Goal: Transaction & Acquisition: Purchase product/service

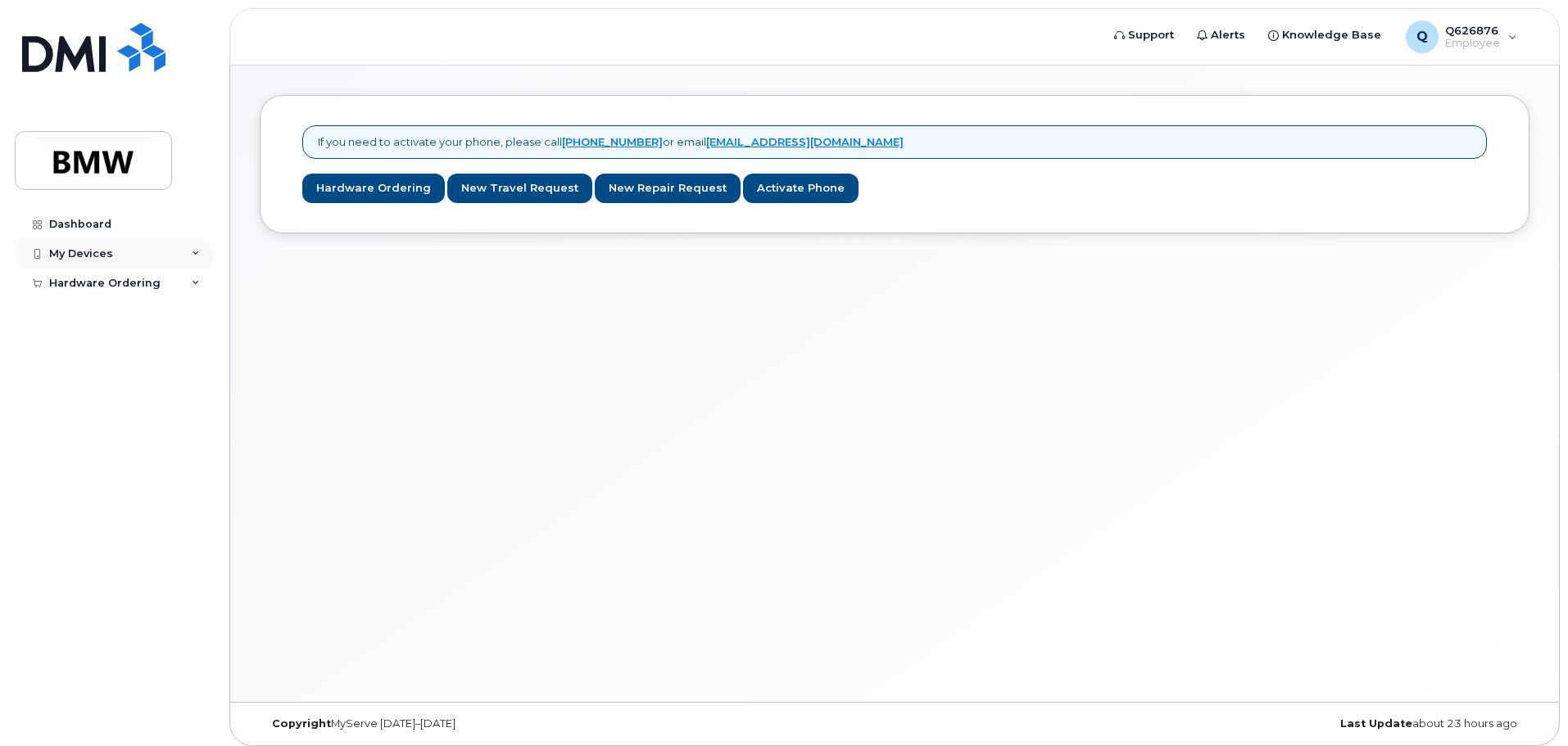
click at [91, 264] on div "My Devices" at bounding box center [113, 254] width 198 height 29
click at [113, 290] on div "Add Device" at bounding box center [88, 285] width 65 height 15
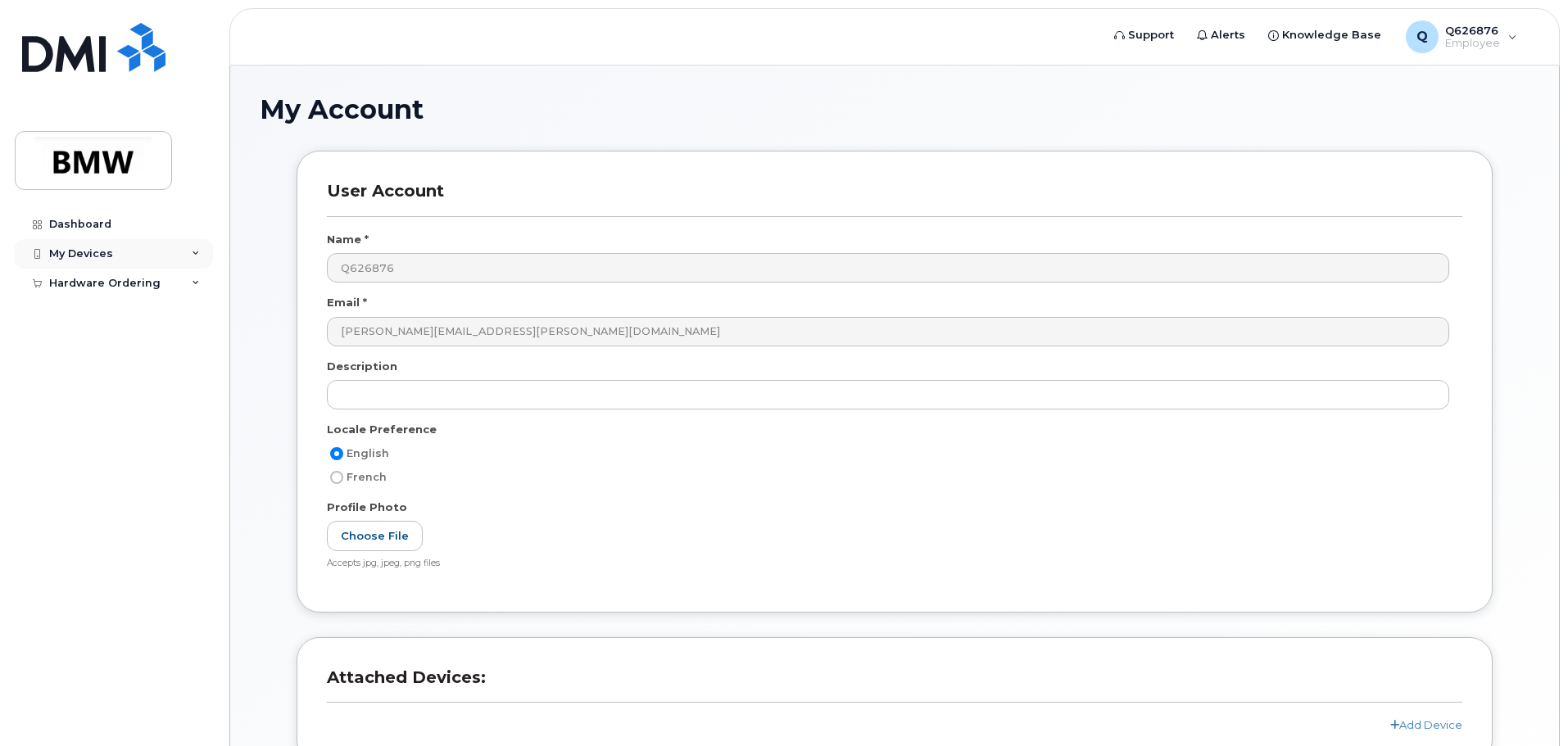
click at [157, 265] on div "My Devices" at bounding box center [113, 254] width 198 height 29
click at [137, 277] on link "Add Device" at bounding box center [129, 285] width 170 height 31
click at [85, 227] on div "Dashboard" at bounding box center [80, 224] width 62 height 13
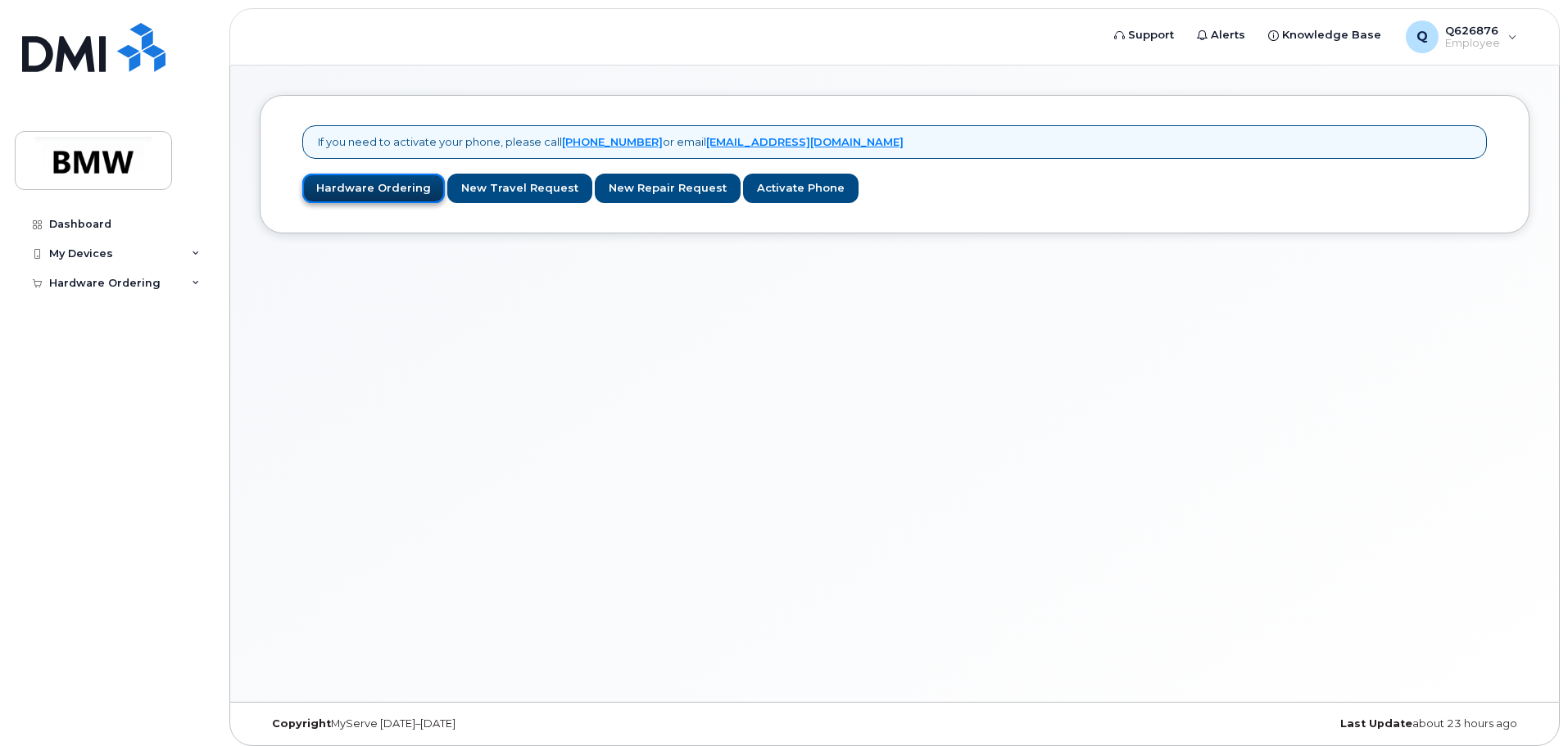
click at [376, 178] on link "Hardware Ordering" at bounding box center [373, 188] width 142 height 30
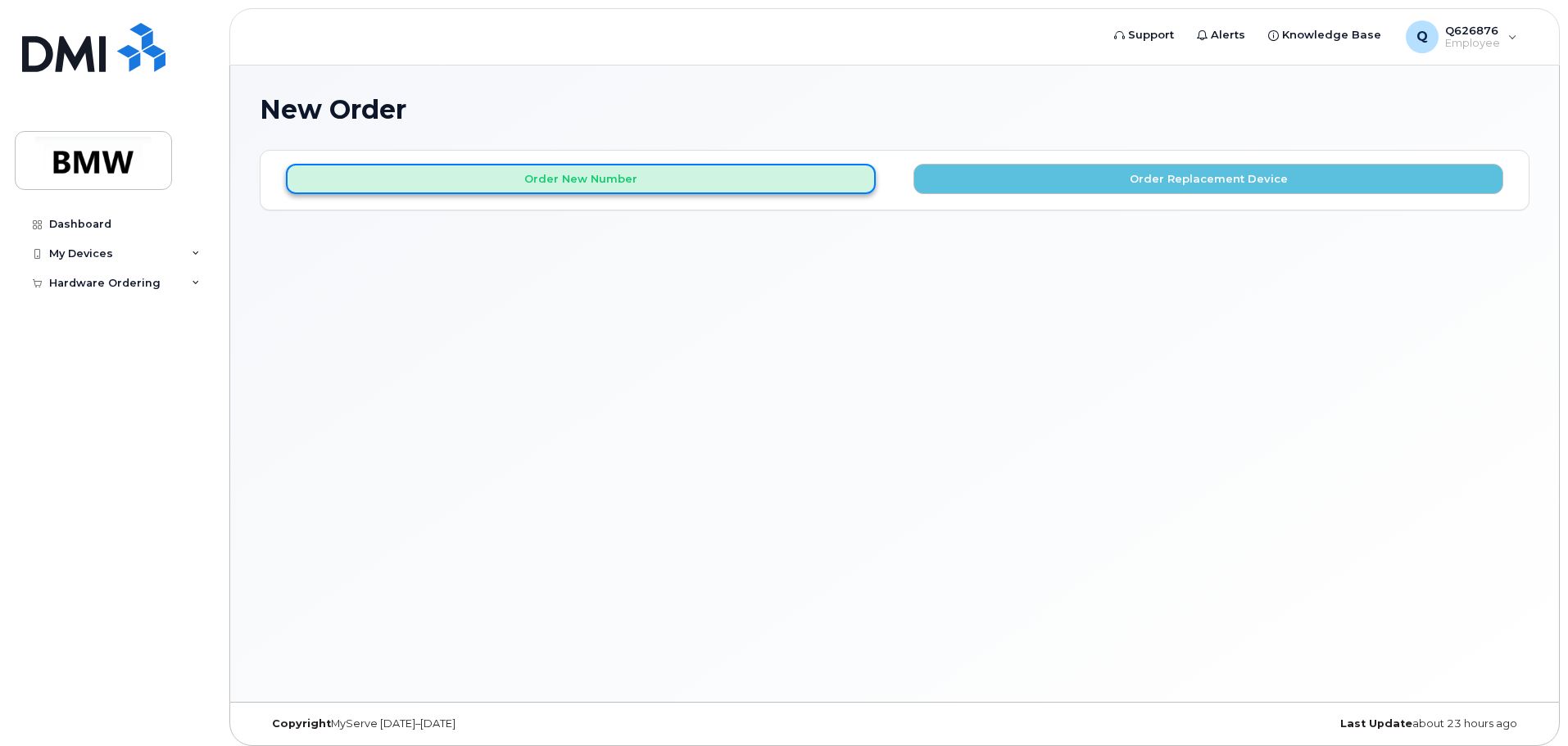
click at [599, 176] on button "Order New Number" at bounding box center [580, 179] width 590 height 30
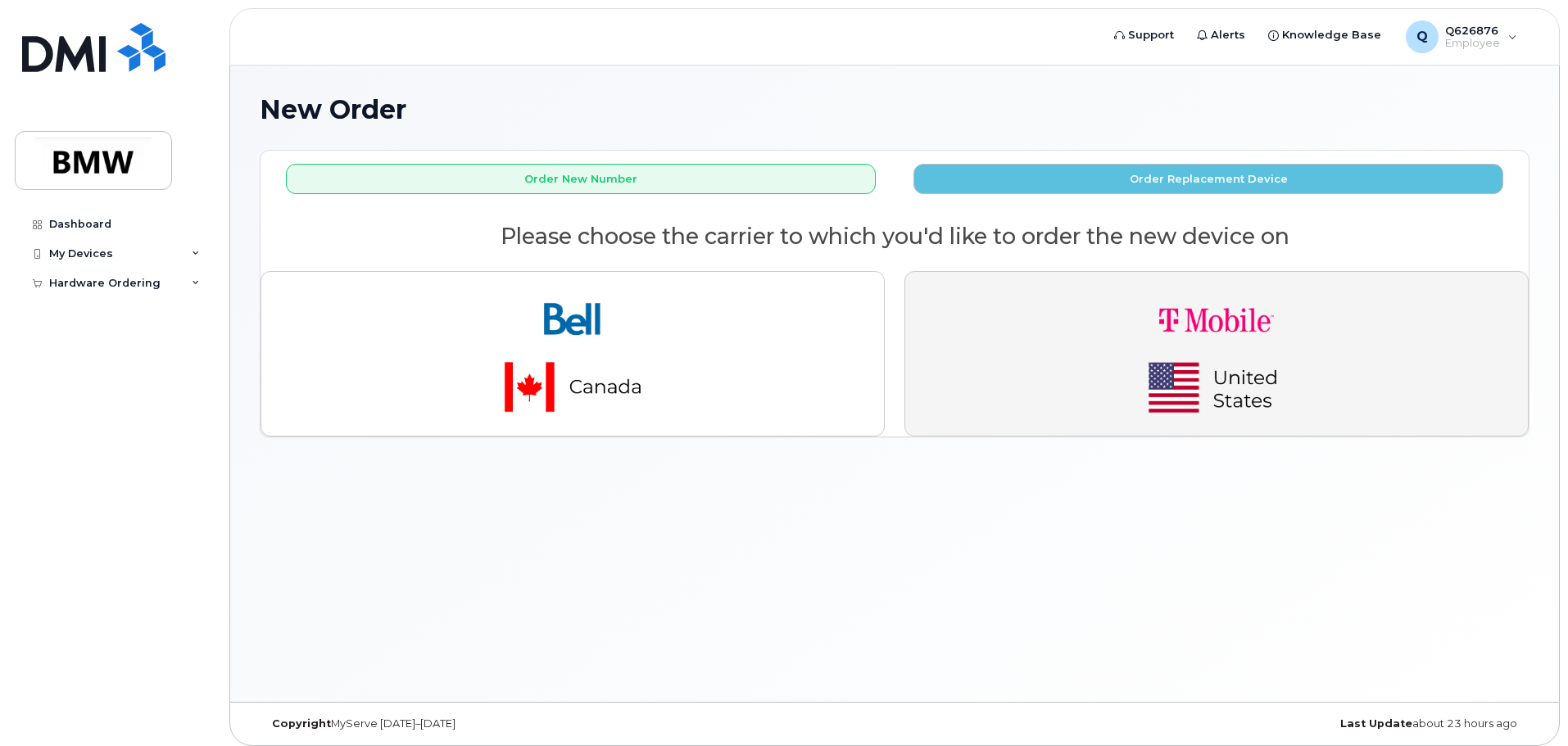
click at [1142, 349] on img "button" at bounding box center [1216, 354] width 229 height 138
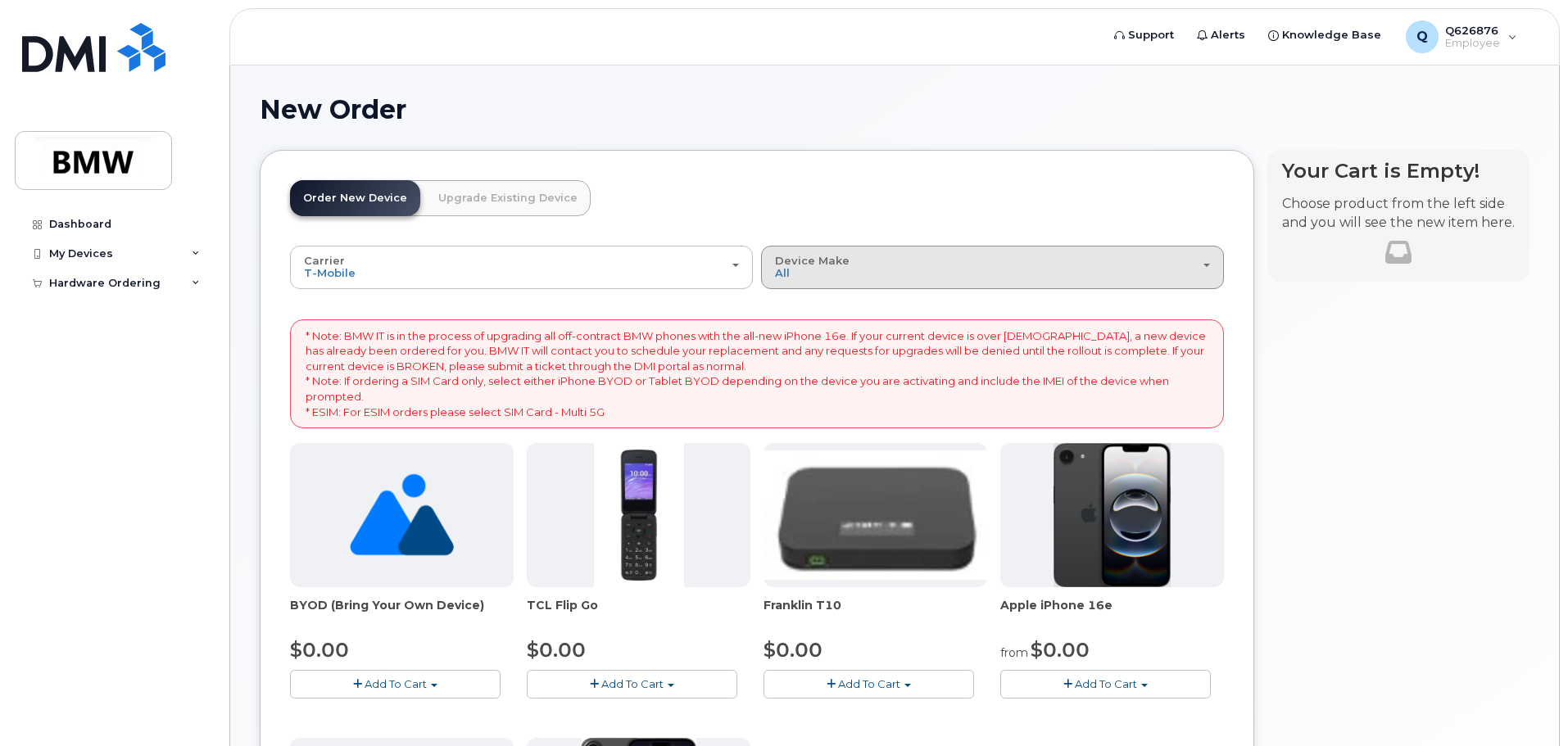
click at [940, 275] on div "Device Make All Cell Phone iPhone Modem" at bounding box center [992, 267] width 435 height 26
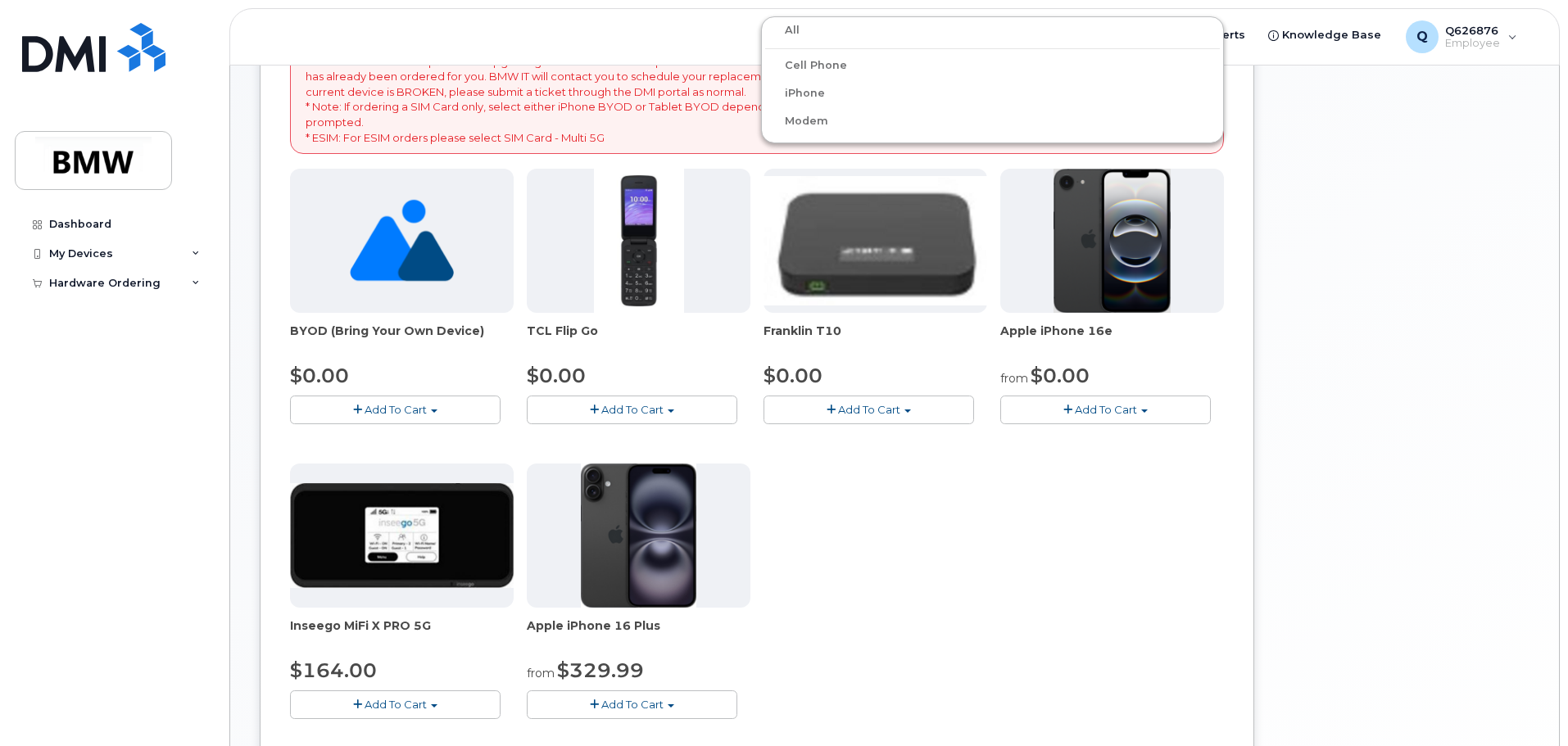
scroll to position [245, 0]
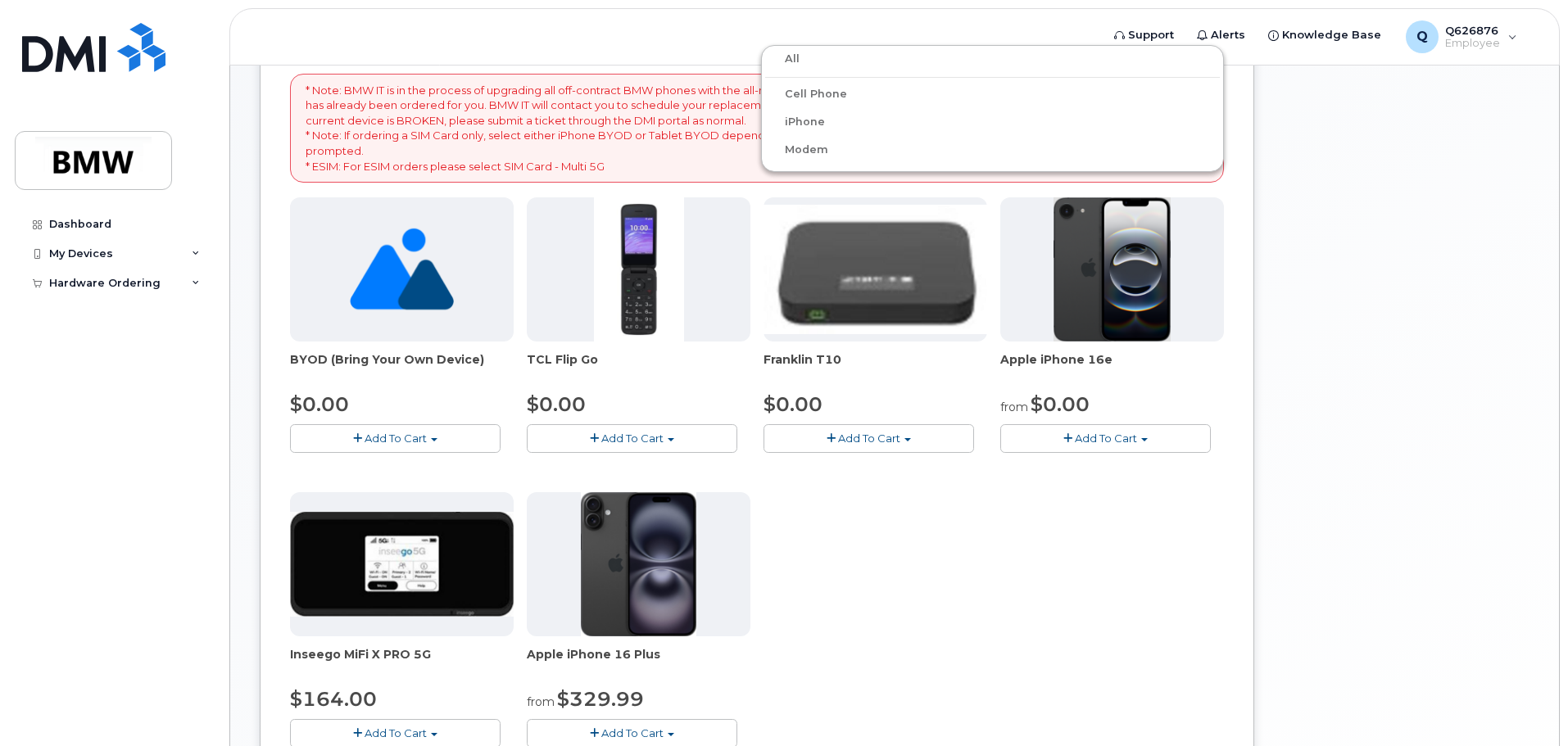
click at [1493, 261] on div "Your Cart is Empty! Choose product from the left side and you will see the new …" at bounding box center [1397, 392] width 262 height 977
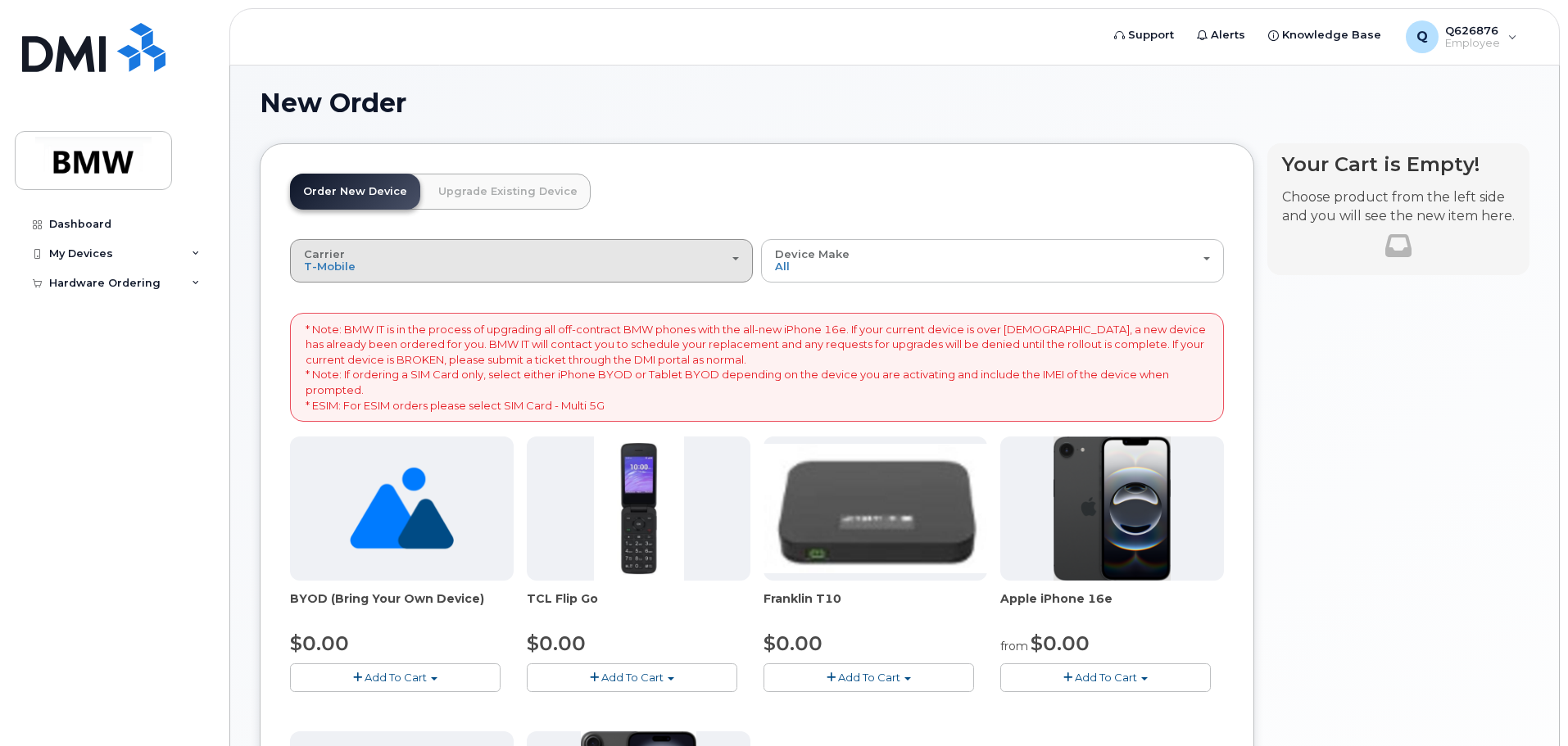
scroll to position [0, 0]
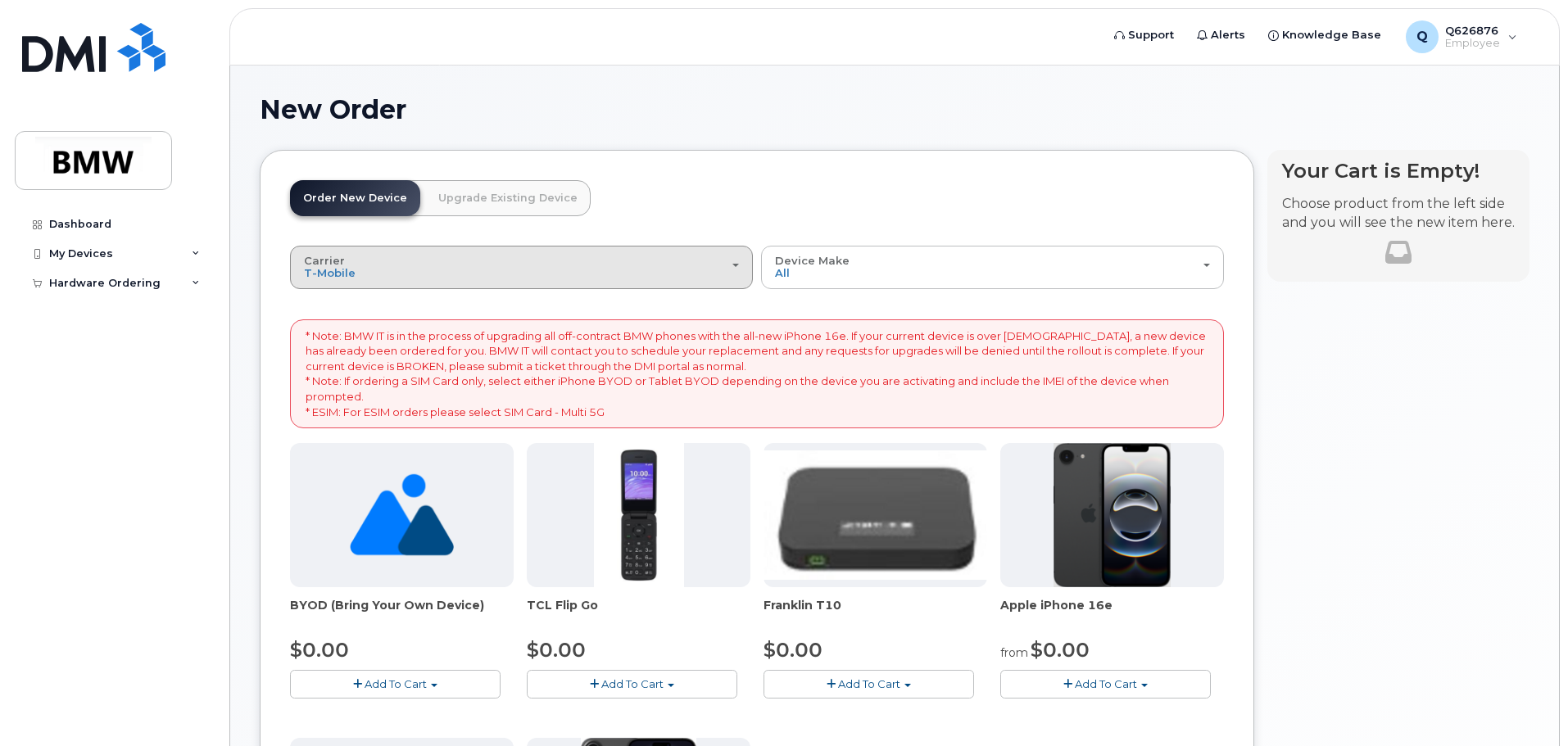
click at [430, 268] on div "Carrier Bell T-Mobile" at bounding box center [521, 267] width 435 height 26
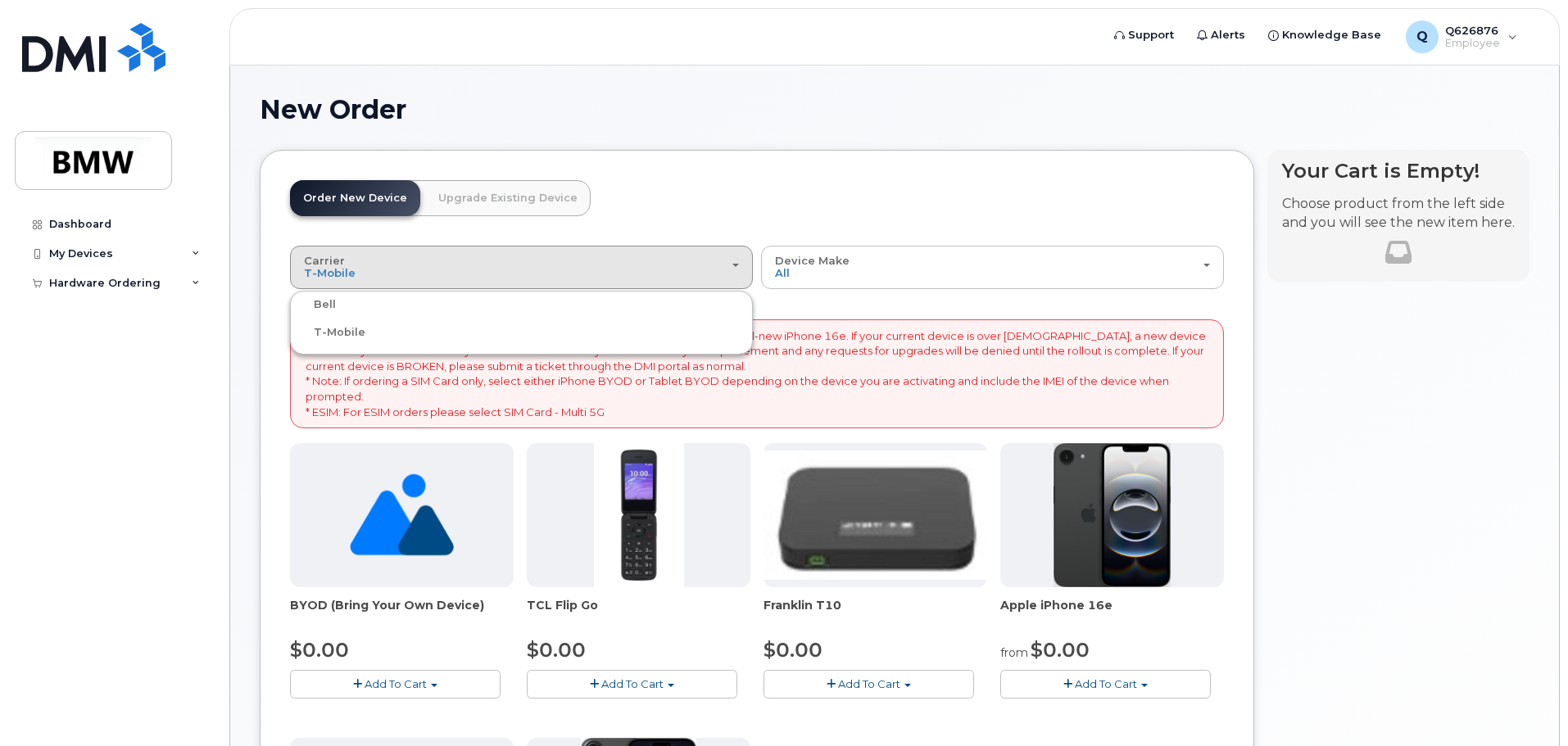
click at [389, 334] on div "T-Mobile" at bounding box center [521, 333] width 454 height 20
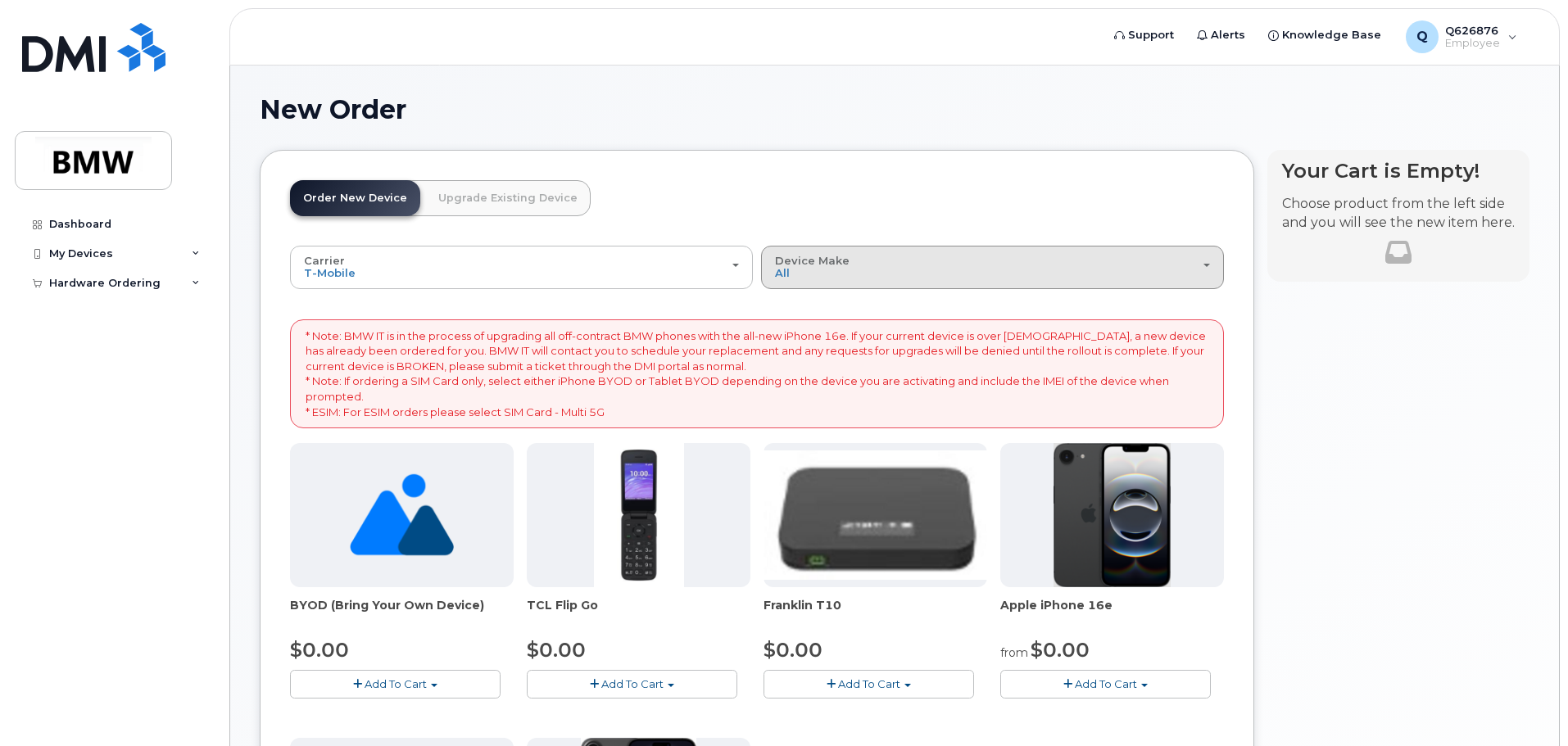
click at [873, 275] on div "Device Make All Cell Phone iPhone Modem" at bounding box center [992, 267] width 435 height 26
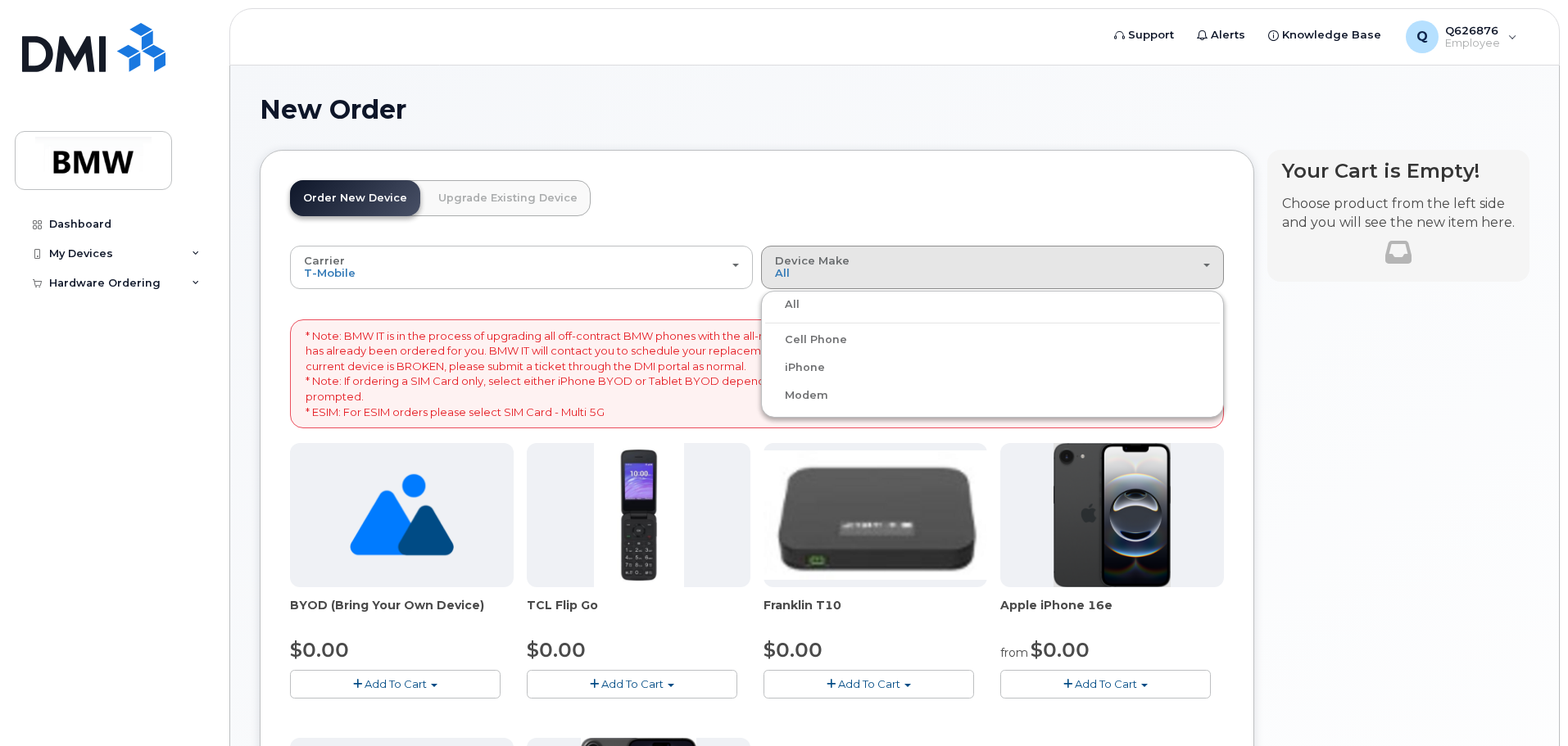
click at [807, 374] on label "iPhone" at bounding box center [795, 368] width 60 height 20
click at [0, 0] on input "iPhone" at bounding box center [0, 0] width 0 height 0
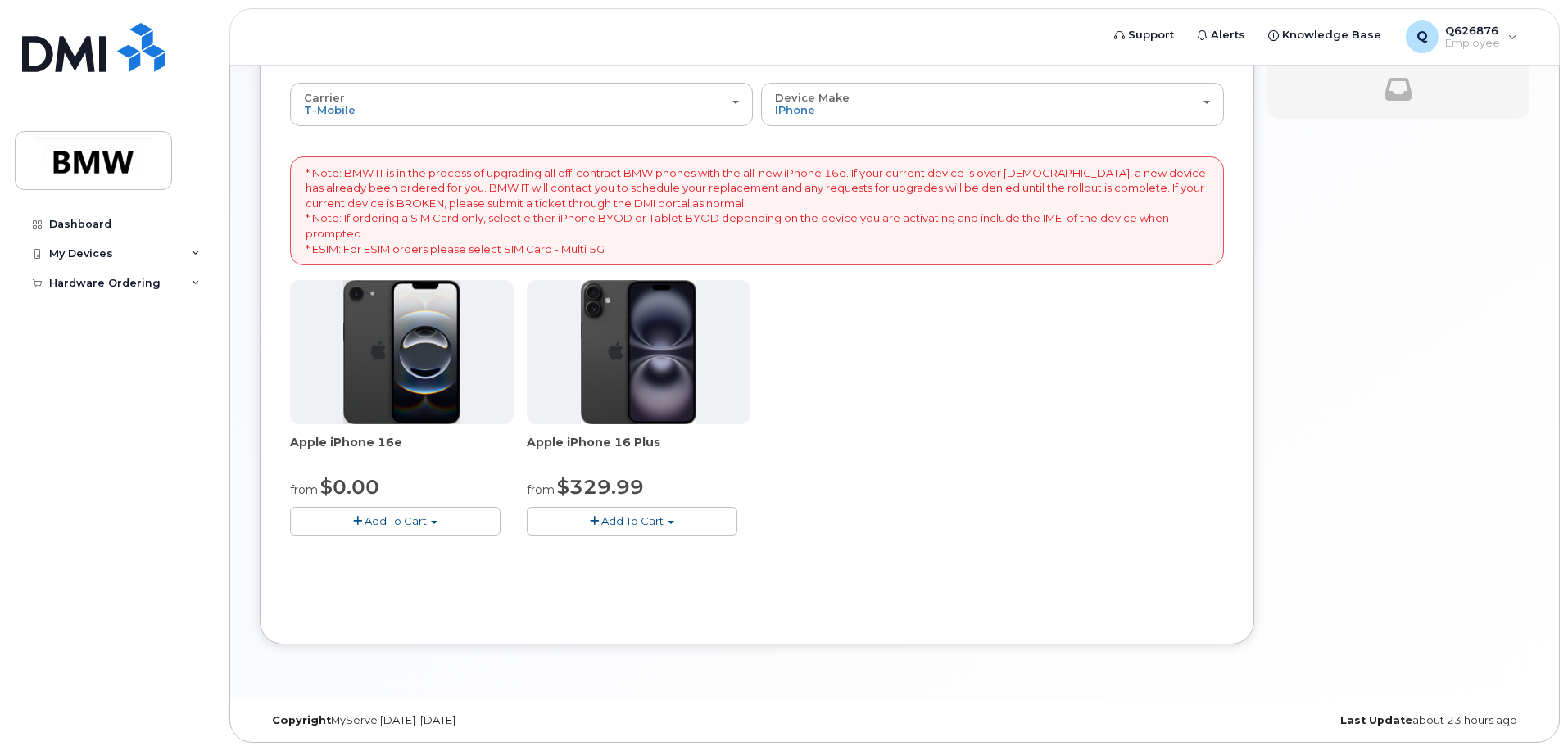
scroll to position [168, 0]
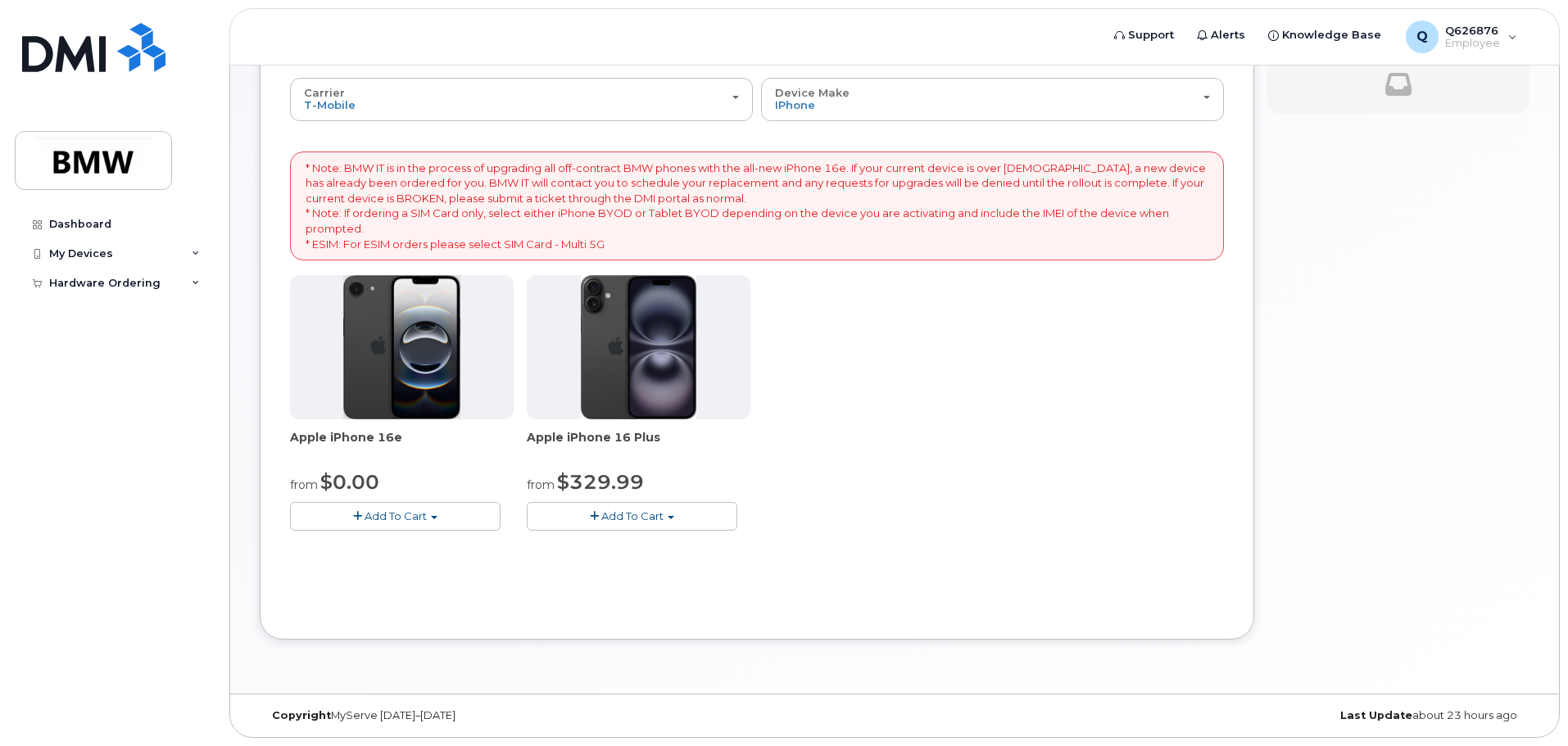
click at [379, 522] on span "Add To Cart" at bounding box center [396, 516] width 62 height 13
click at [406, 542] on link "$0.00 - 30 Month Activation (128GB)" at bounding box center [411, 546] width 236 height 20
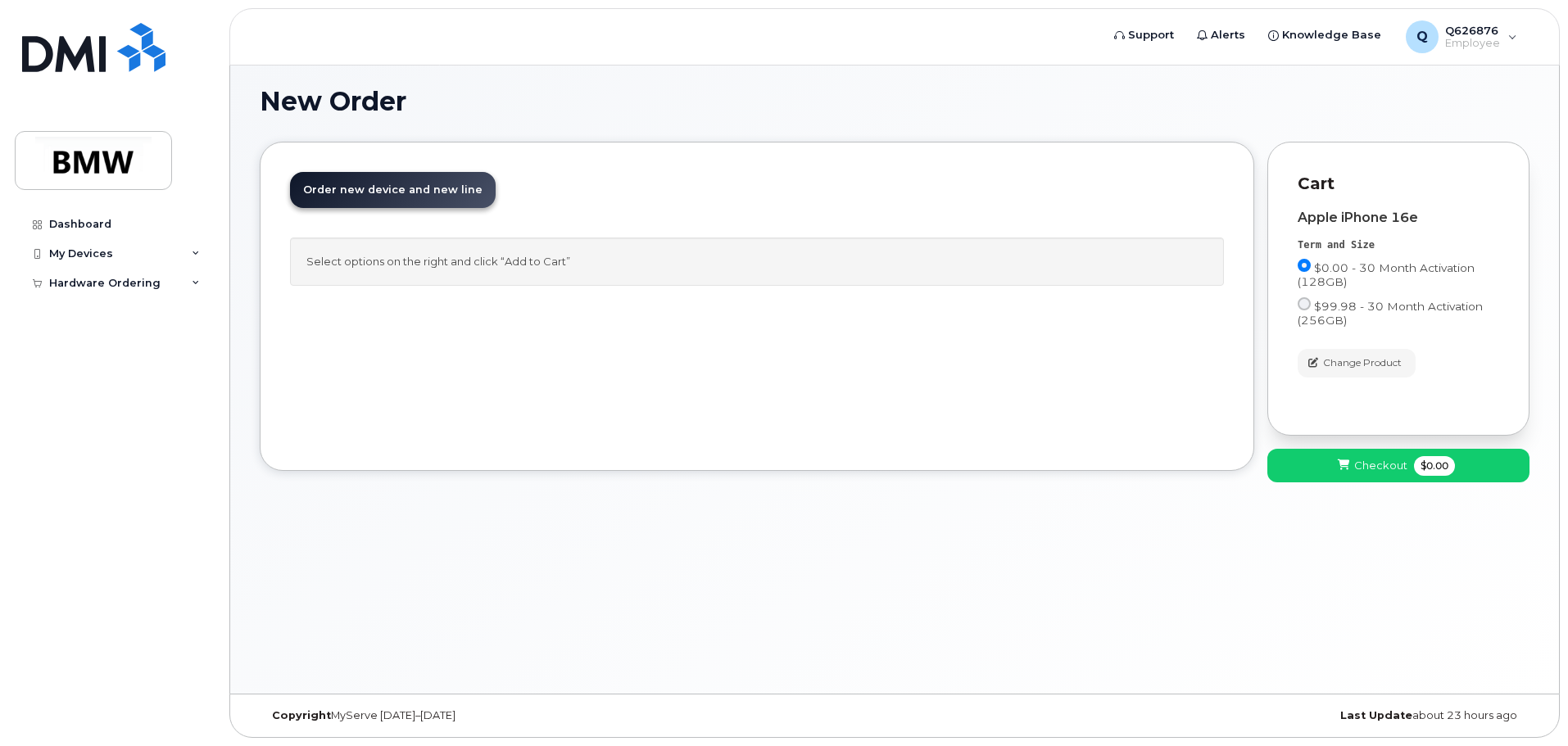
scroll to position [0, 0]
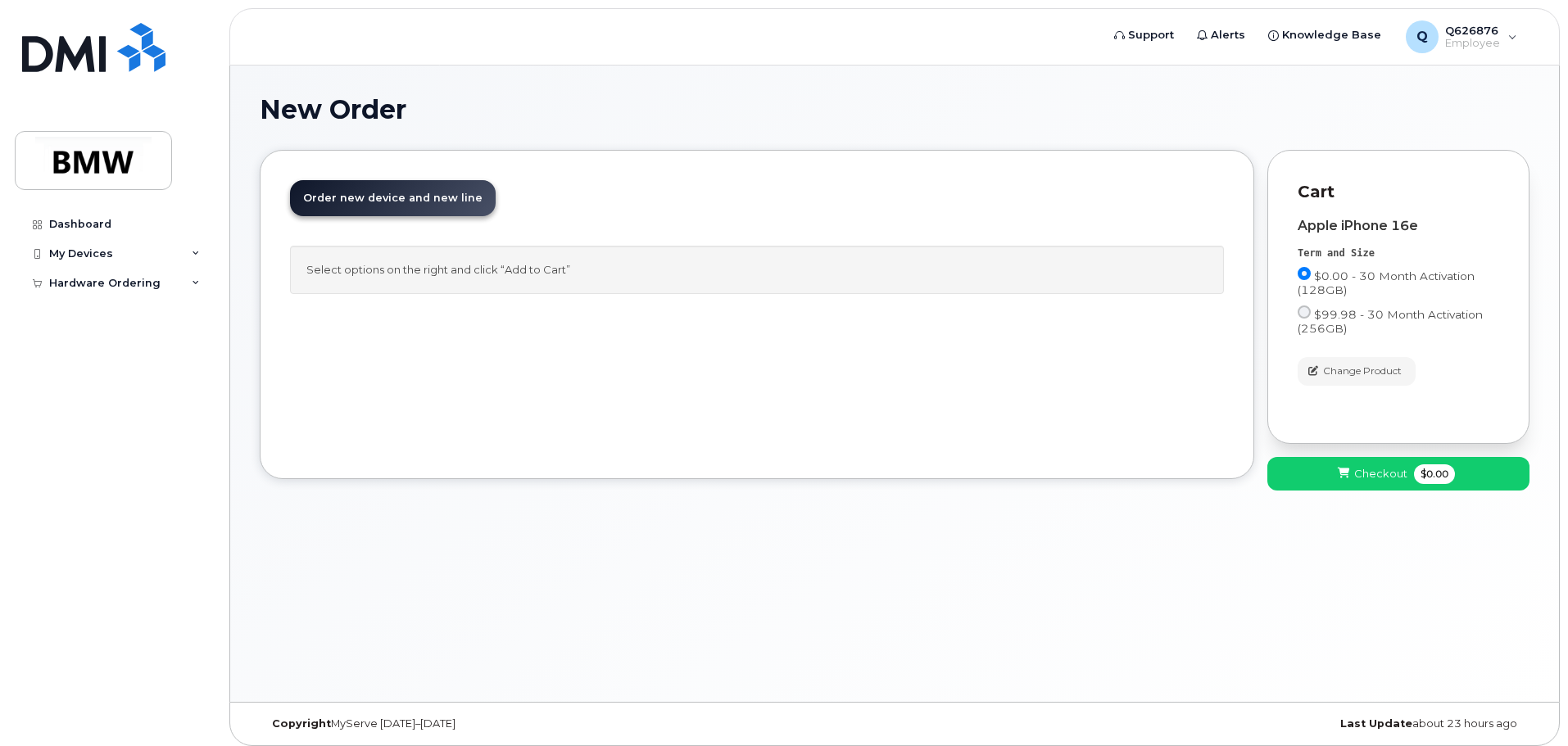
click at [517, 274] on div "Select options on the right and click “Add to Cart”" at bounding box center [757, 269] width 934 height 48
click at [375, 202] on span "Order new device and new line" at bounding box center [392, 197] width 180 height 12
click at [414, 196] on span "Order new device and new line" at bounding box center [392, 197] width 180 height 12
click at [462, 192] on span "Order new device and new line" at bounding box center [392, 197] width 180 height 12
click at [464, 192] on span "Order new device and new line" at bounding box center [392, 197] width 180 height 12
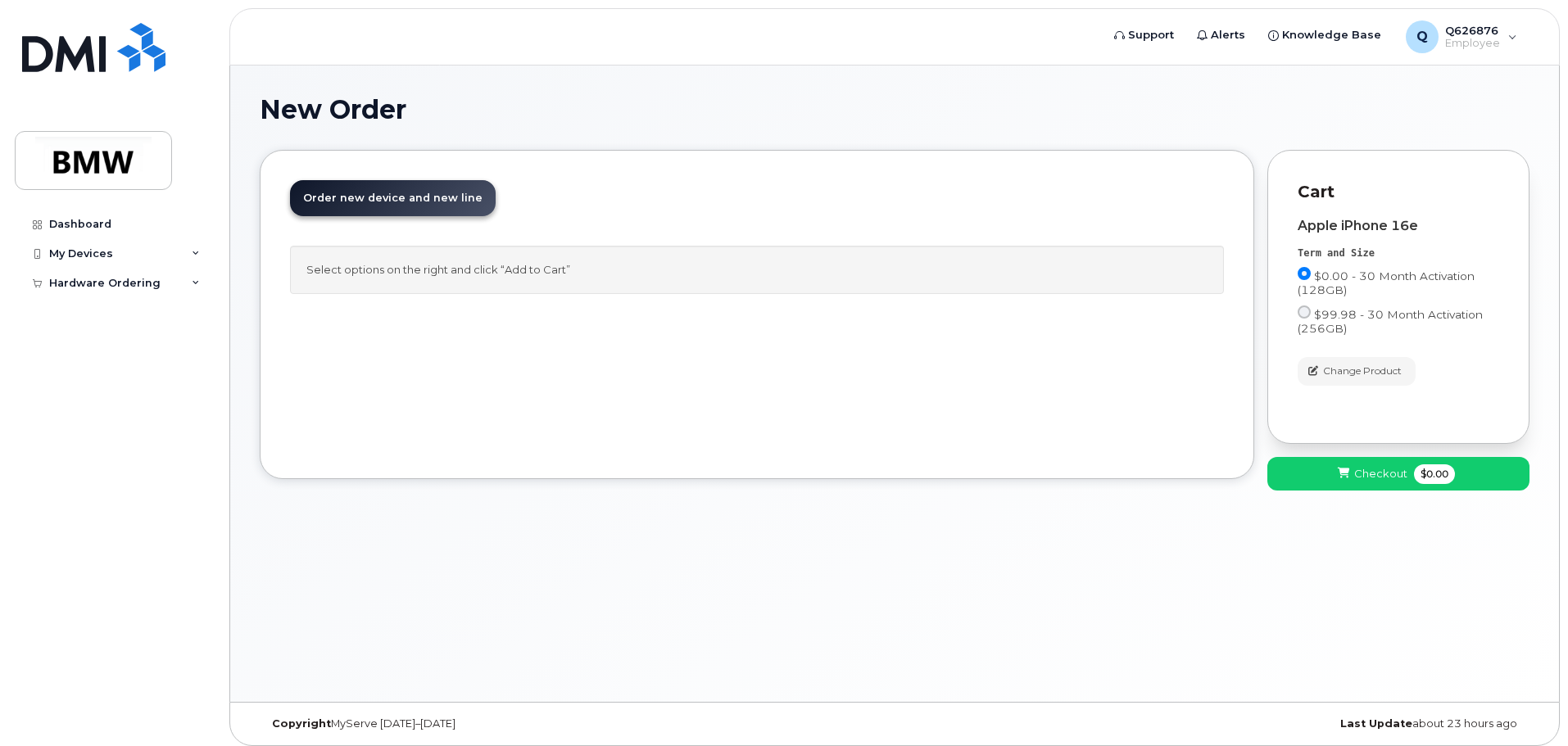
click at [485, 534] on div "New Order × Share This Order If you want to allow others to create or edit orde…" at bounding box center [894, 384] width 1329 height 637
click at [753, 567] on div "New Order × Share This Order If you want to allow others to create or edit orde…" at bounding box center [894, 384] width 1329 height 637
click at [1387, 468] on span "Checkout" at bounding box center [1380, 473] width 53 height 16
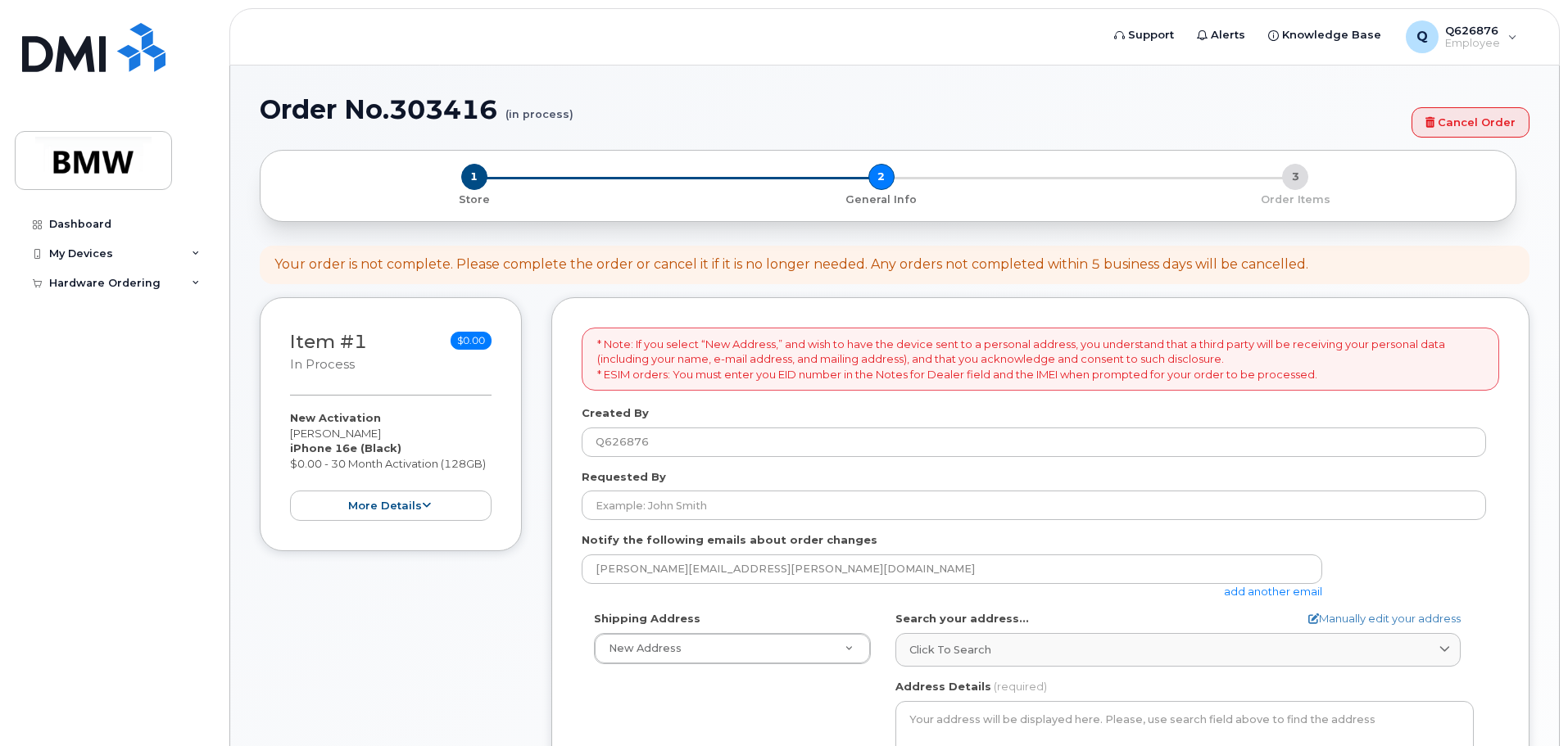
select select
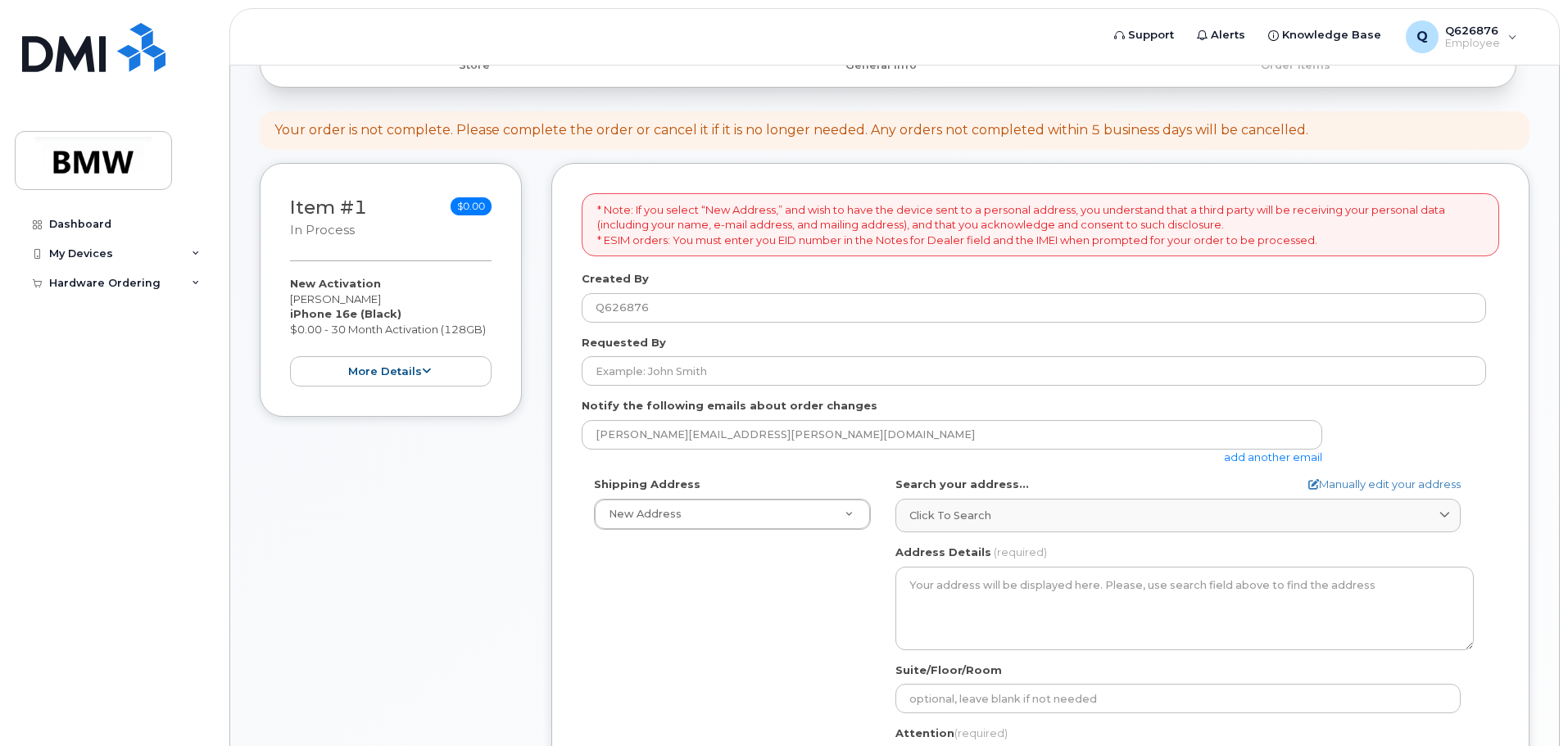
scroll to position [164, 0]
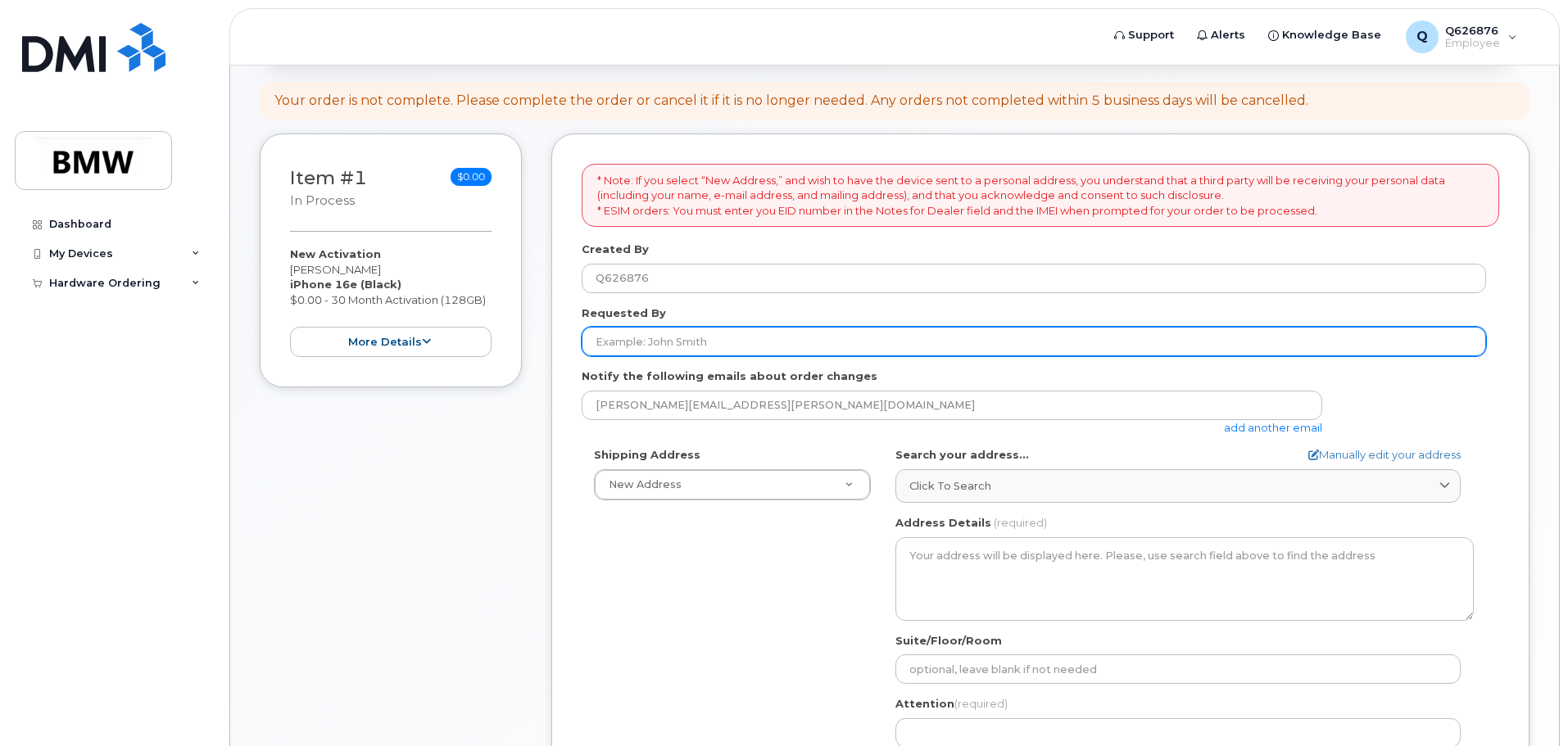
click at [675, 348] on input "Requested By" at bounding box center [1033, 341] width 904 height 29
click at [647, 340] on input "Requested By" at bounding box center [1033, 341] width 904 height 29
click at [767, 347] on input "Requested By" at bounding box center [1033, 341] width 904 height 29
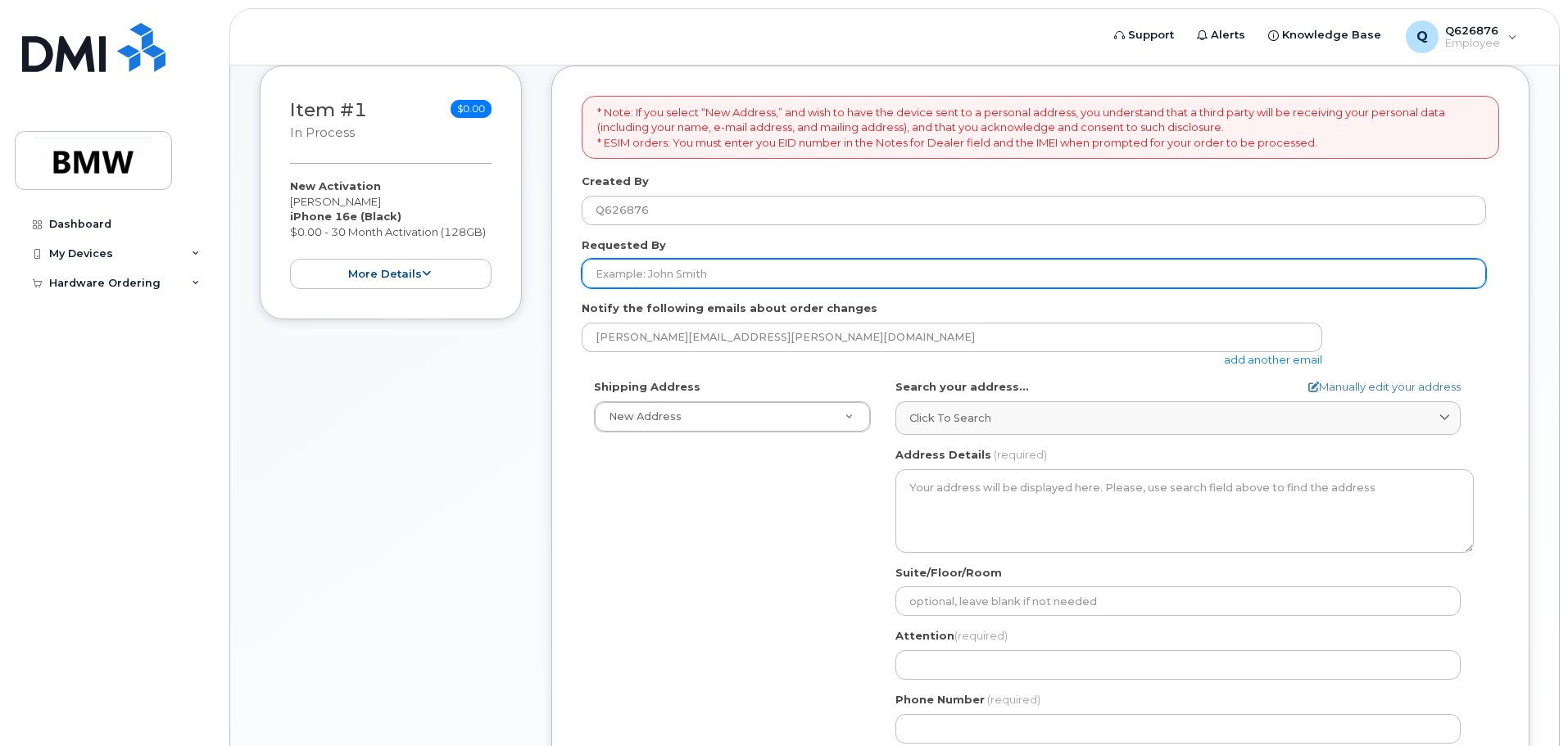
scroll to position [181, 0]
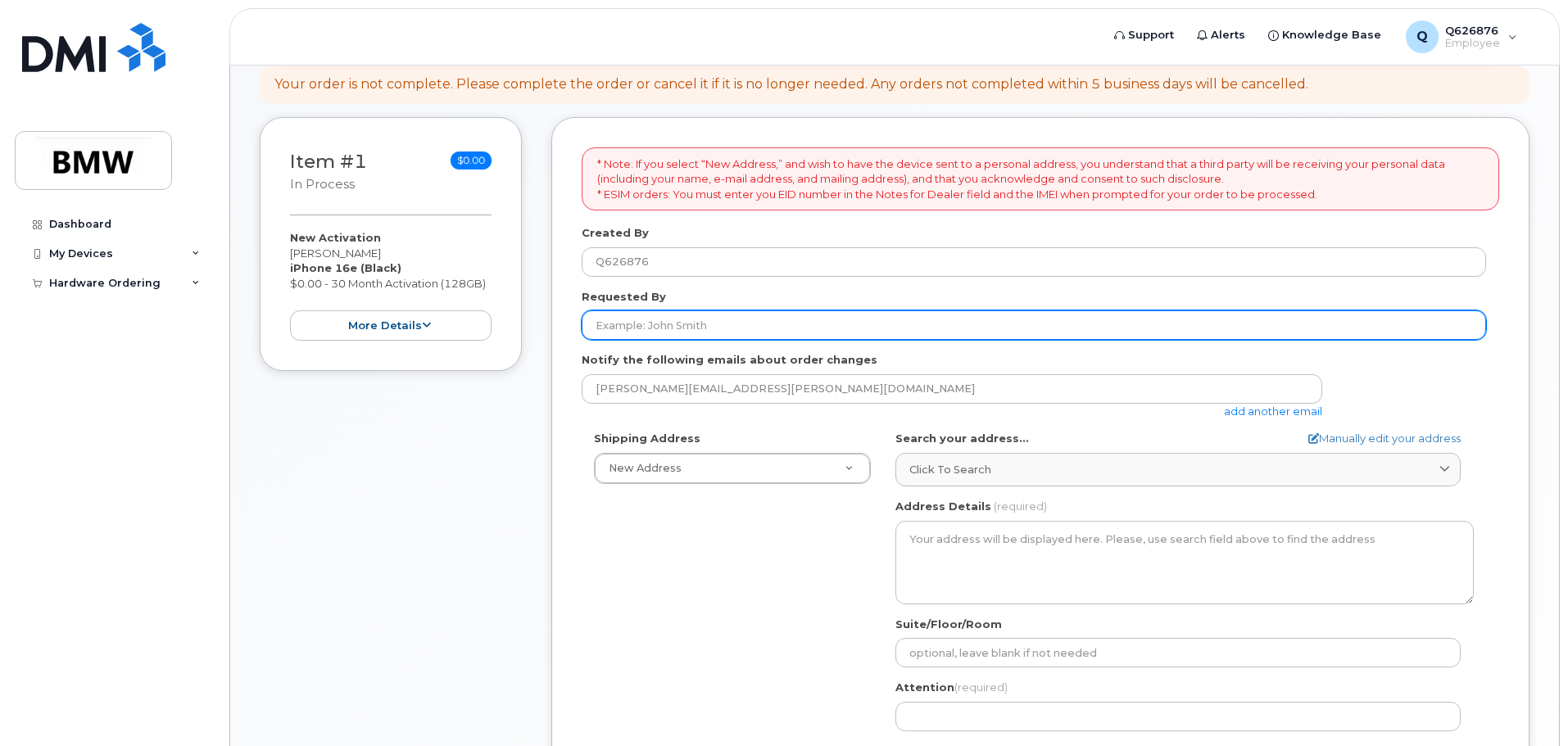
click at [634, 322] on input "Requested By" at bounding box center [1033, 325] width 904 height 29
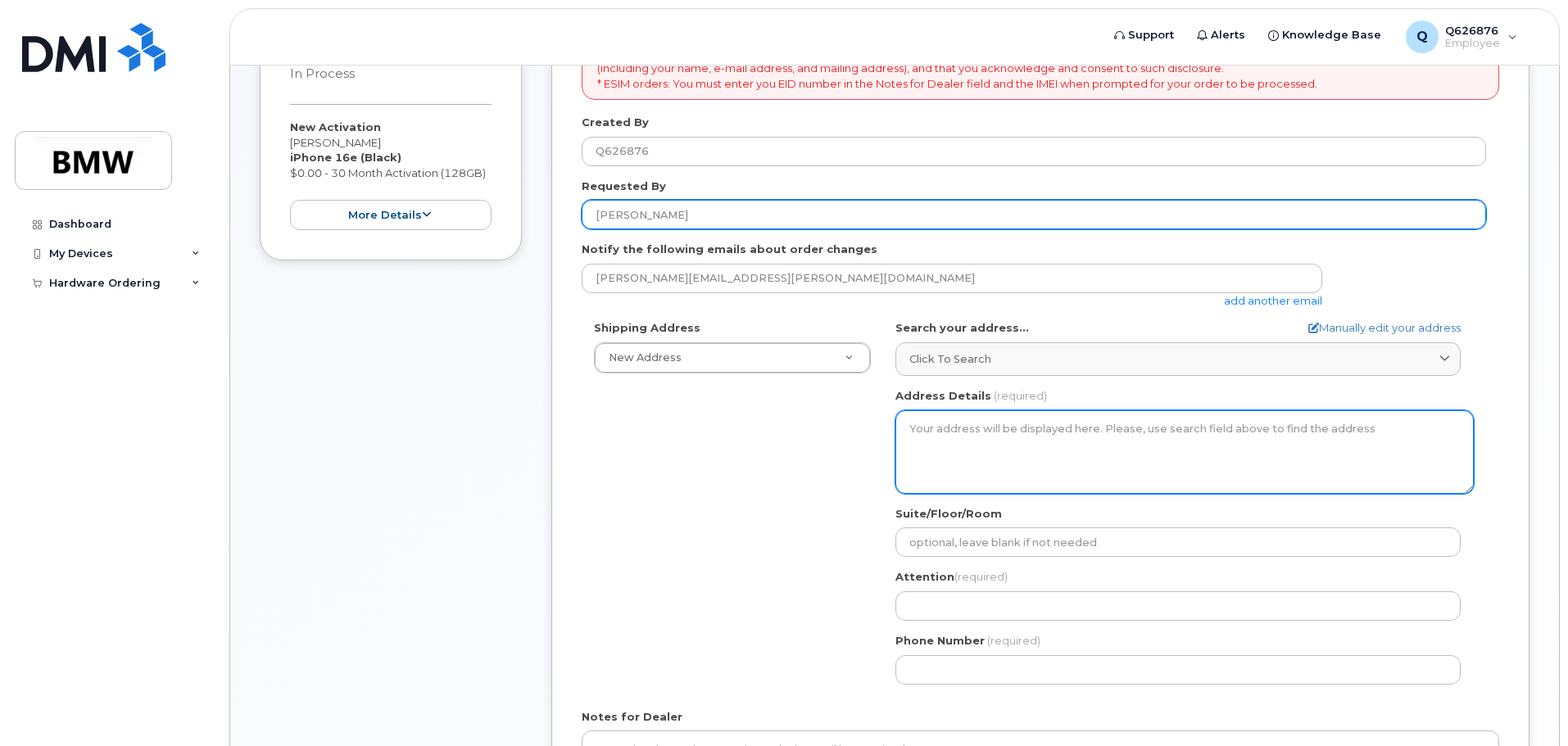
scroll to position [262, 0]
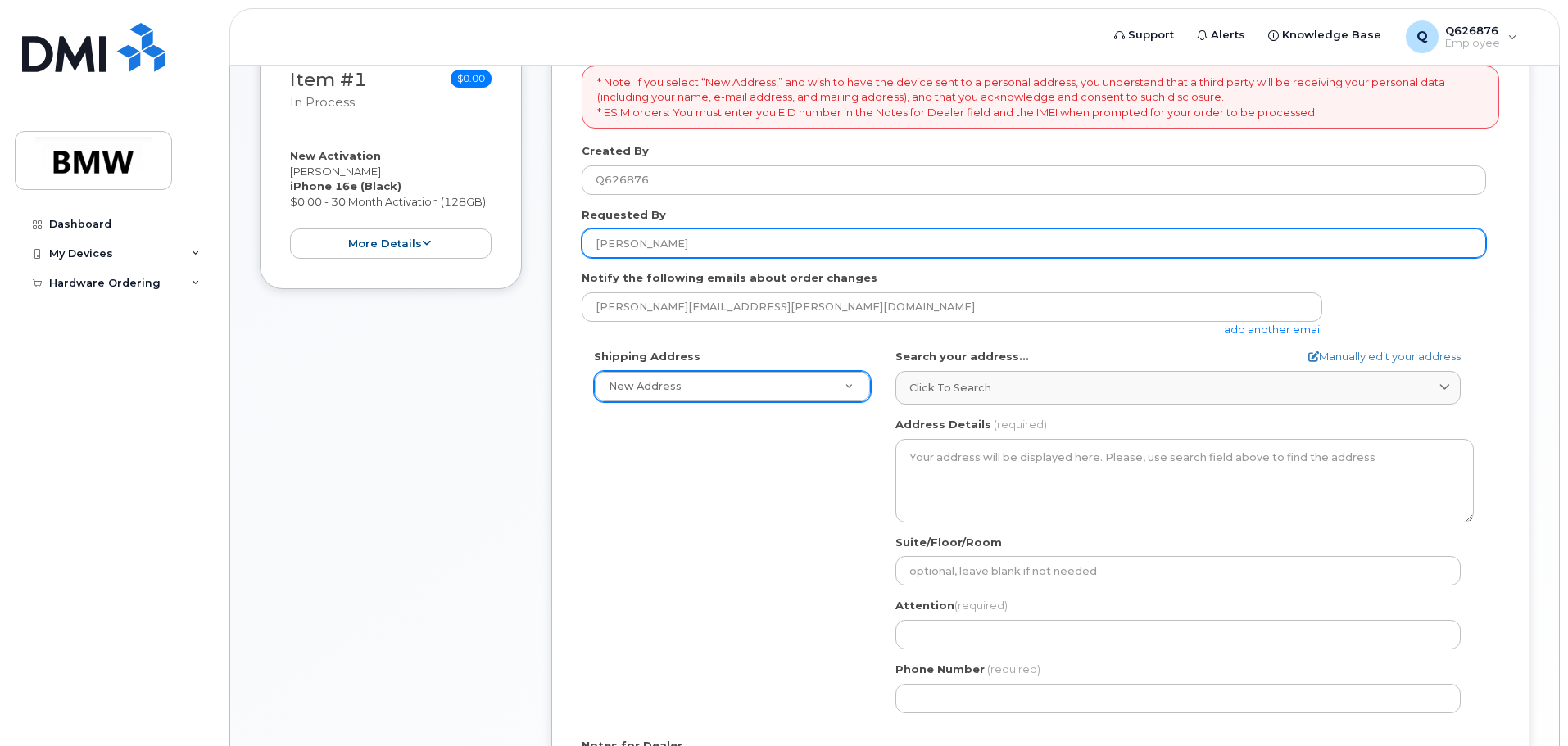
type input "[PERSON_NAME]"
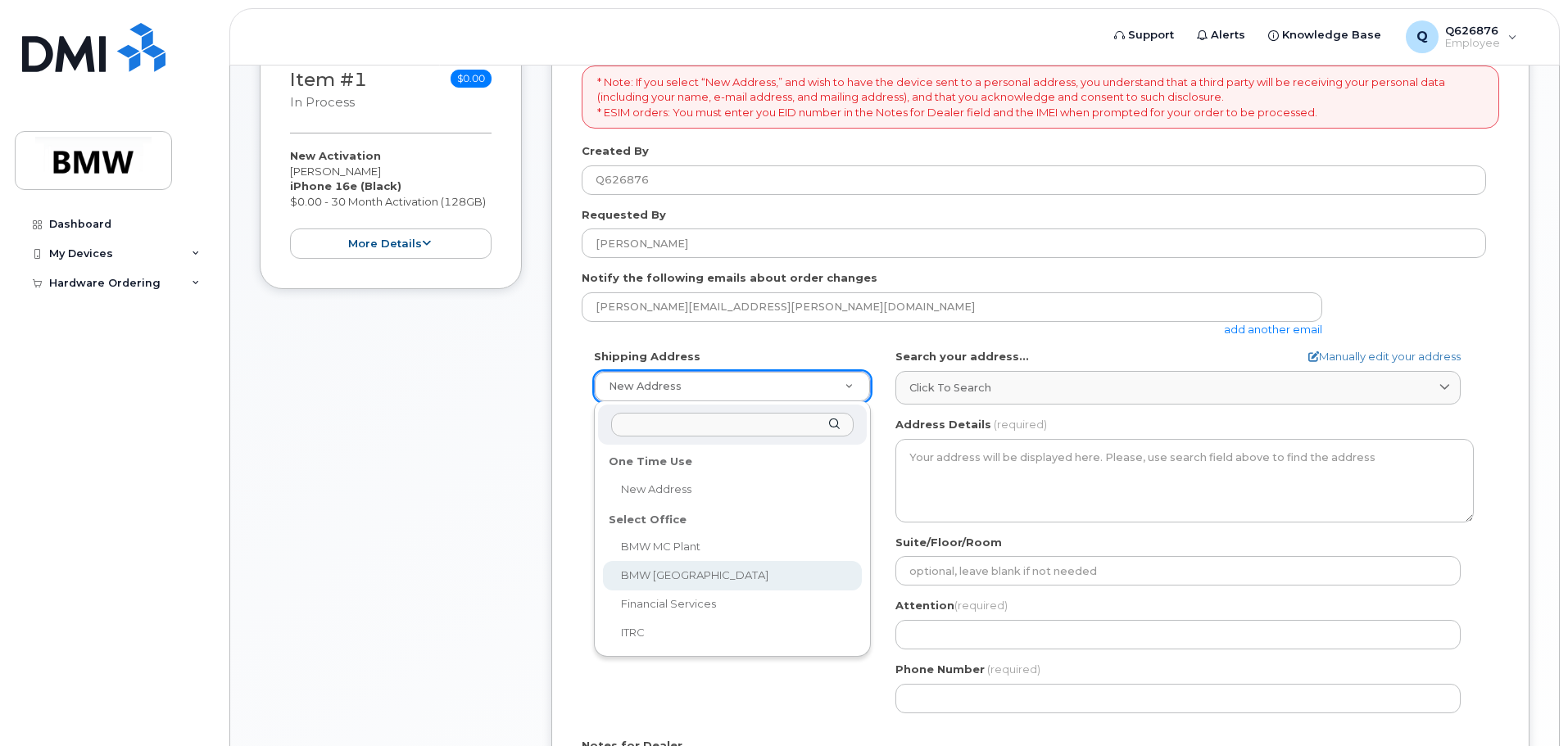
select select
type textarea "200 BMW Drive Woodcliff Lake NJ 07677 Woodcliff Lake New Jersey 07677"
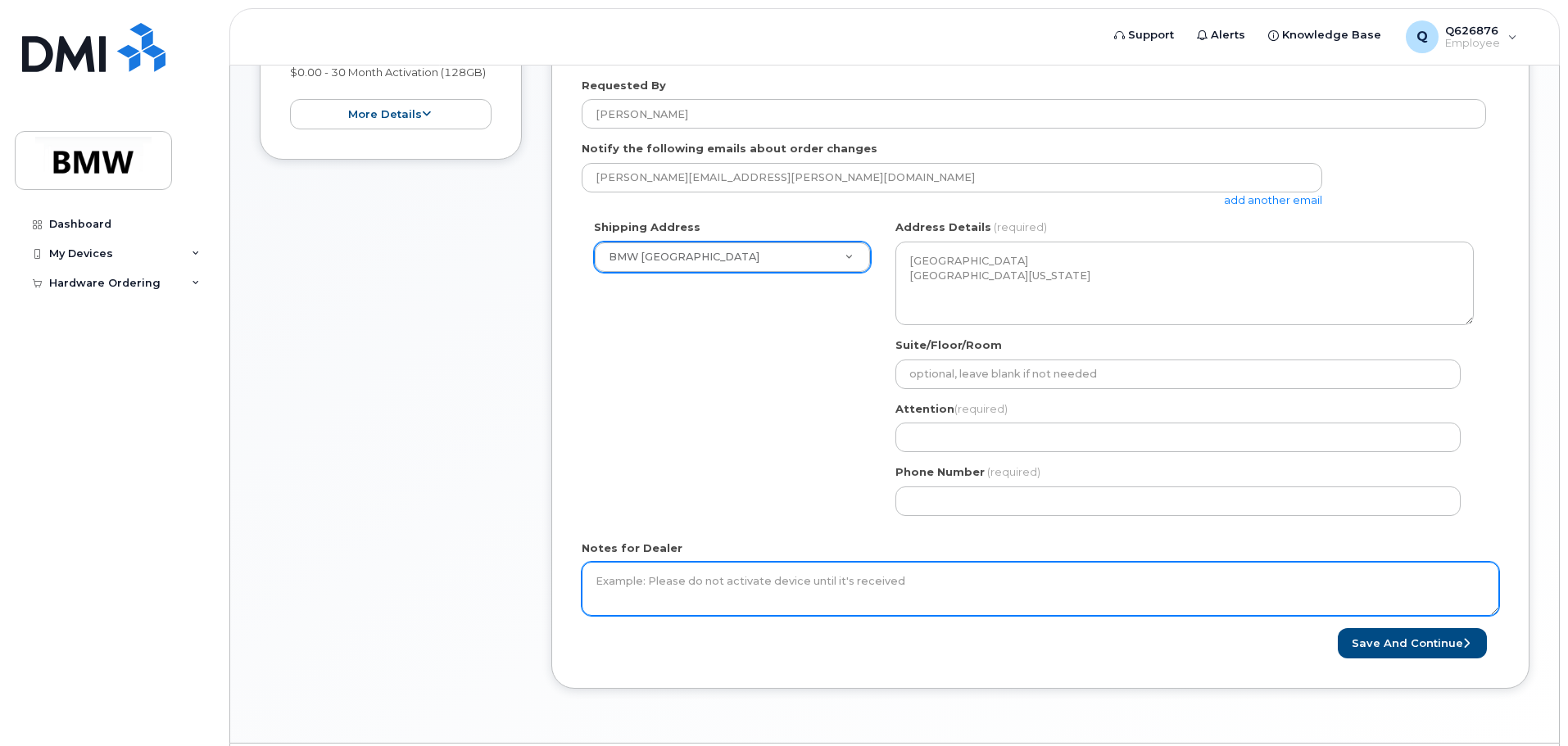
scroll to position [440, 0]
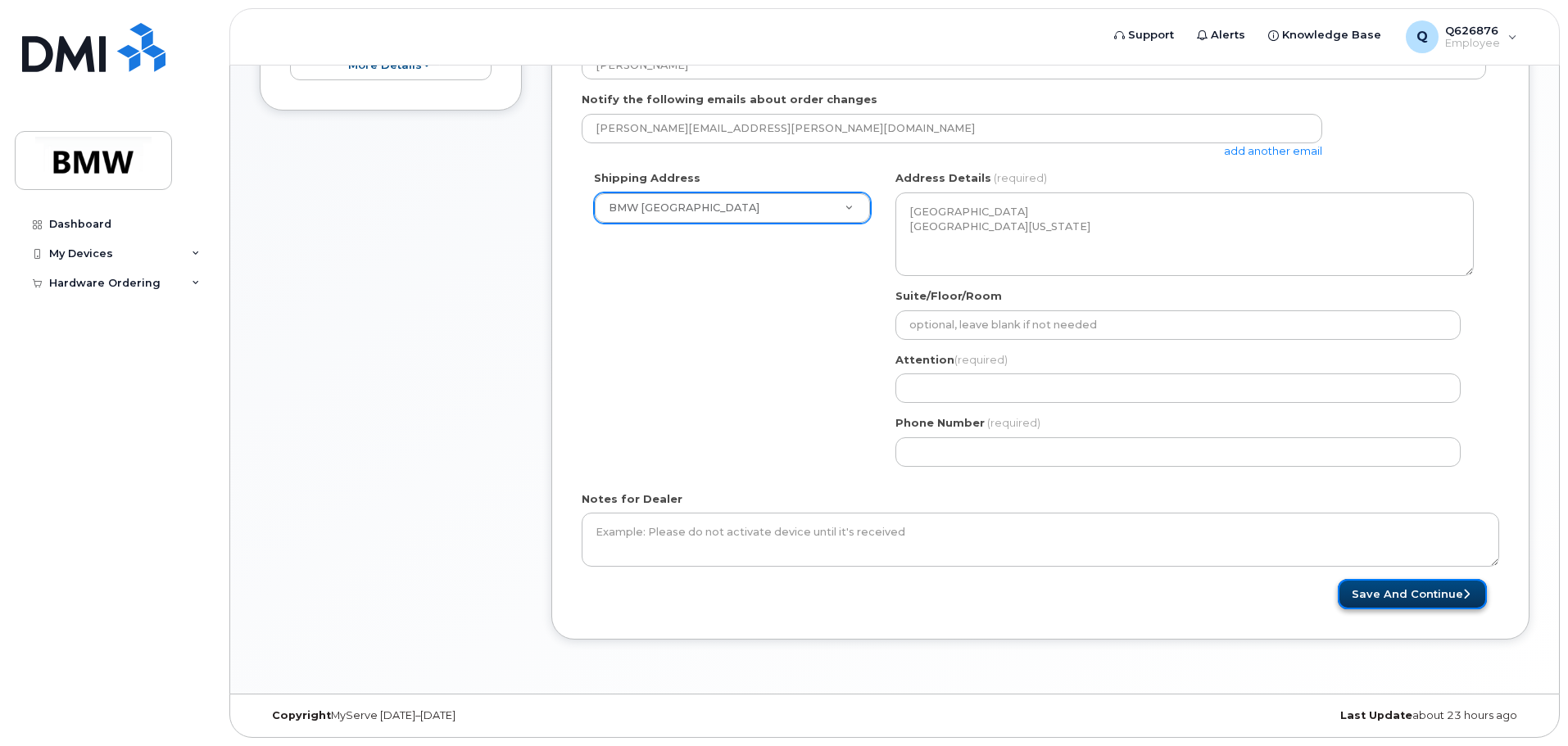
click at [1427, 601] on button "Save and Continue" at bounding box center [1411, 594] width 149 height 30
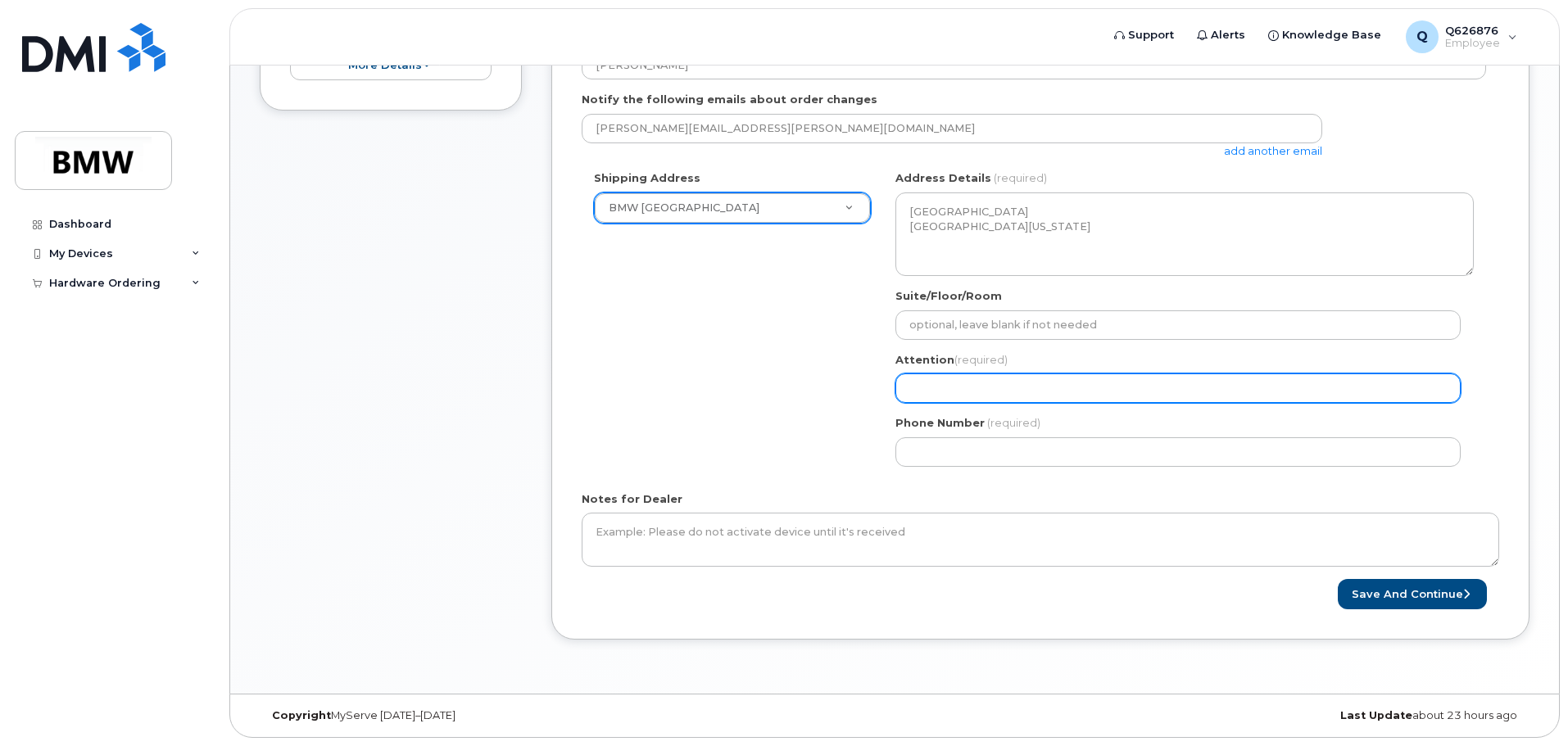
click at [1006, 393] on input "Attention (required)" at bounding box center [1179, 389] width 566 height 29
select select
type input "M"
select select
type input "Ma"
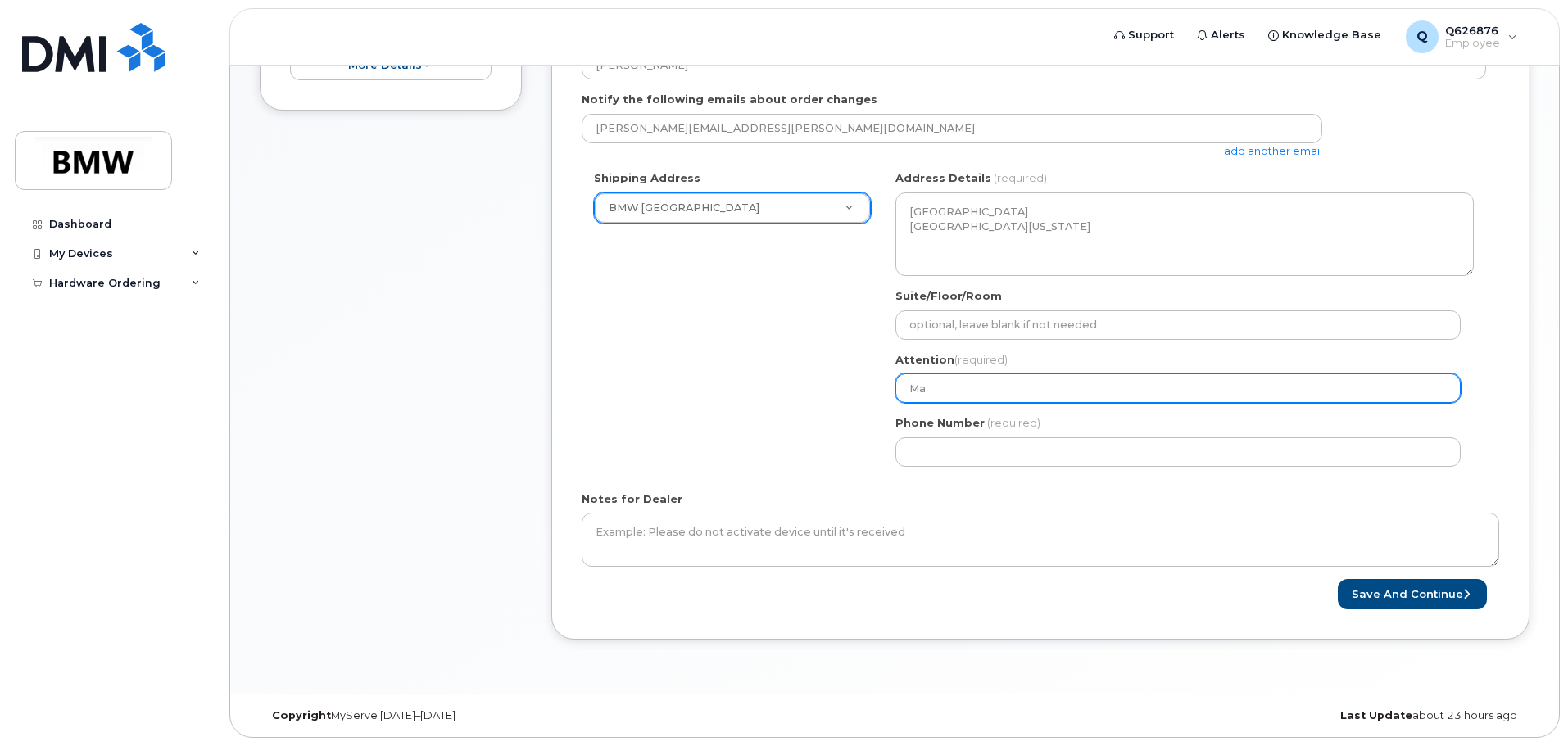
select select
type input "Mar"
select select
type input "Mari"
select select
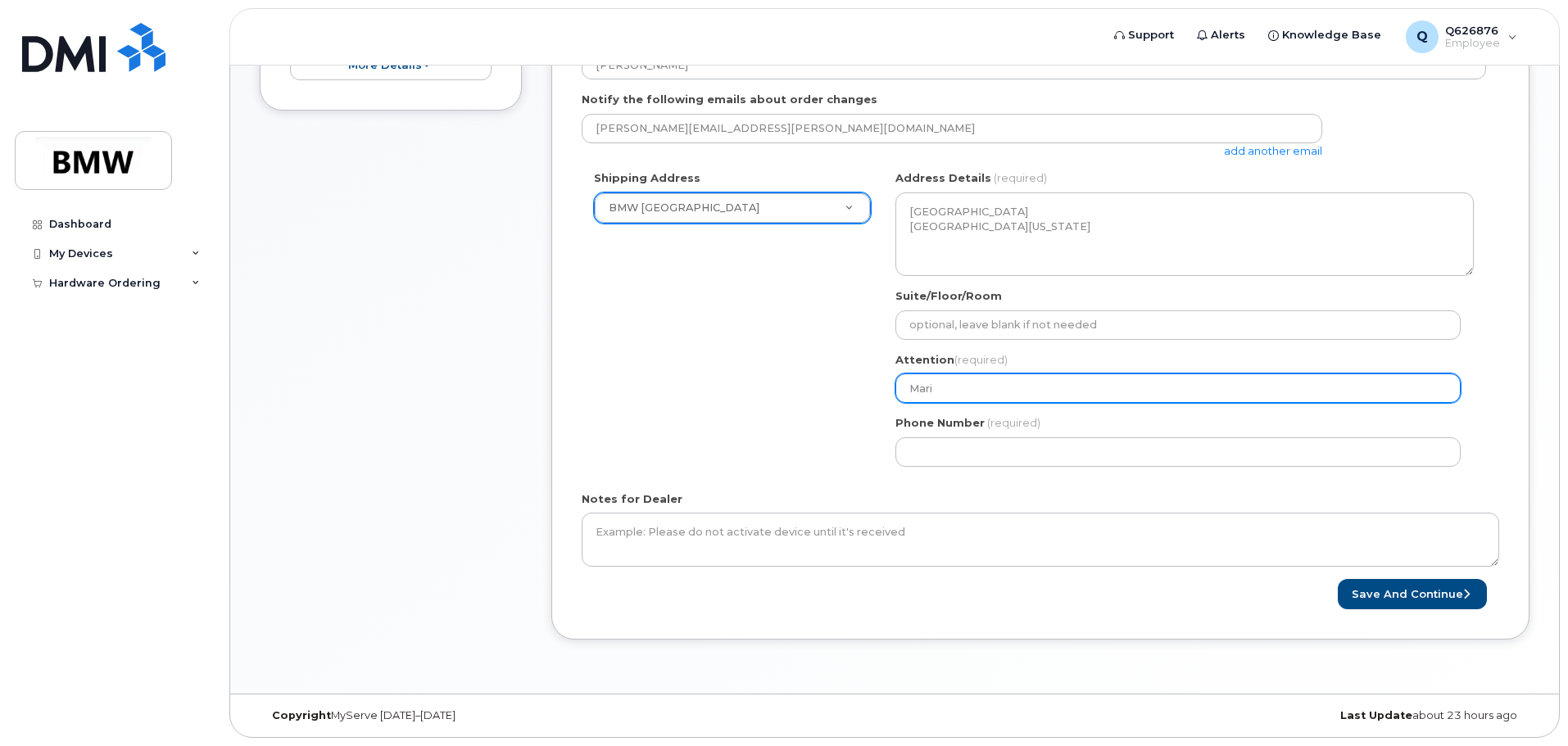
type input "Maria"
select select
type input "Mariam"
select select
type input "Mariam T"
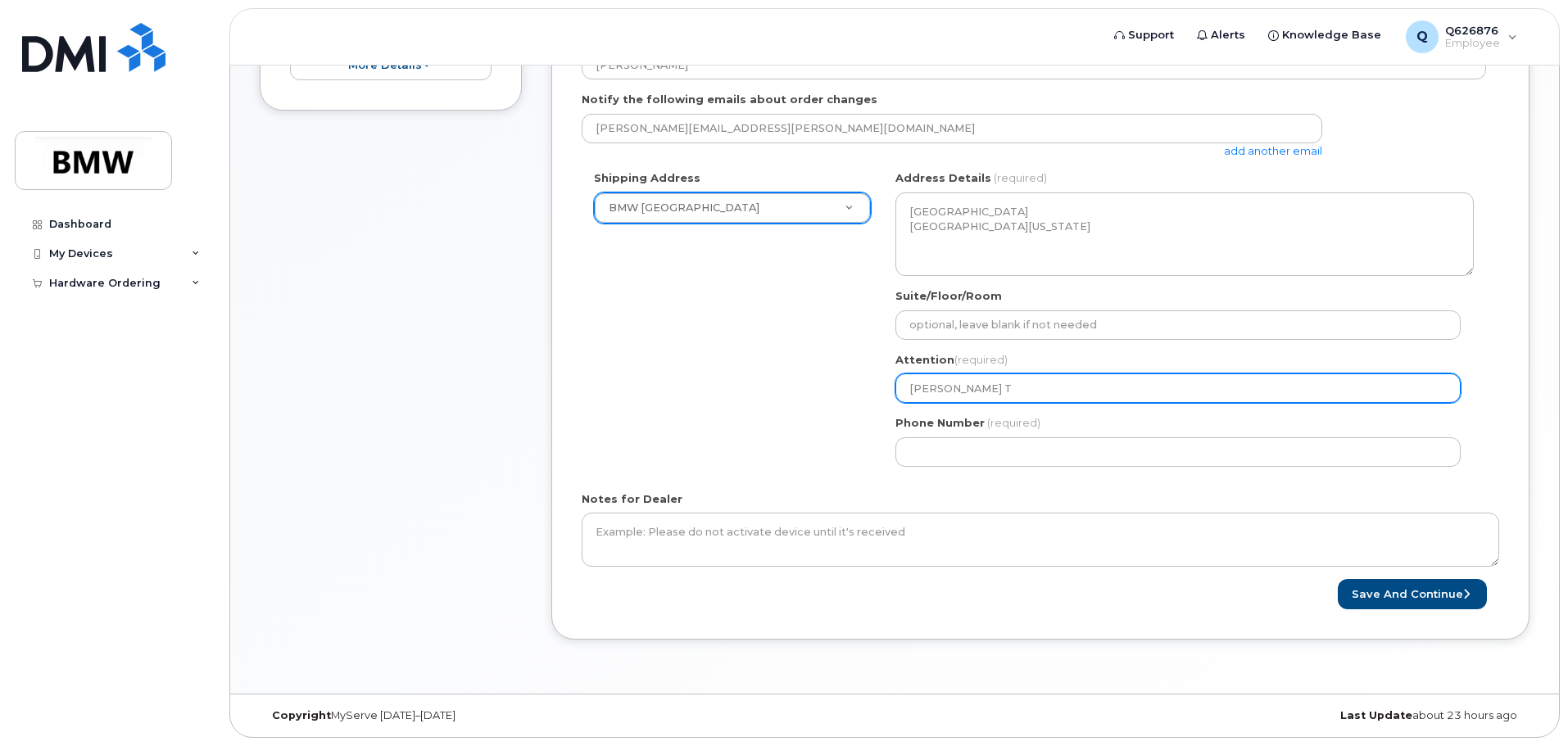
select select
type input "Mariam Ta"
select select
type input "Mariam Taw"
select select
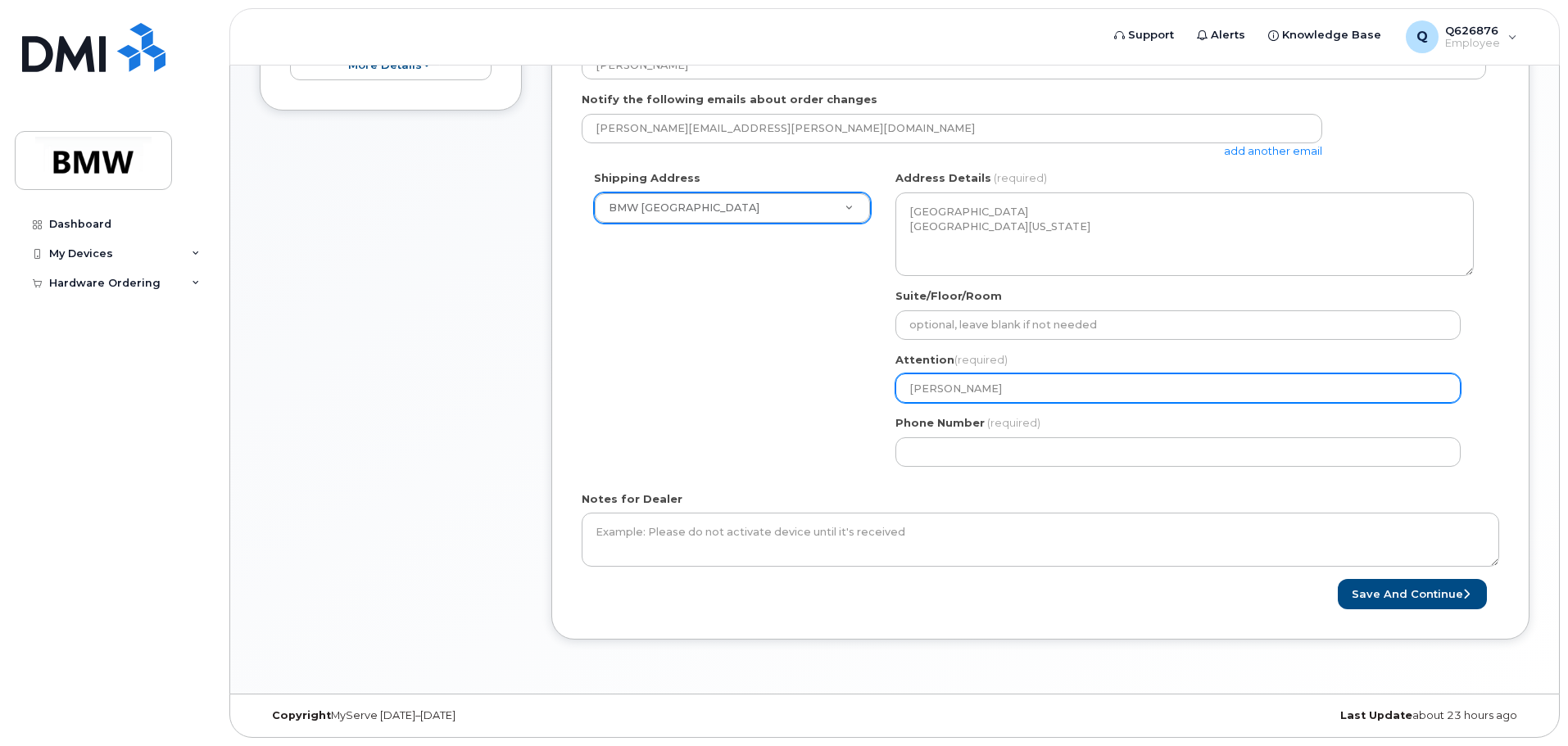
type input "Mariam Tawd"
select select
type input "Mariam Tawdi"
select select
type input "Mariam Tawdik"
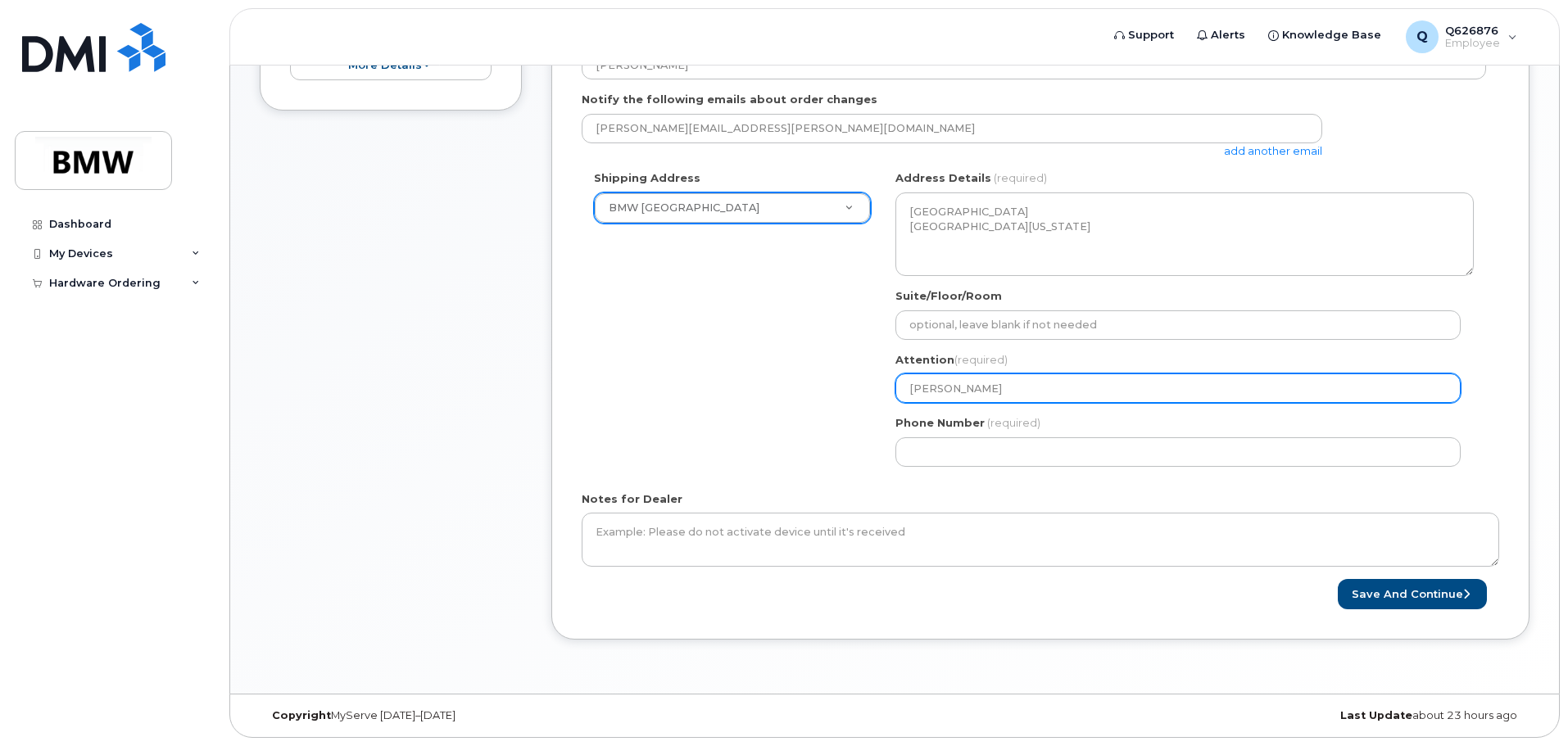
select select
type input "Mariam Tawdi"
select select
type input "Mariam Tawd"
select select
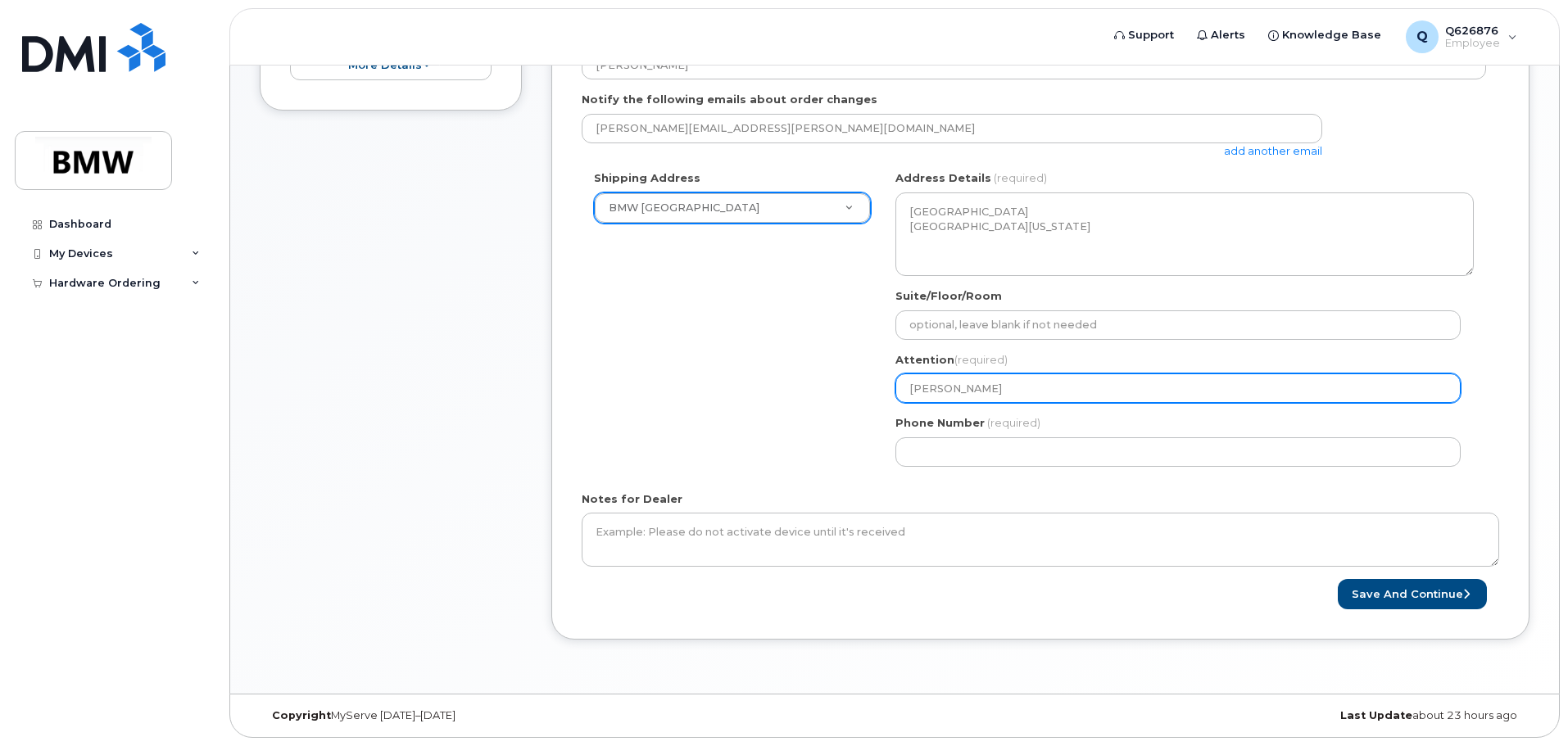
type input "Mariam Taw"
select select
type input "Mariam Tawf"
select select
type input "Mariam Tawfi"
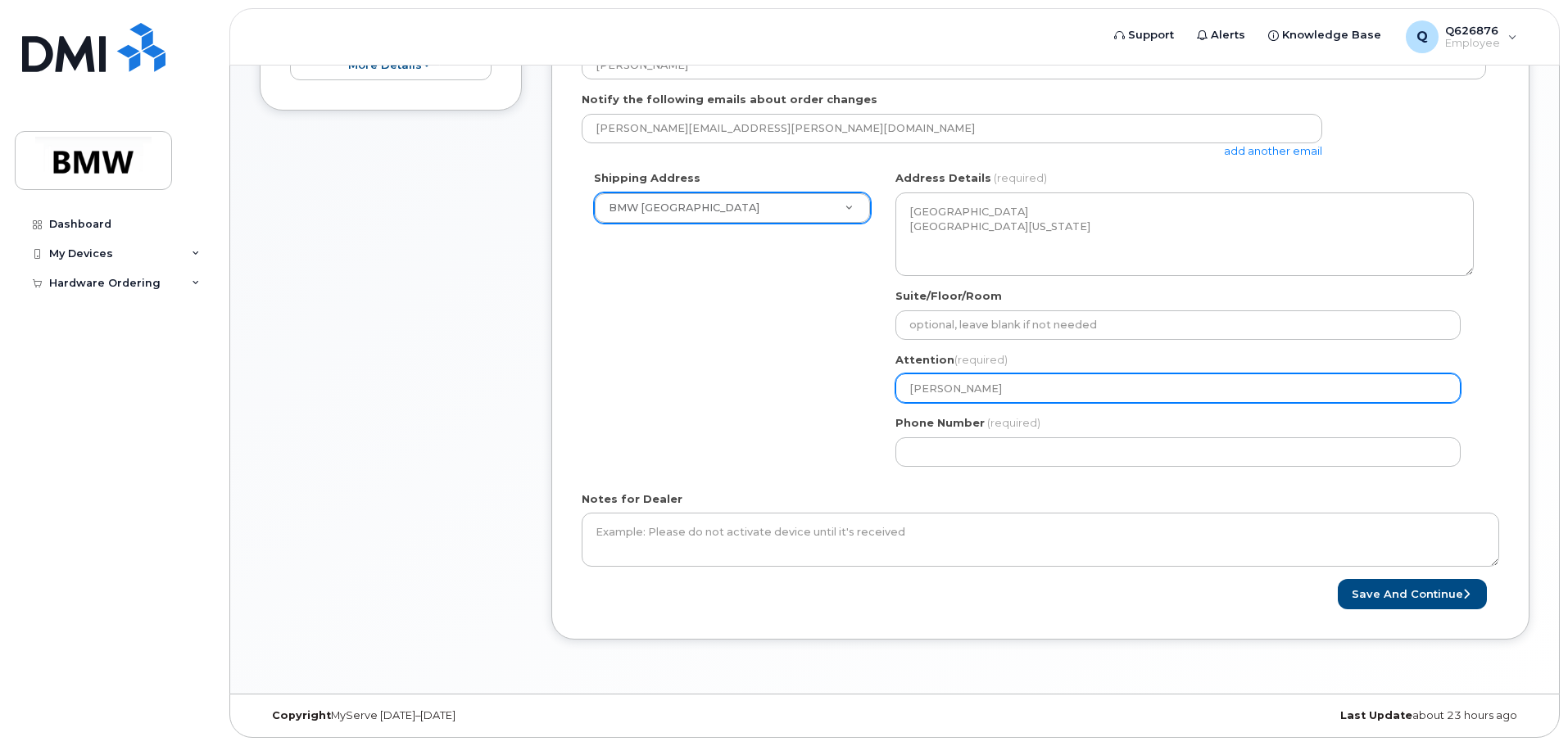
select select
type input "[PERSON_NAME]"
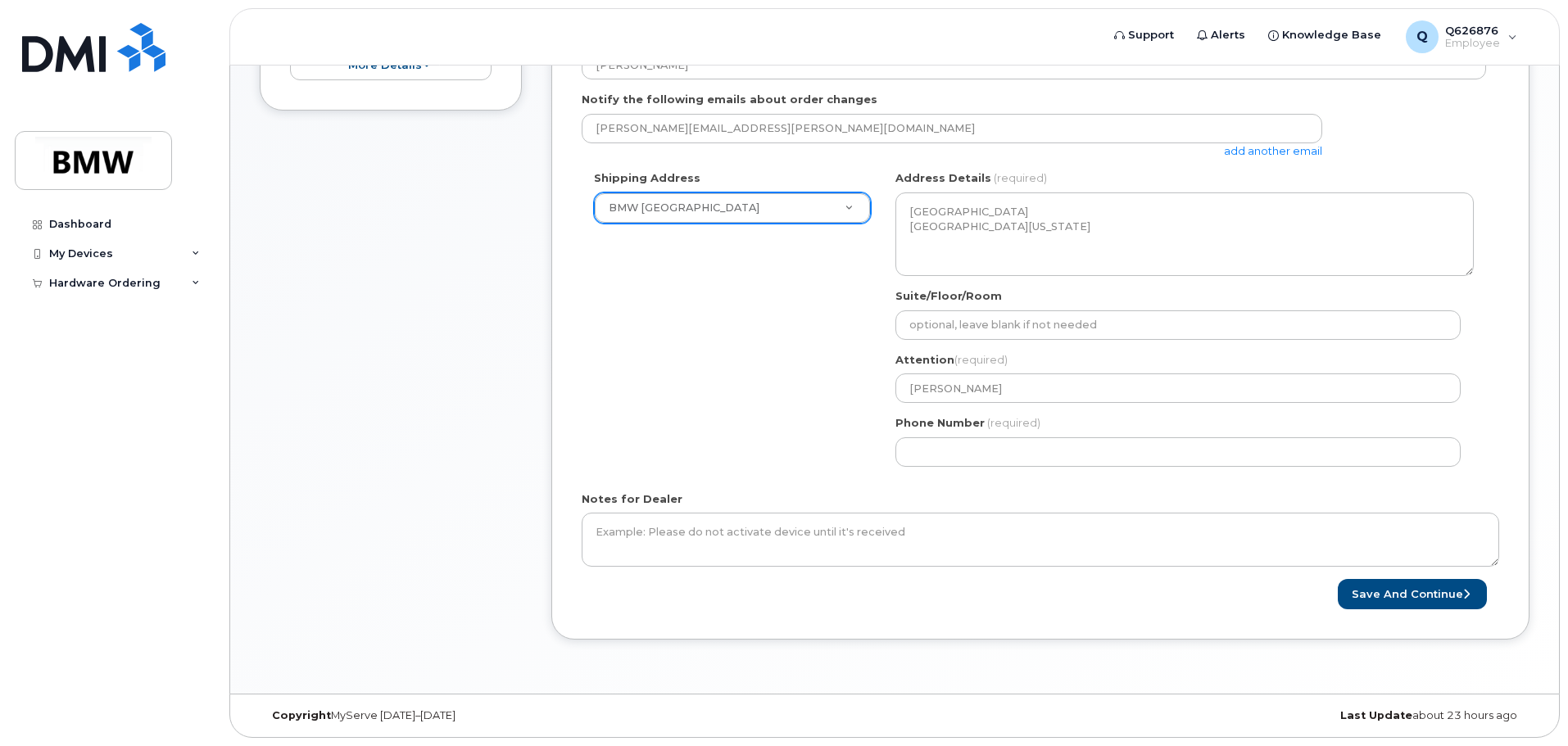
click at [1005, 436] on div "Phone Number (required)" at bounding box center [1185, 440] width 578 height 52
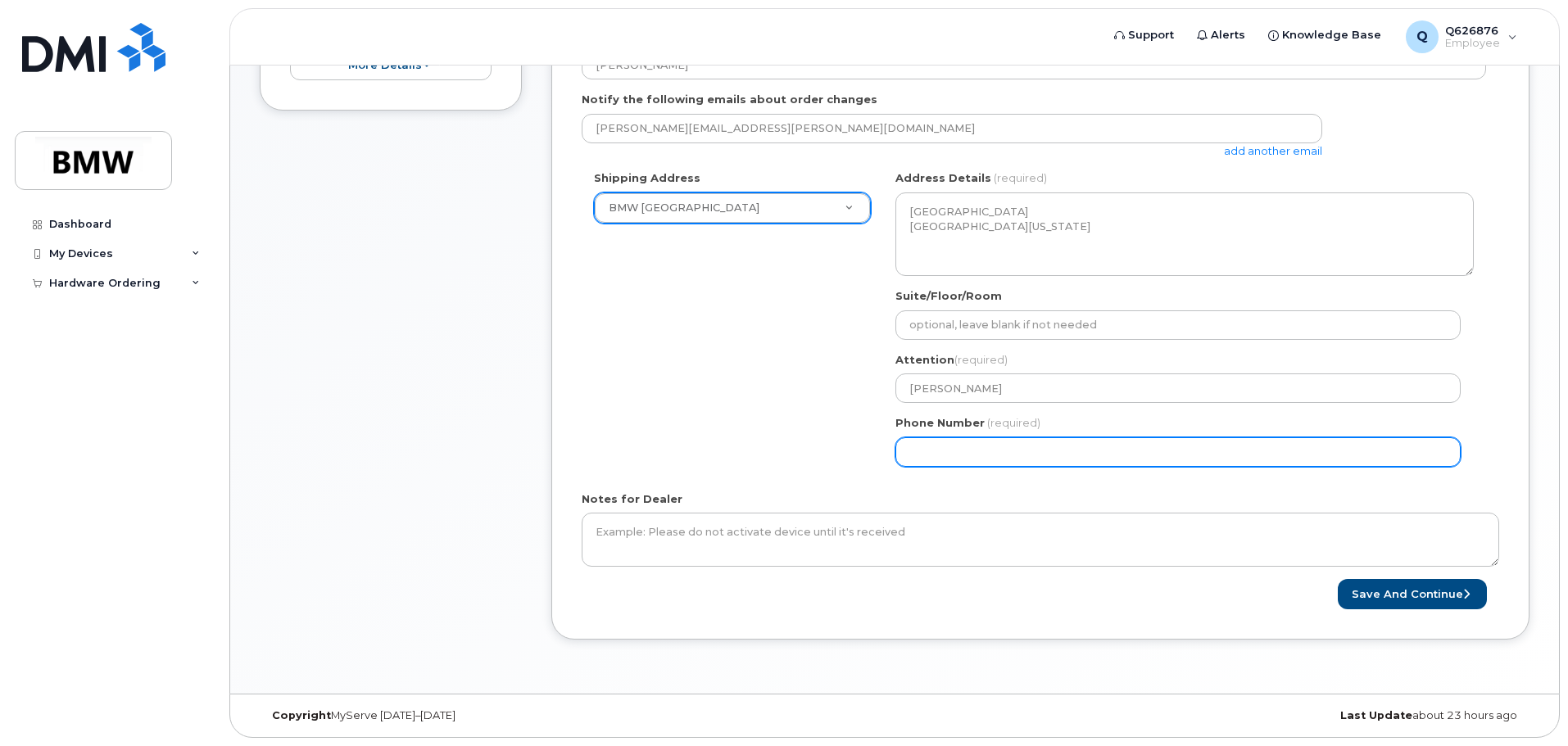
click at [1069, 453] on input "Phone Number" at bounding box center [1179, 452] width 566 height 29
select select
type input "201485166"
select select
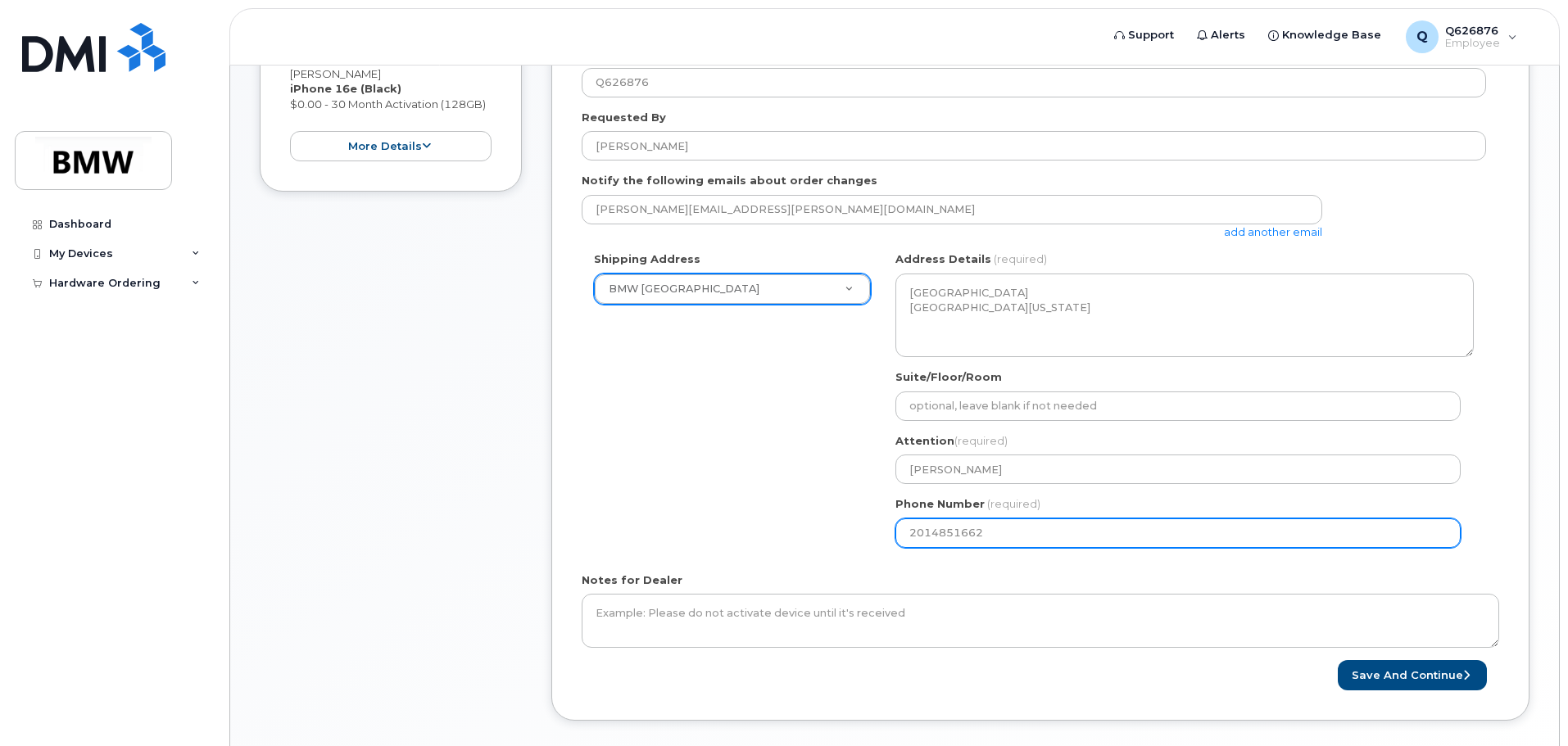
scroll to position [358, 0]
type input "2014851662"
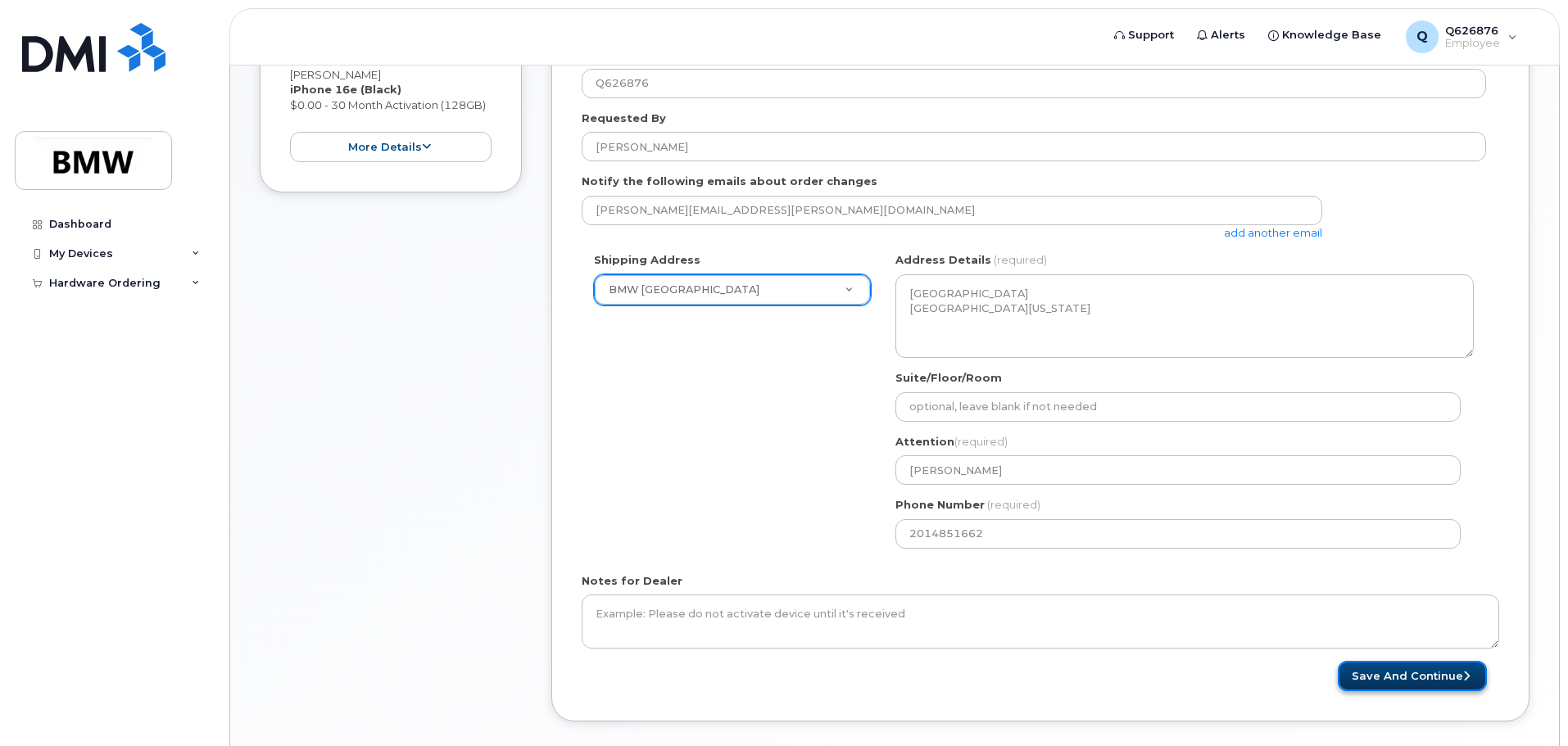
click at [1396, 674] on button "Save and Continue" at bounding box center [1411, 676] width 149 height 30
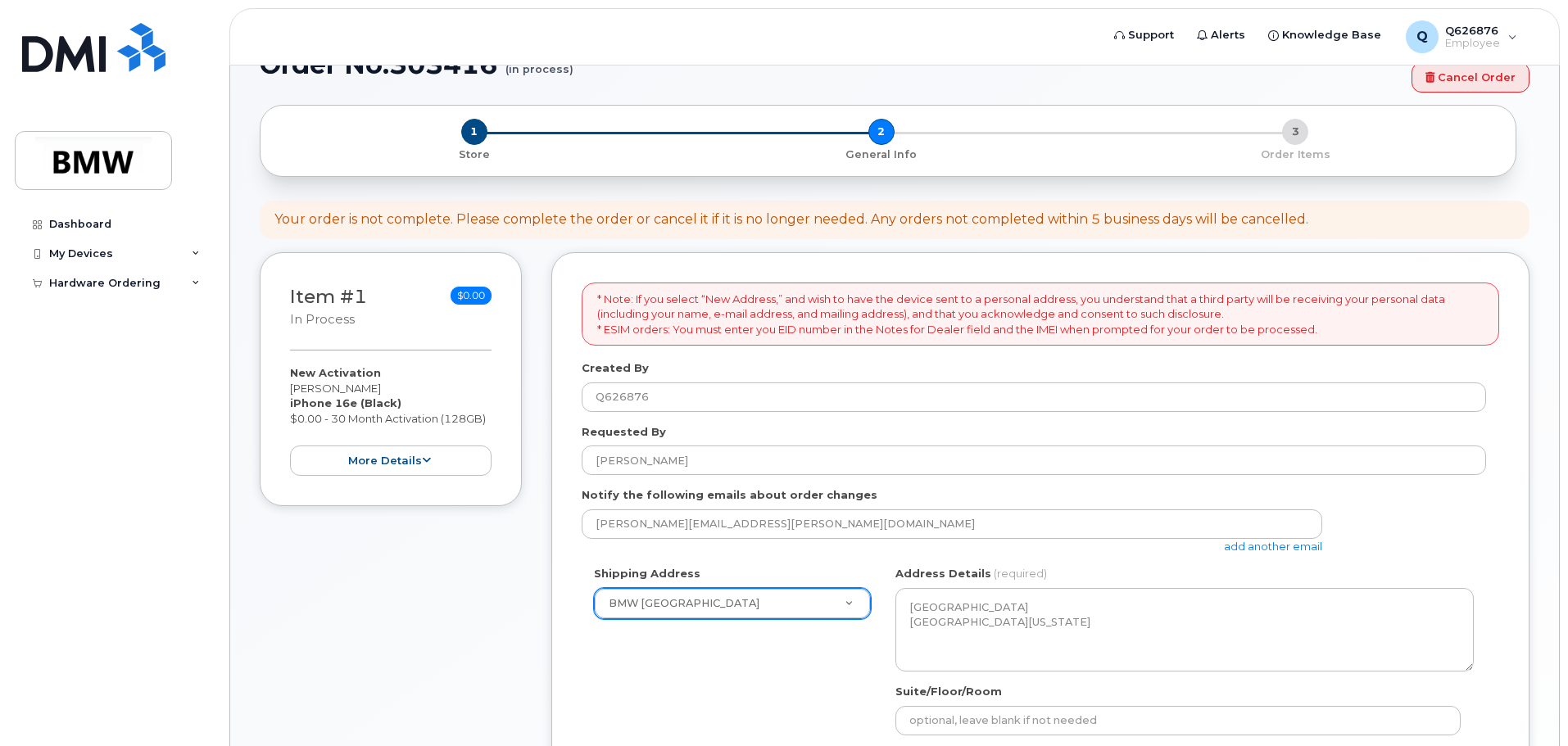
scroll to position [31, 0]
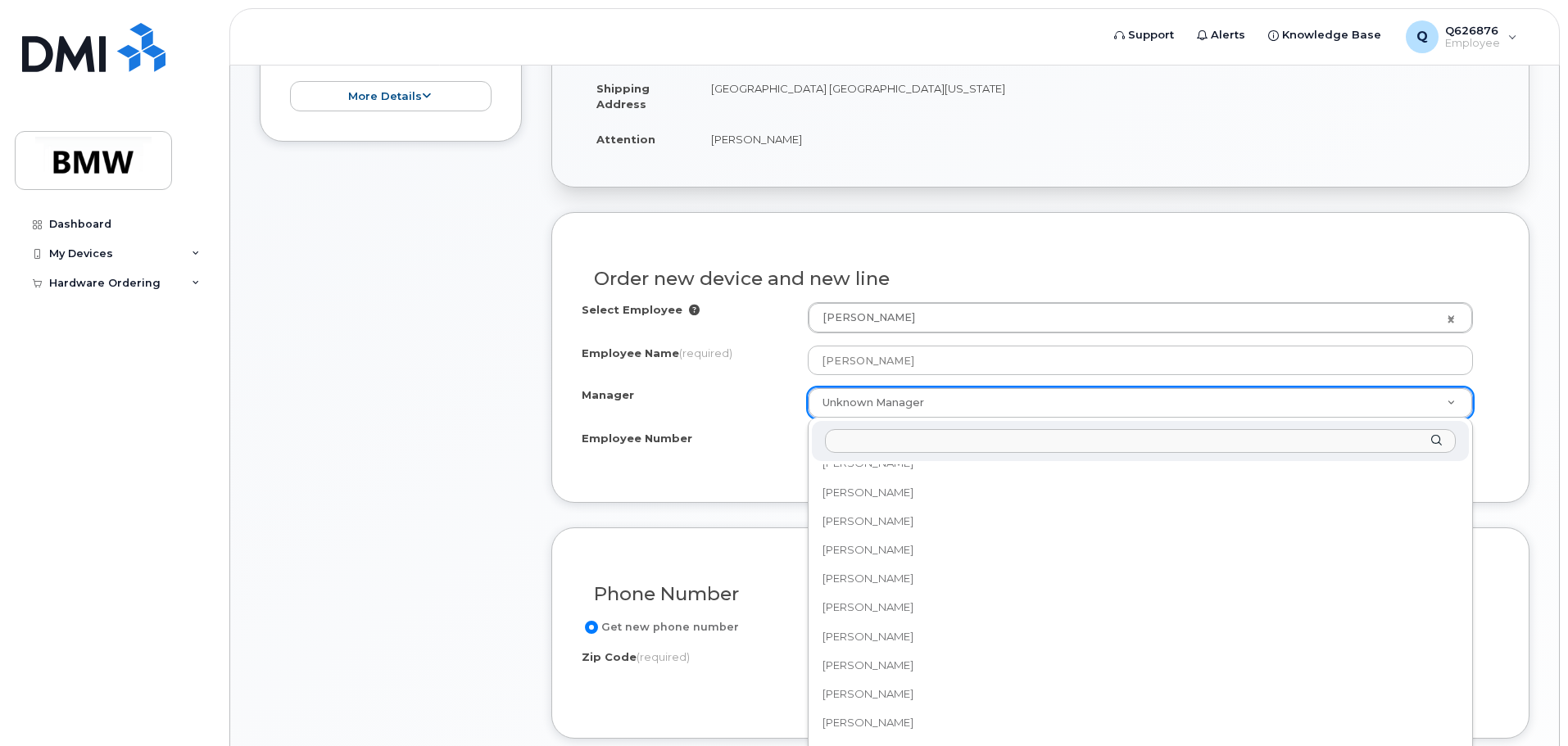
scroll to position [23345, 0]
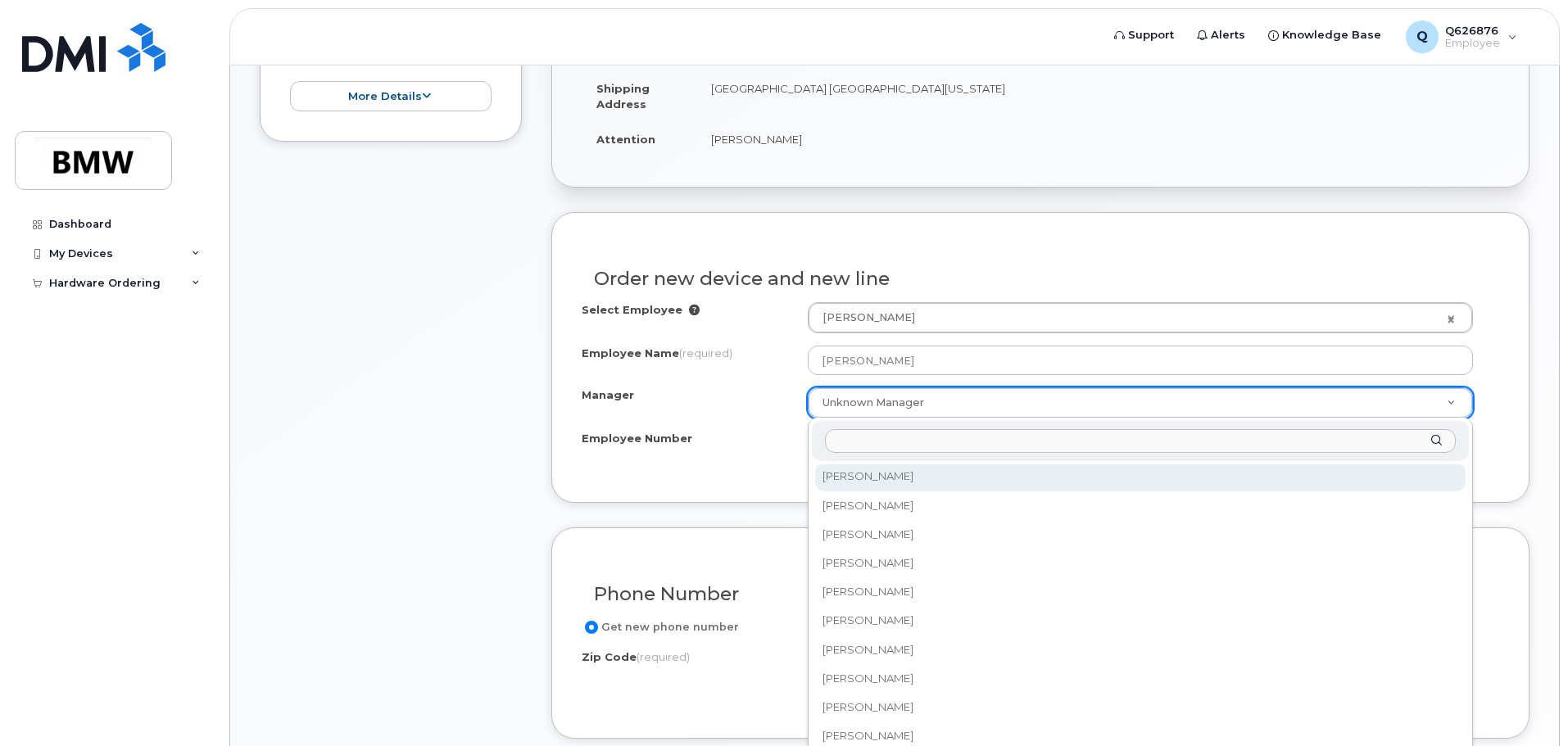
click at [911, 436] on input "Manager" at bounding box center [1139, 441] width 630 height 24
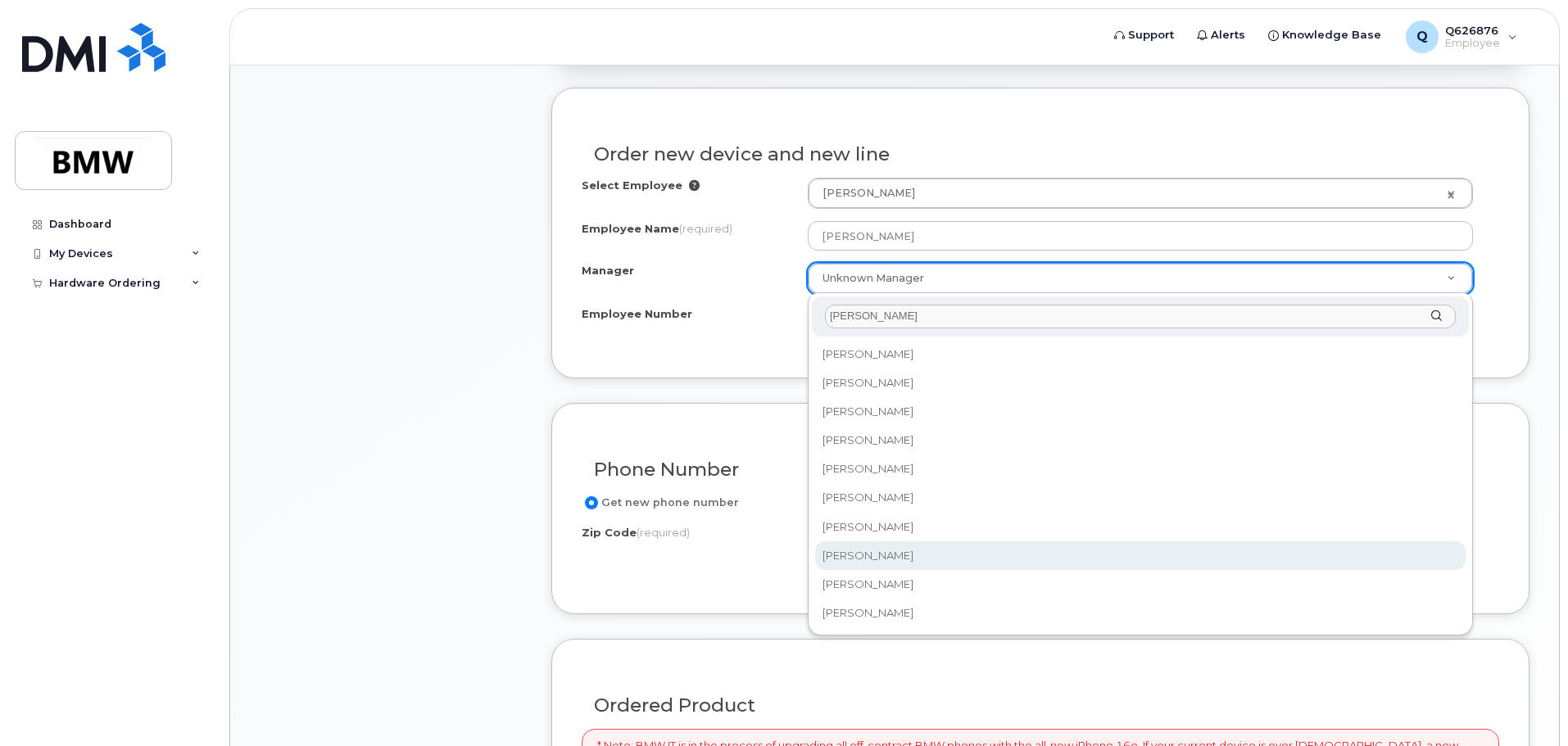
scroll to position [574, 0]
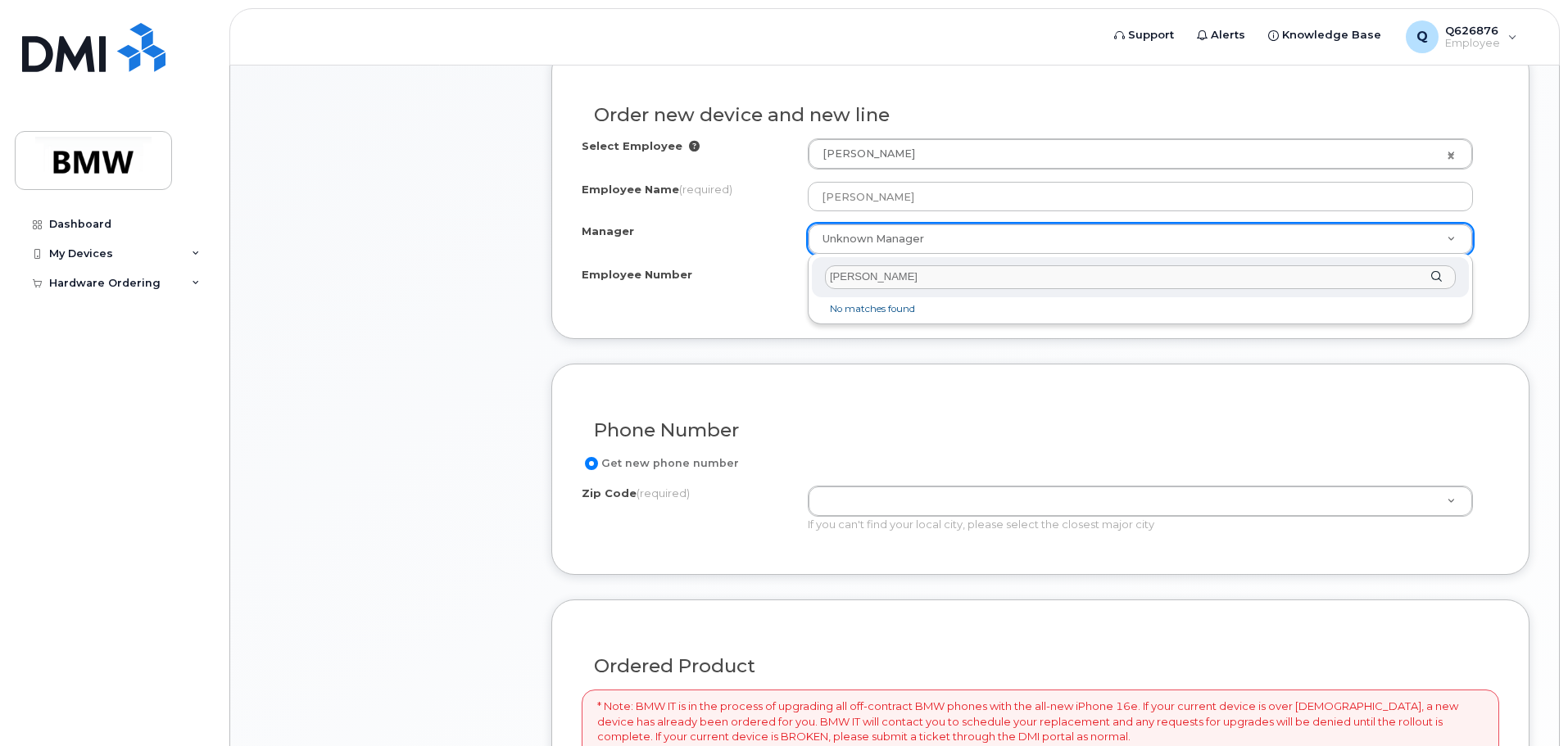
click at [902, 280] on input "robert tr" at bounding box center [1139, 277] width 630 height 24
click at [877, 277] on input "robert tr" at bounding box center [1139, 277] width 630 height 24
drag, startPoint x: 874, startPoint y: 277, endPoint x: 796, endPoint y: 285, distance: 78.4
click at [796, 285] on body "Support Alerts Knowledge Base Q Q626876 Employee English Français Sign out Dash…" at bounding box center [784, 352] width 1568 height 1852
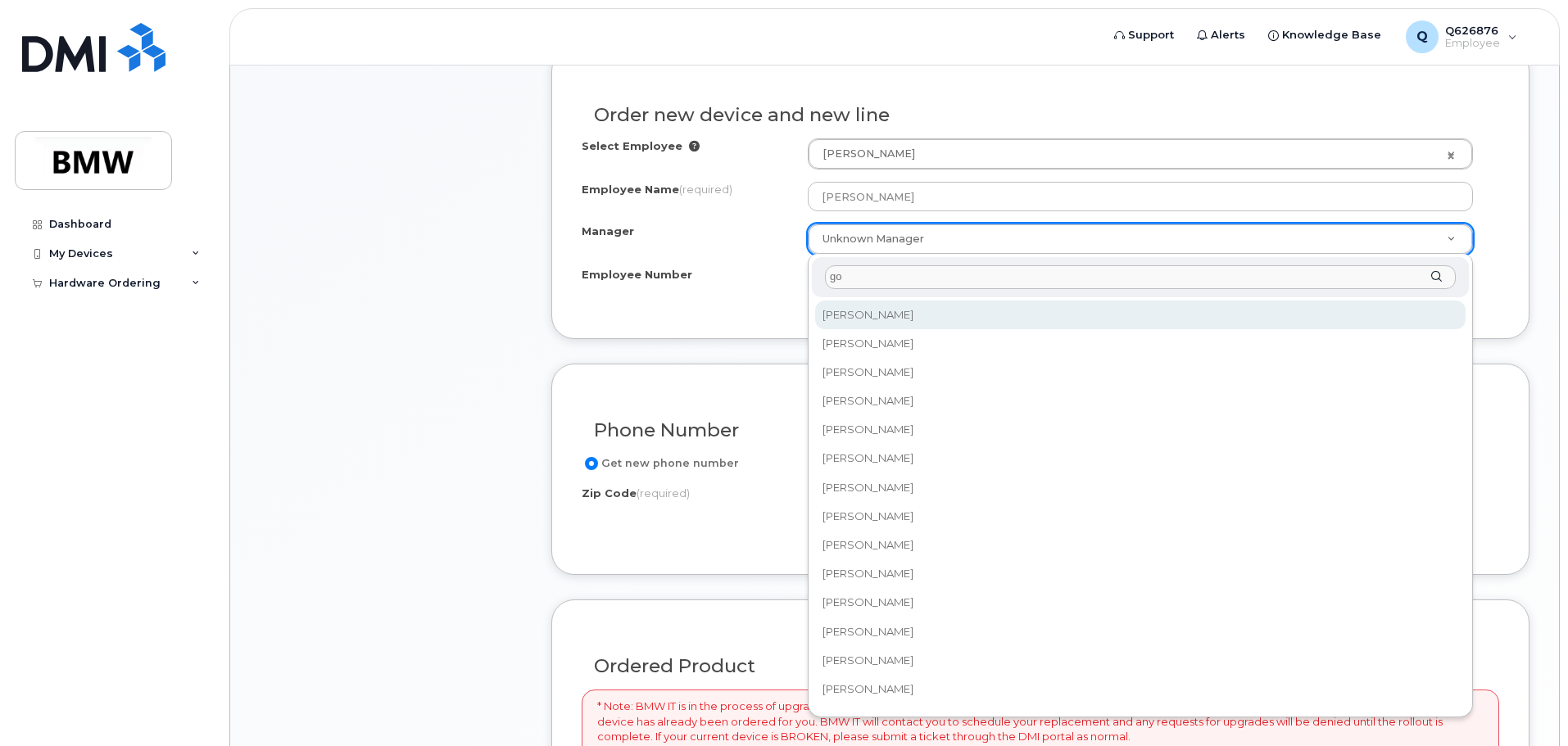
type input "g"
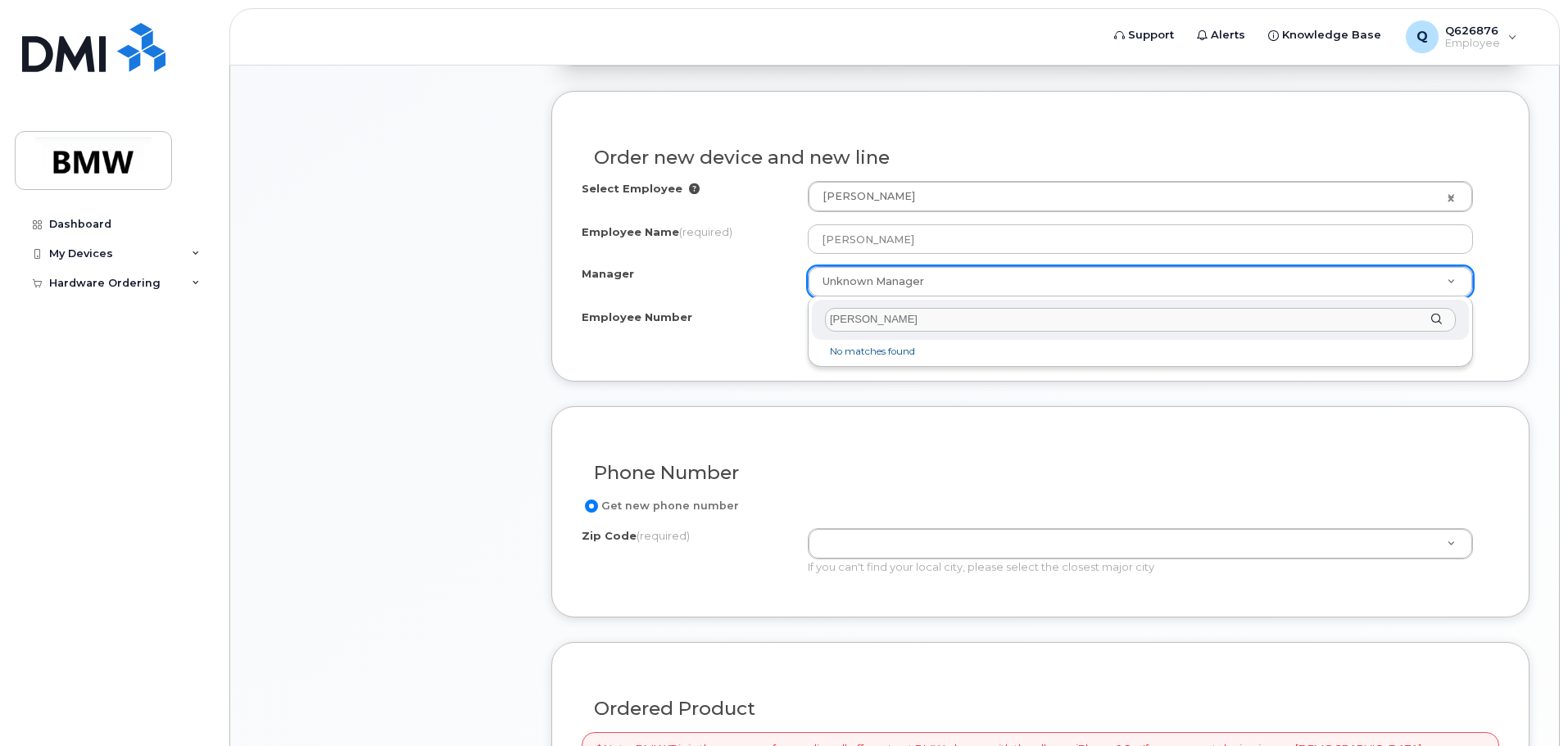
scroll to position [492, 0]
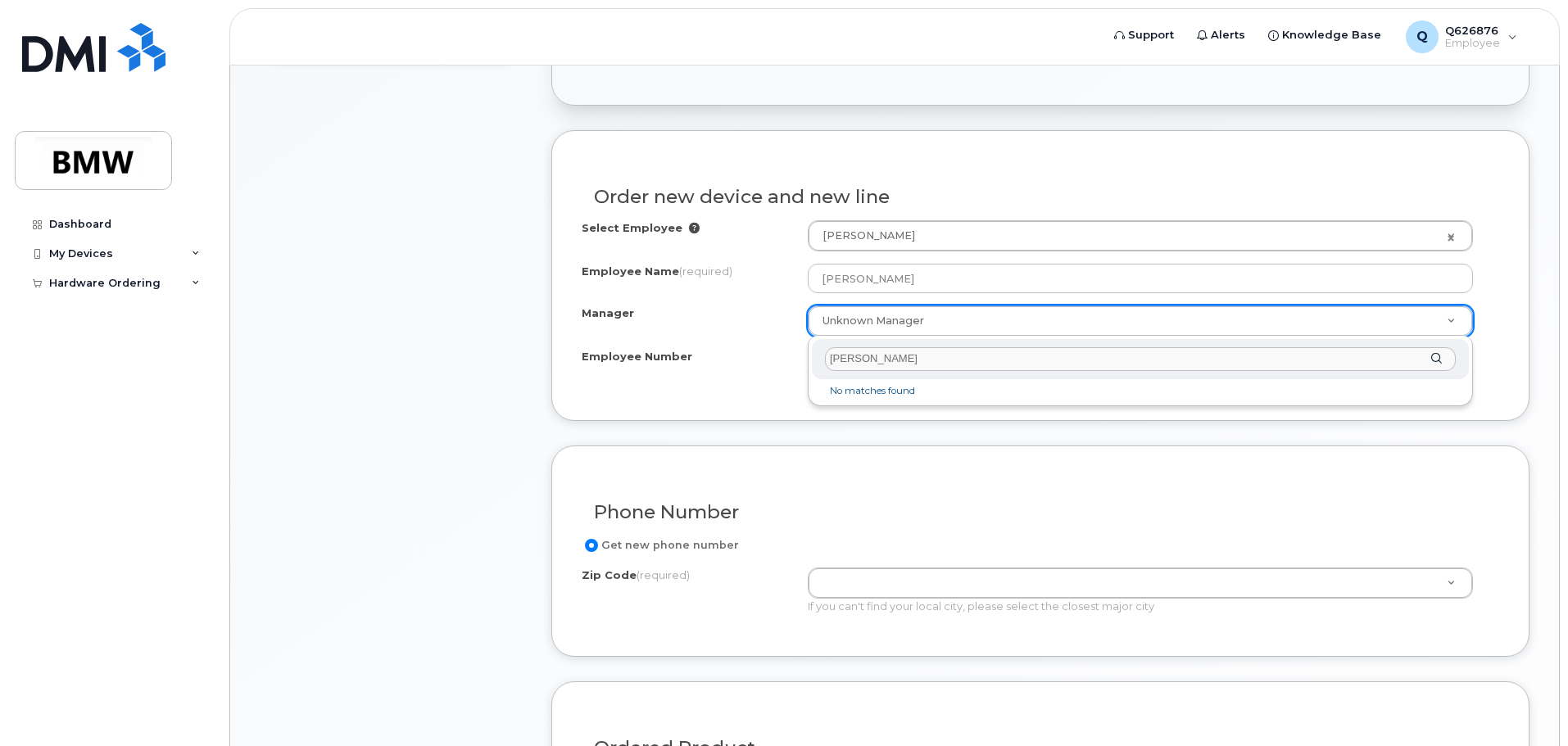
click at [879, 362] on input "robert t" at bounding box center [1139, 359] width 630 height 24
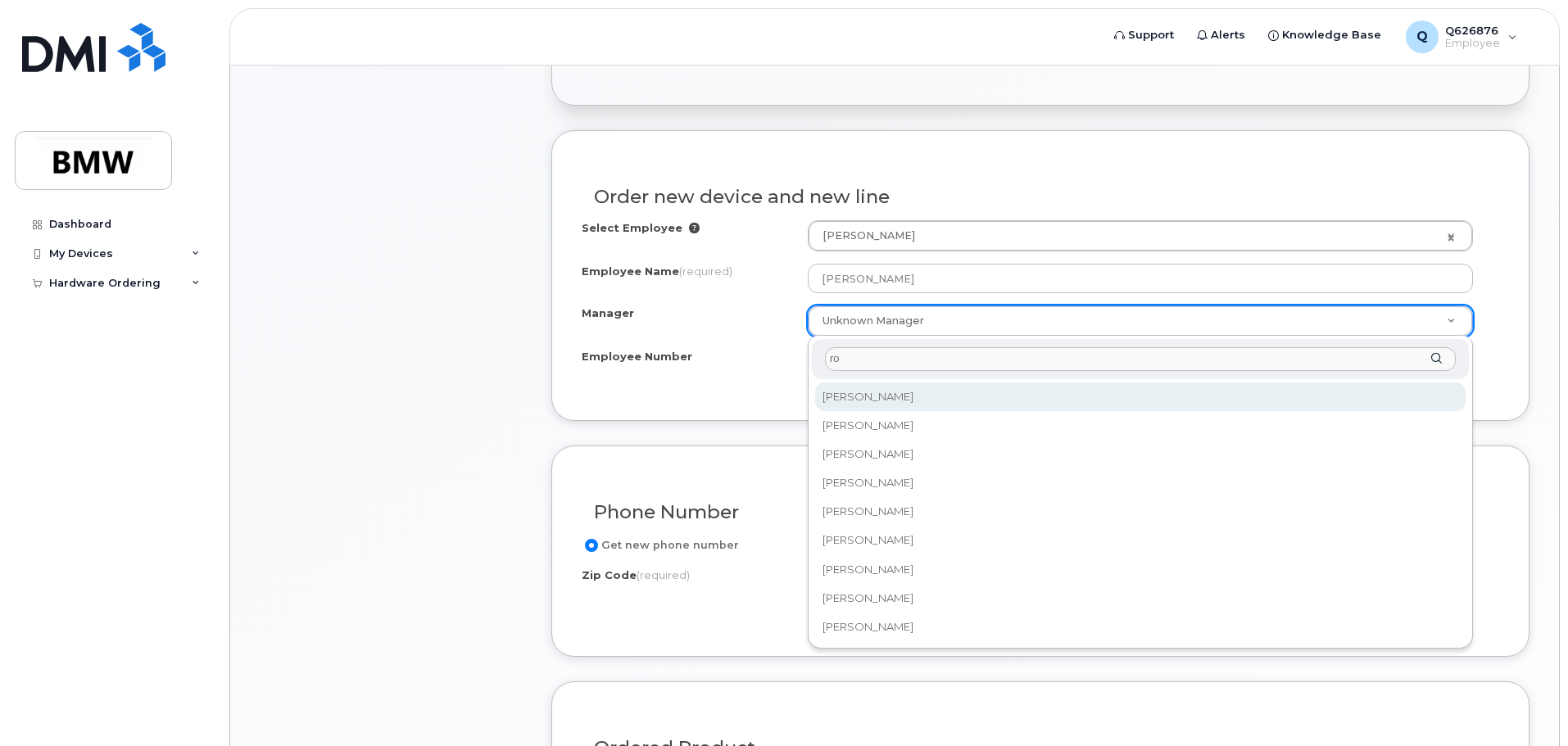
type input "r"
type input "t"
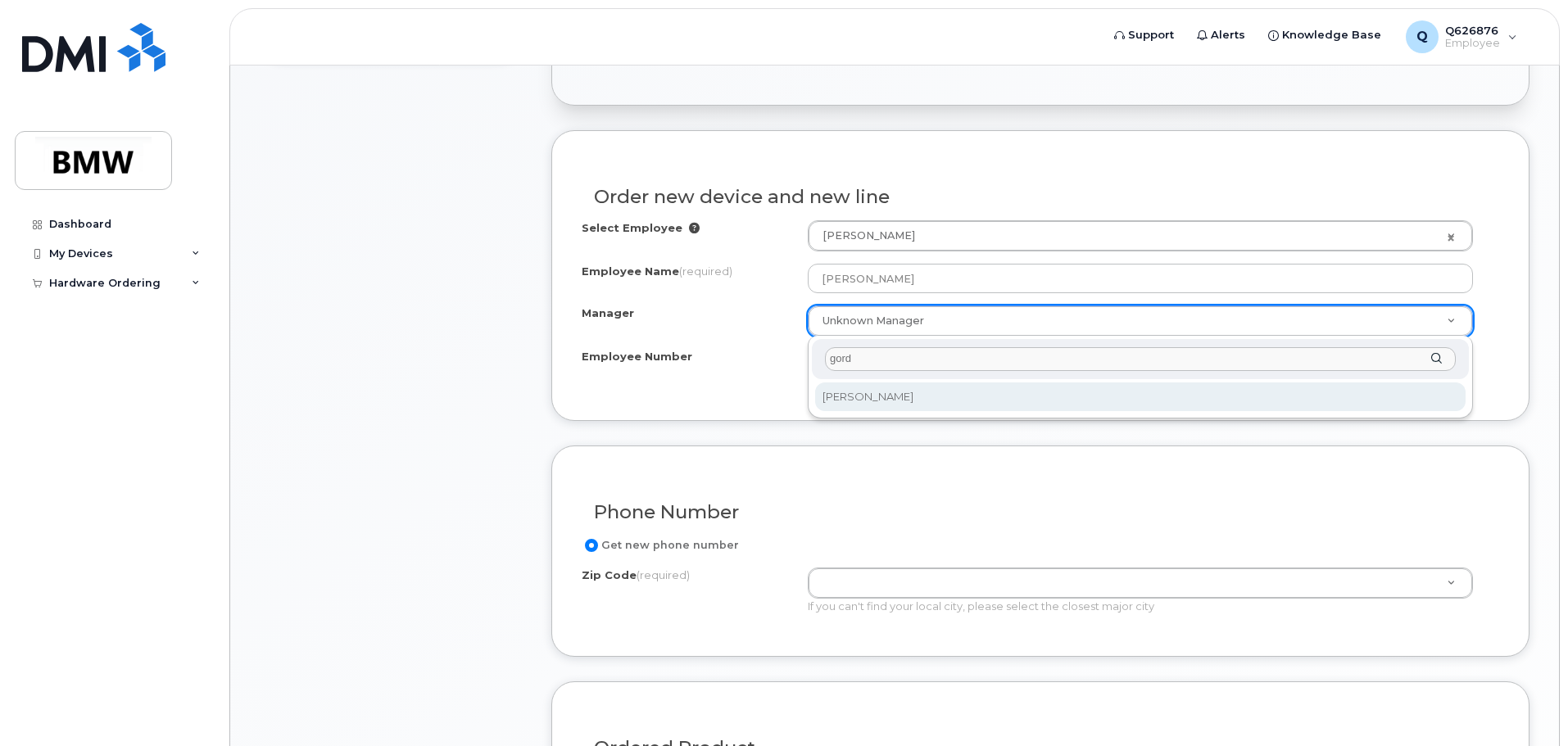
drag, startPoint x: 848, startPoint y: 367, endPoint x: 751, endPoint y: 369, distance: 97.0
click at [751, 369] on body "Support Alerts Knowledge Base Q Q626876 Employee English Français Sign out Dash…" at bounding box center [784, 434] width 1568 height 1852
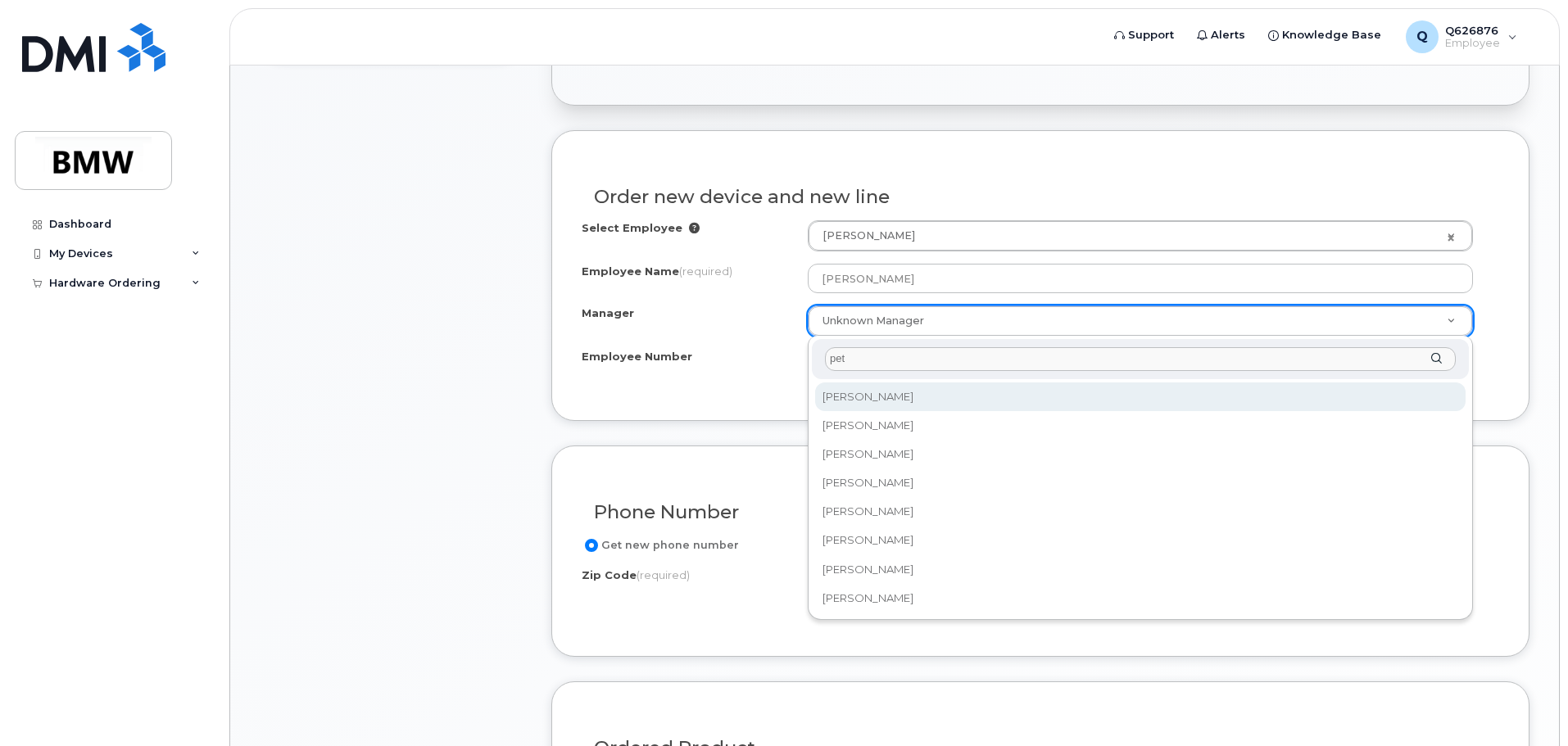
type input "pete"
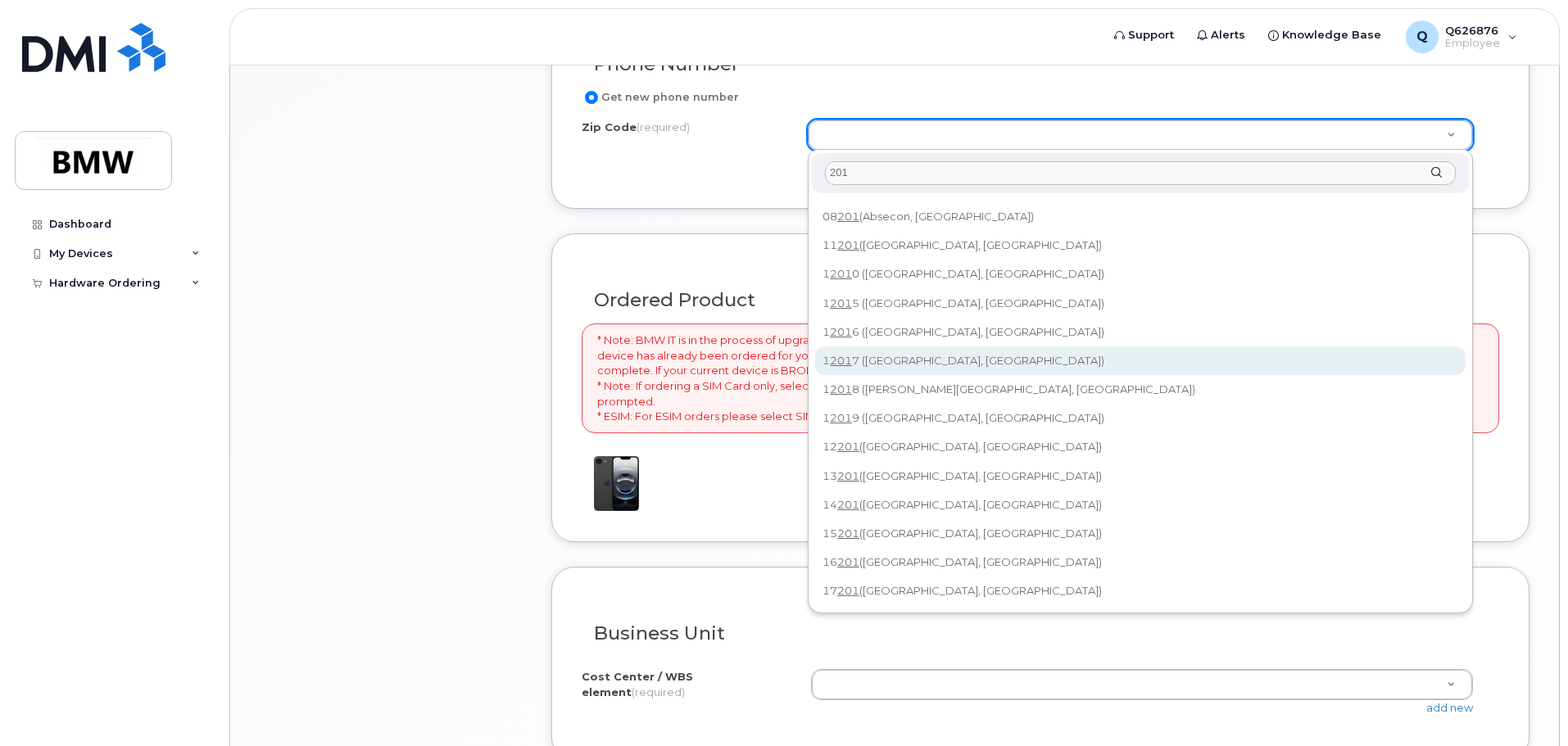
scroll to position [737, 0]
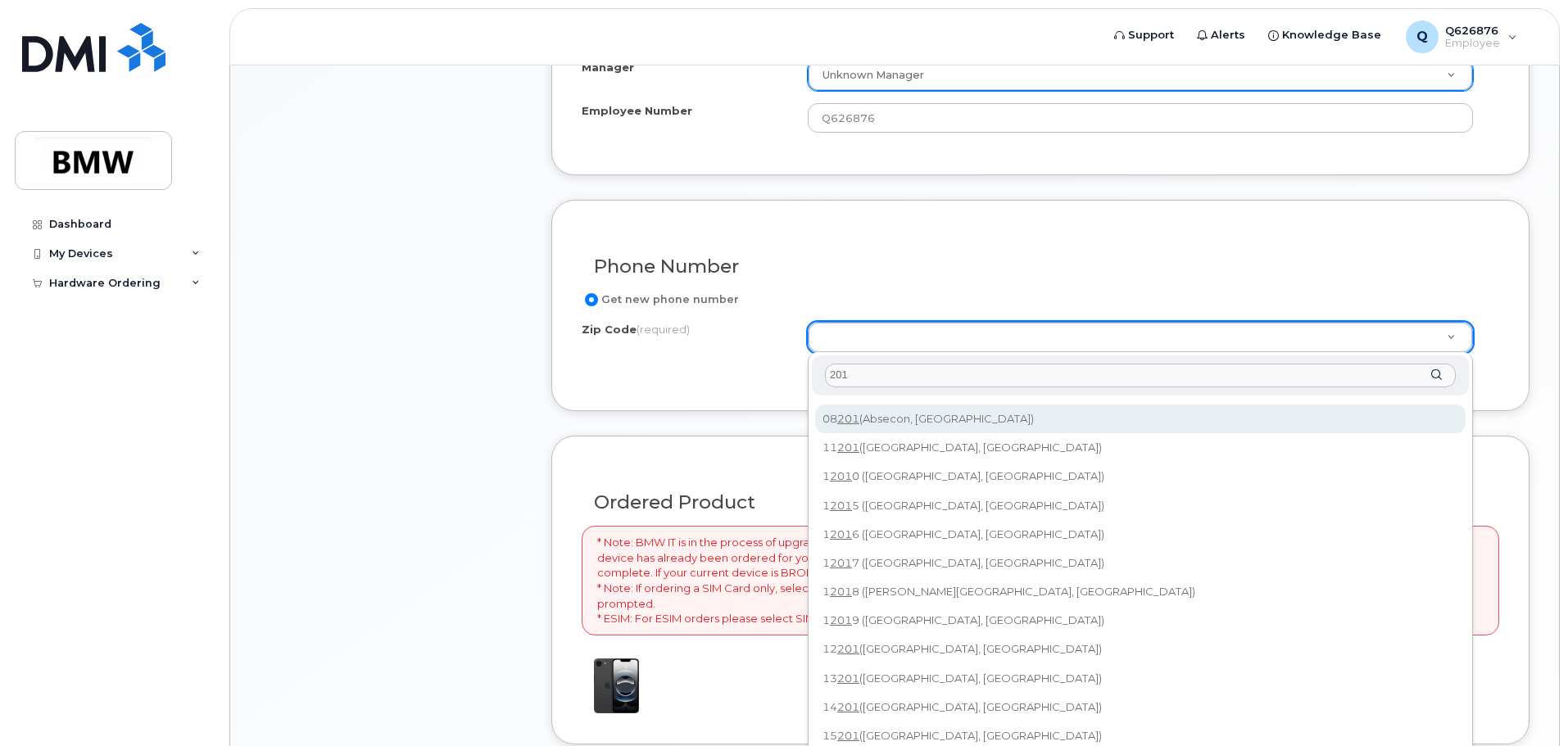
drag, startPoint x: 880, startPoint y: 381, endPoint x: 815, endPoint y: 380, distance: 65.0
click at [815, 380] on div "Zip Code (required) 201" at bounding box center [1140, 376] width 657 height 40
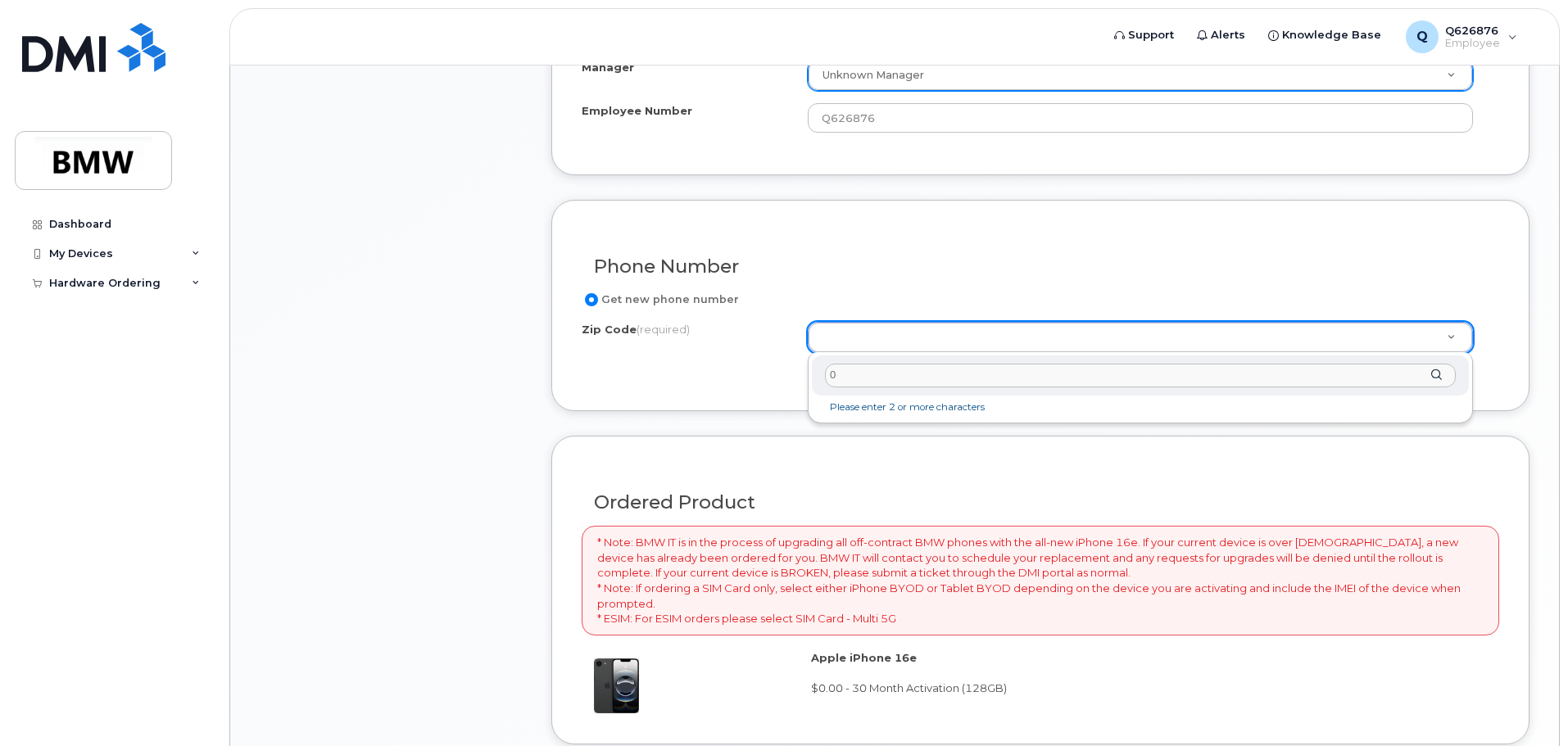
scroll to position [0, 0]
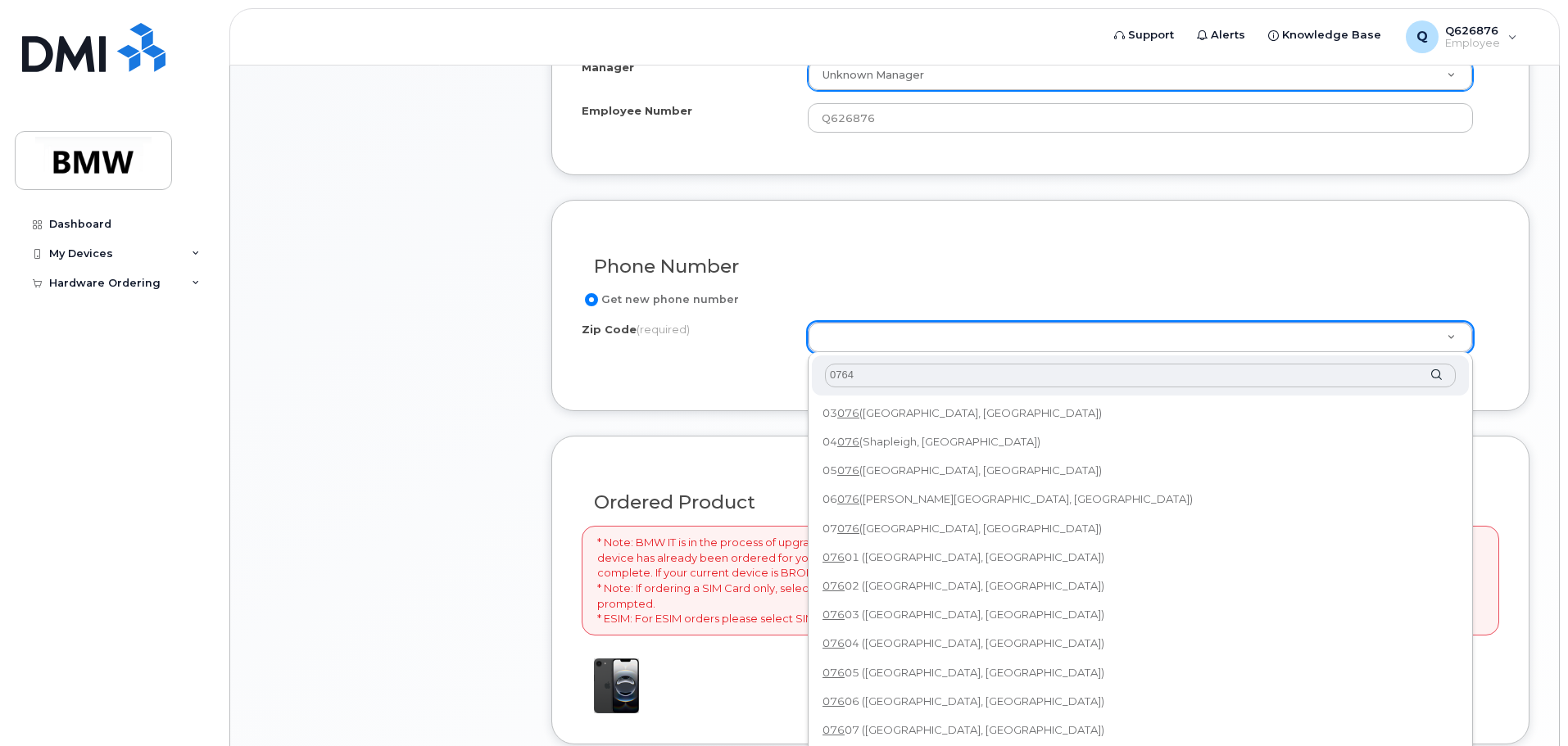
type input "07646"
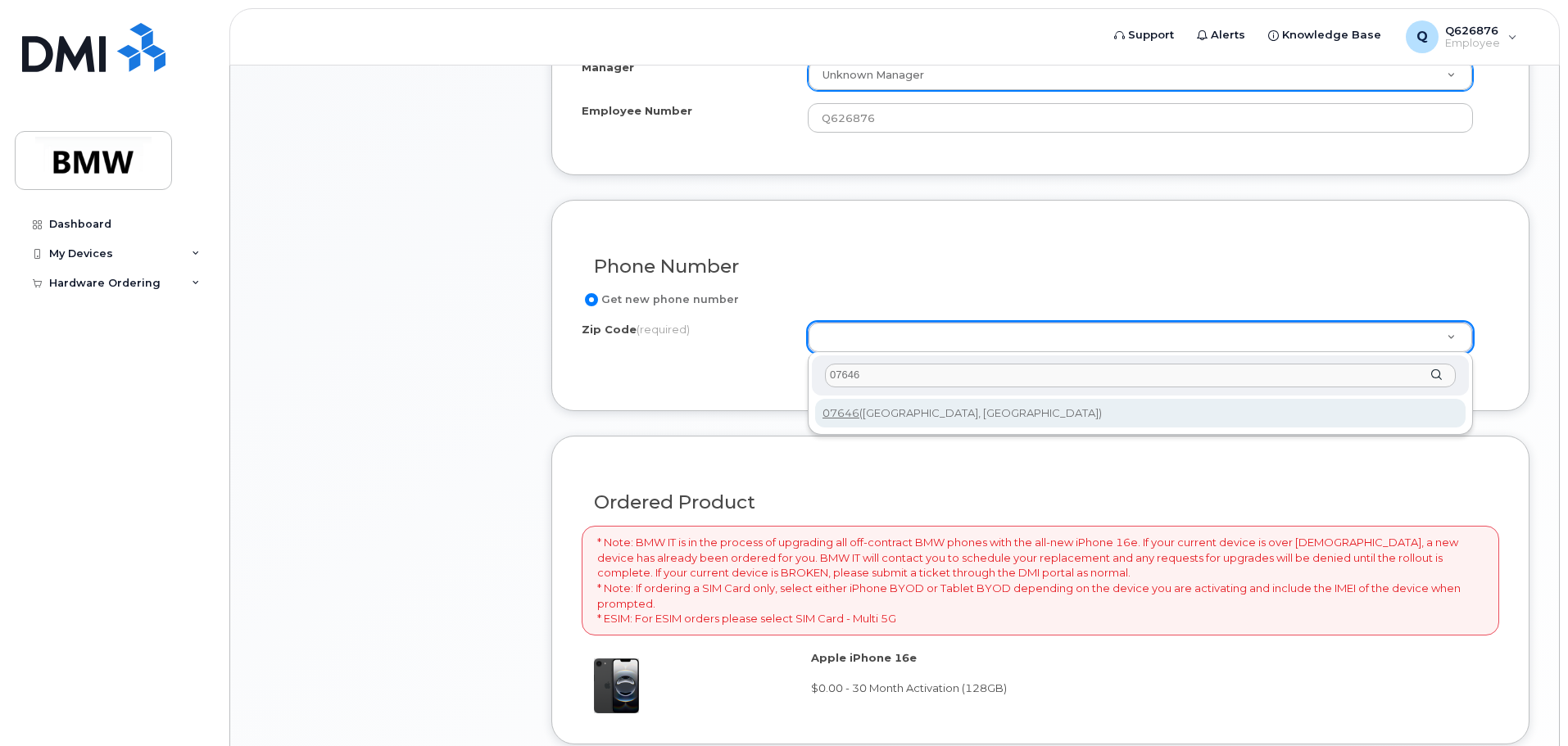
type input "07646 (New Milford, NJ)"
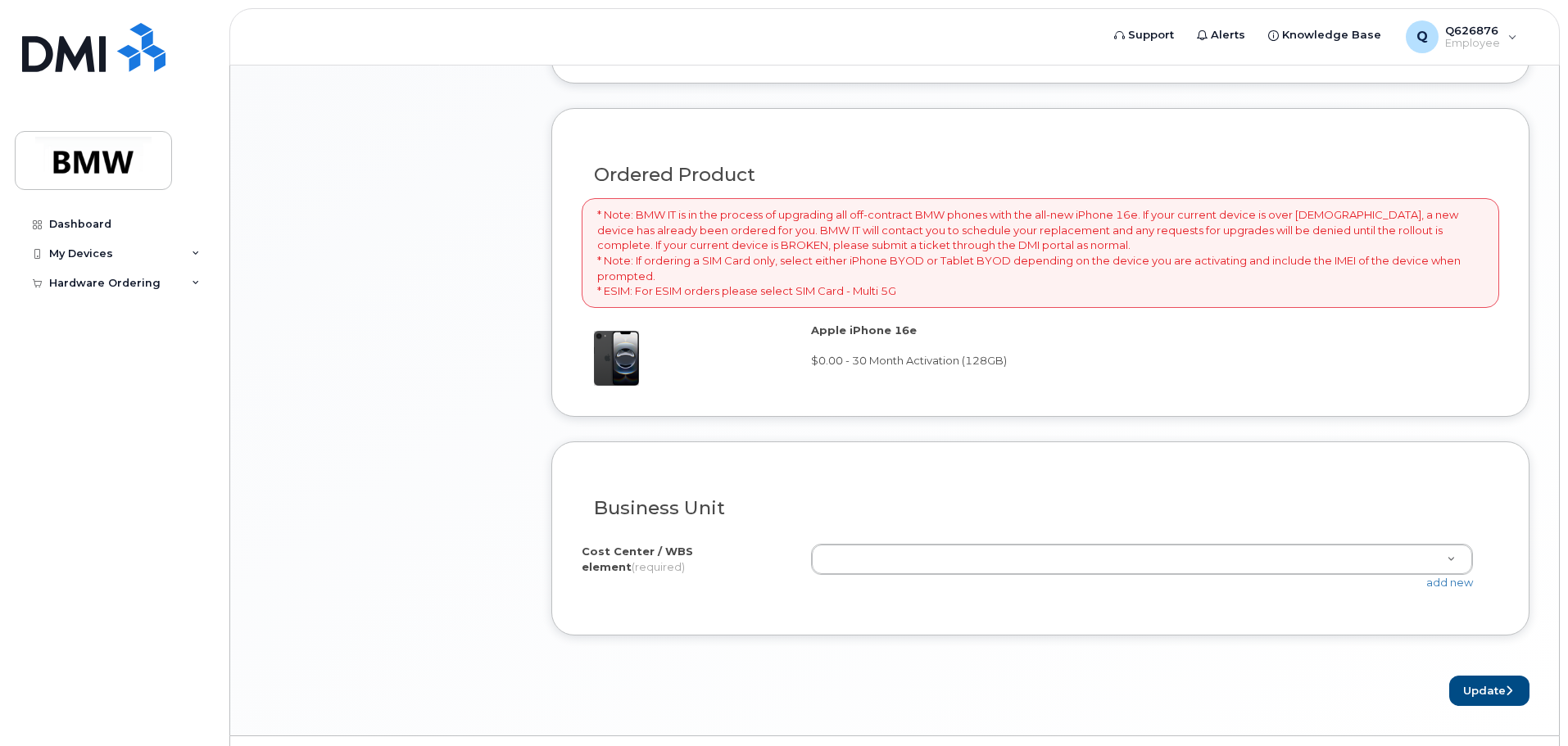
scroll to position [1106, 0]
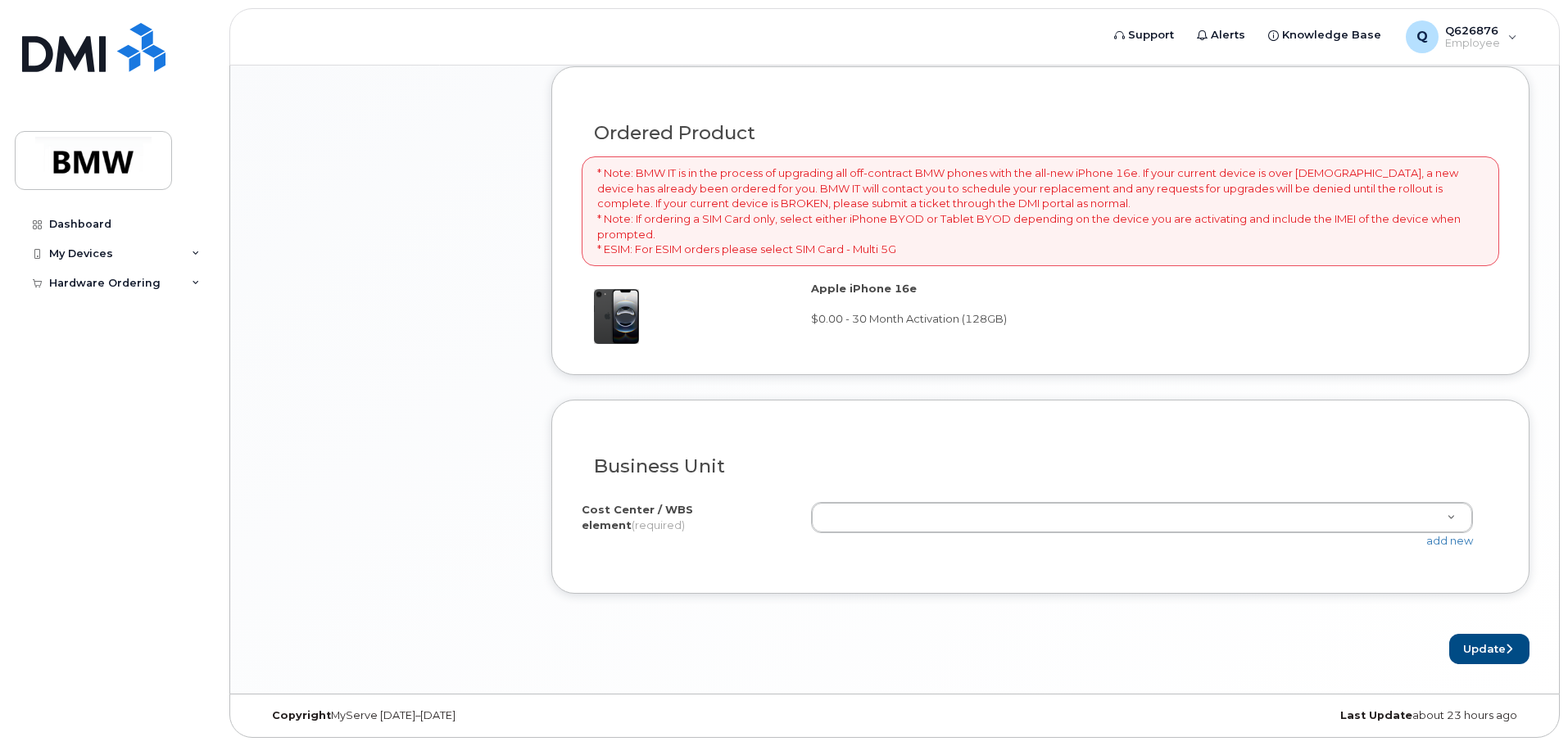
click at [640, 509] on label "Cost Center / WBS element (required)" at bounding box center [690, 516] width 216 height 30
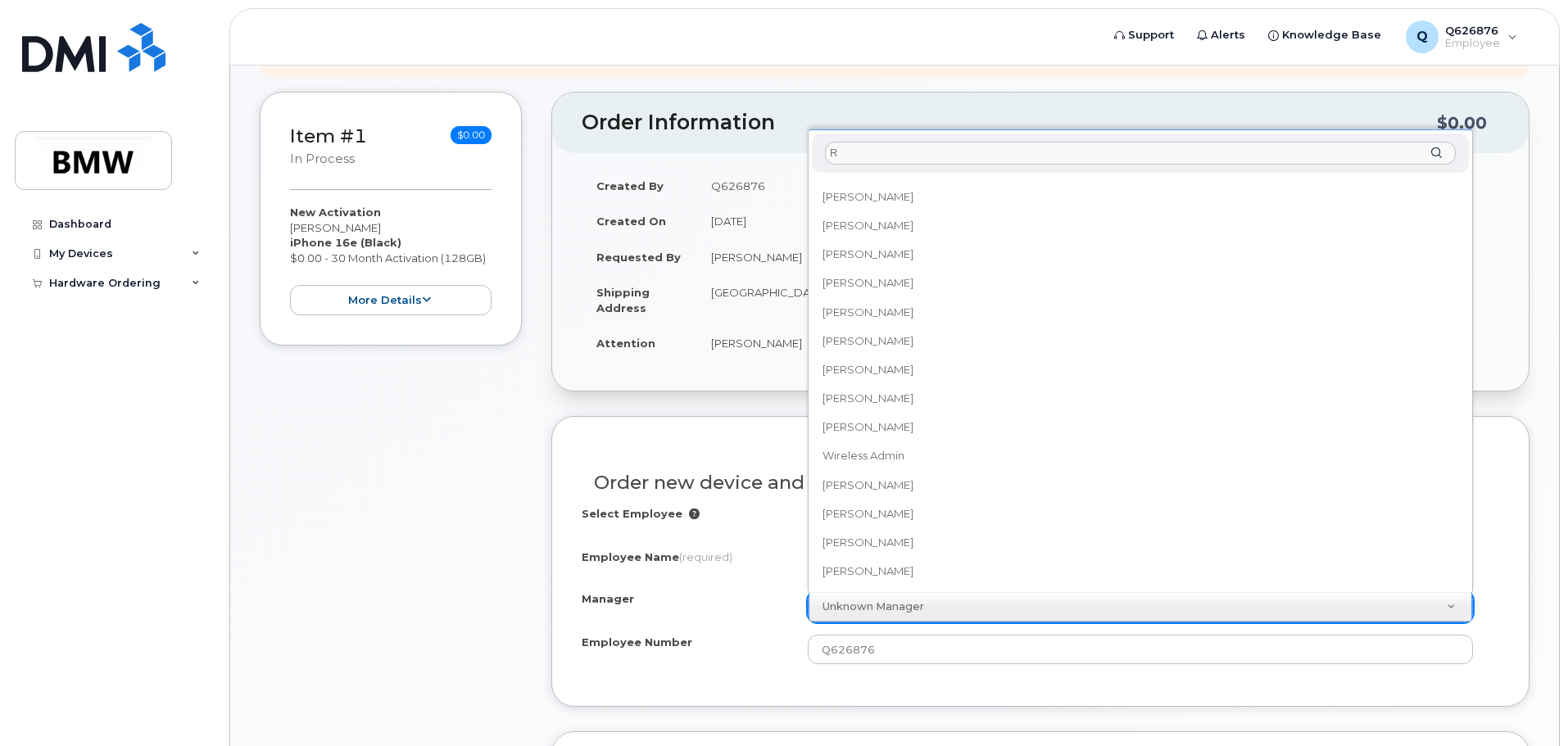
scroll to position [0, 0]
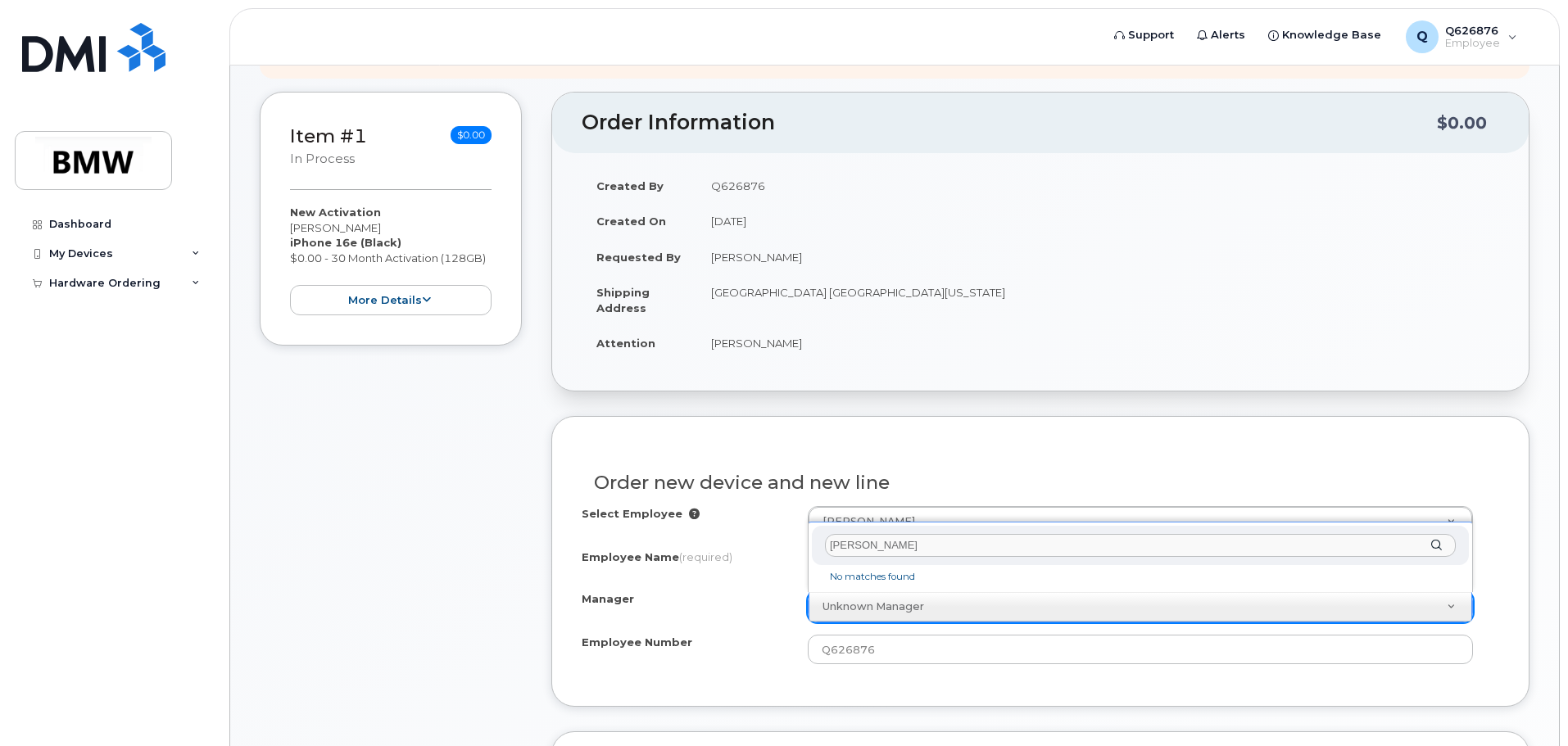
type input "Robert Truszkowski"
click at [1442, 543] on div "Manager Robert Truszkowski" at bounding box center [1140, 546] width 657 height 40
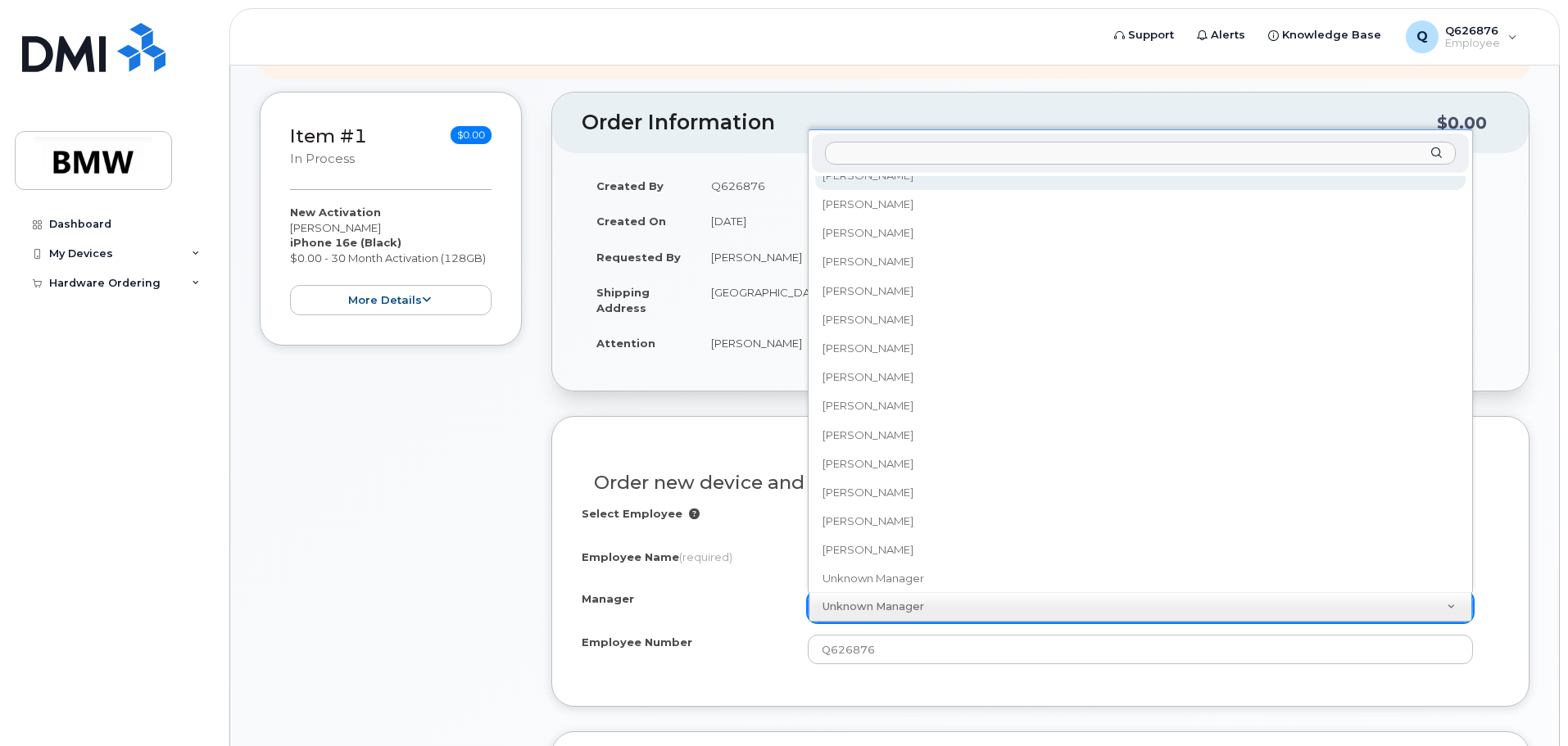
scroll to position [23345, 0]
click at [909, 172] on div "Manager" at bounding box center [1140, 153] width 657 height 40
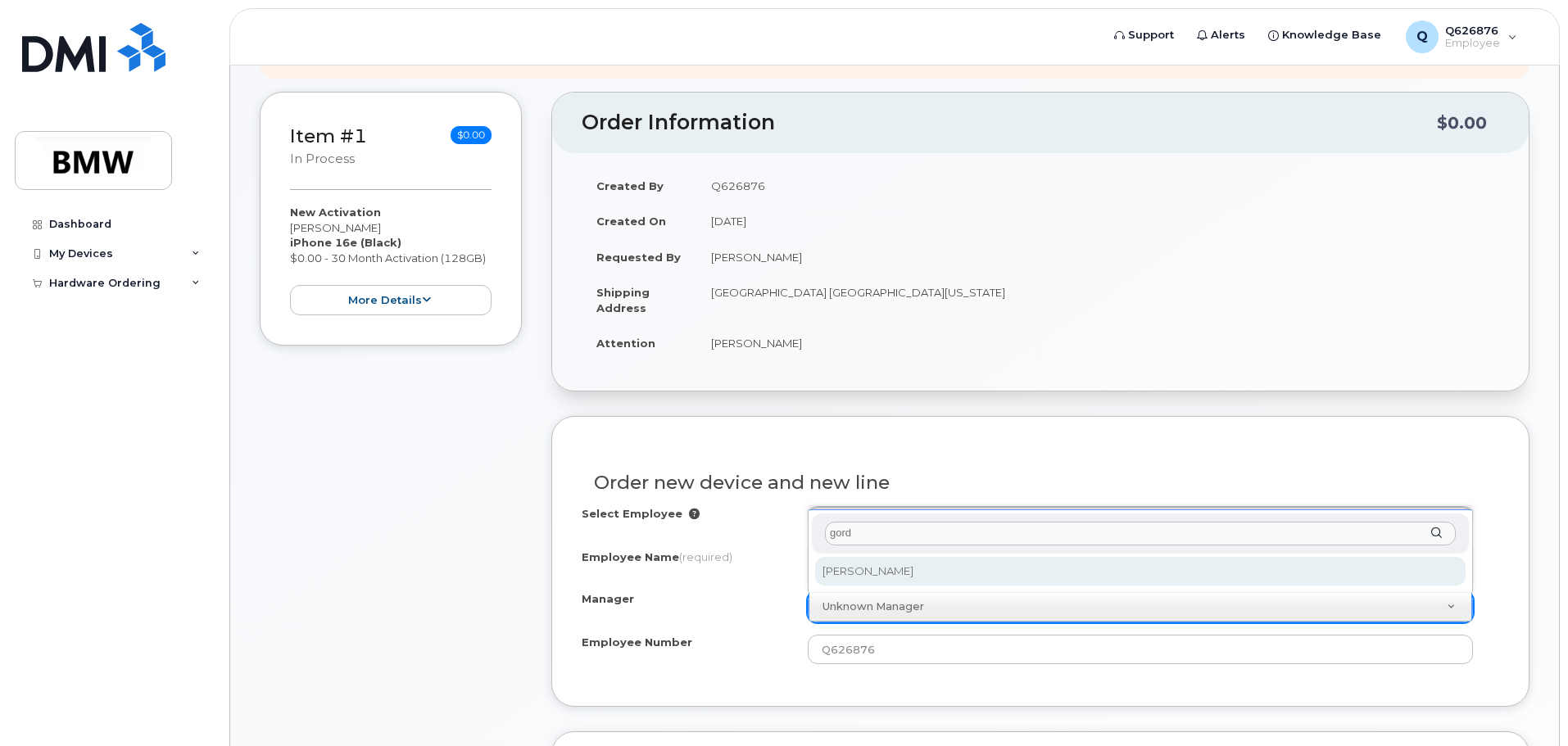
type input "gord"
select select "1895254"
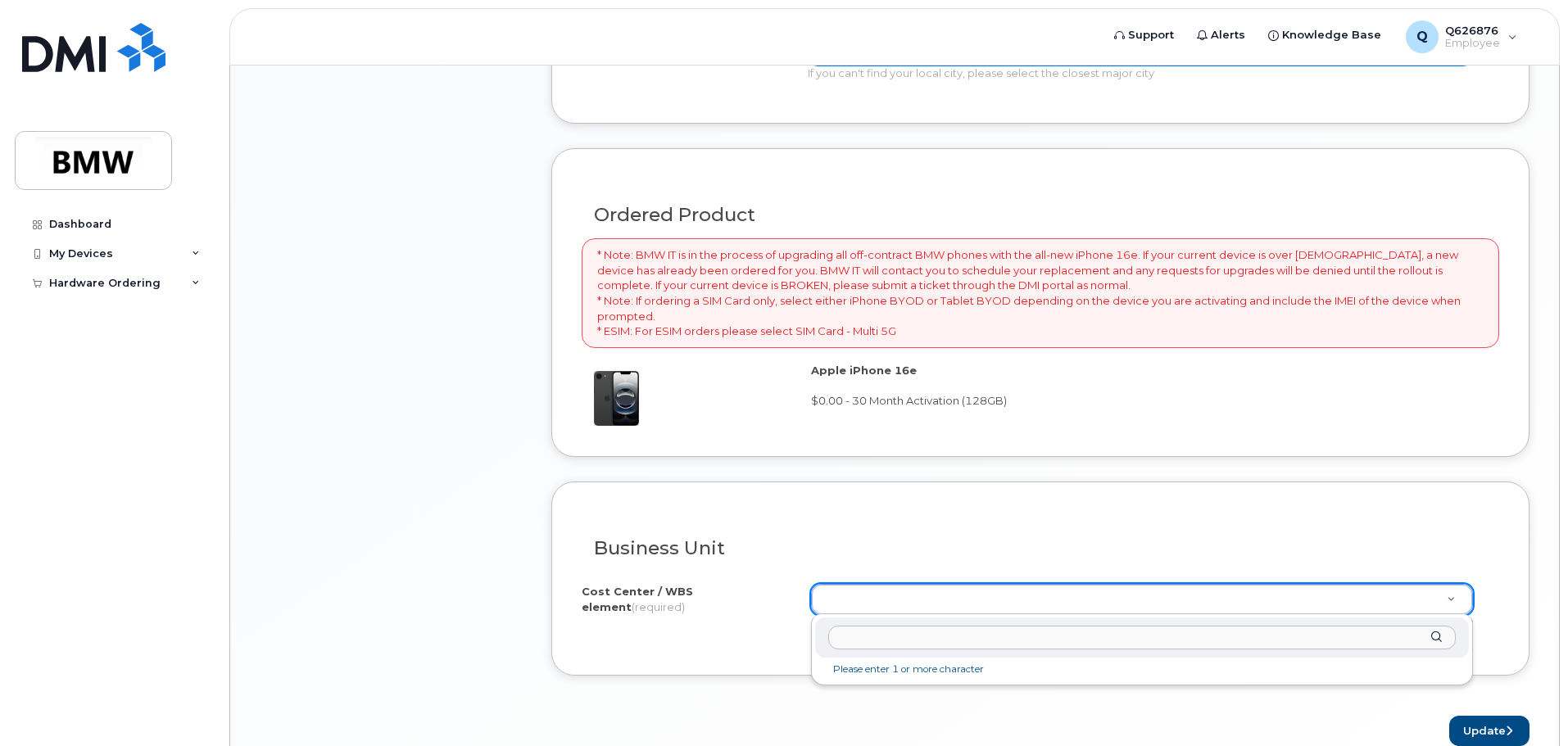
scroll to position [1106, 0]
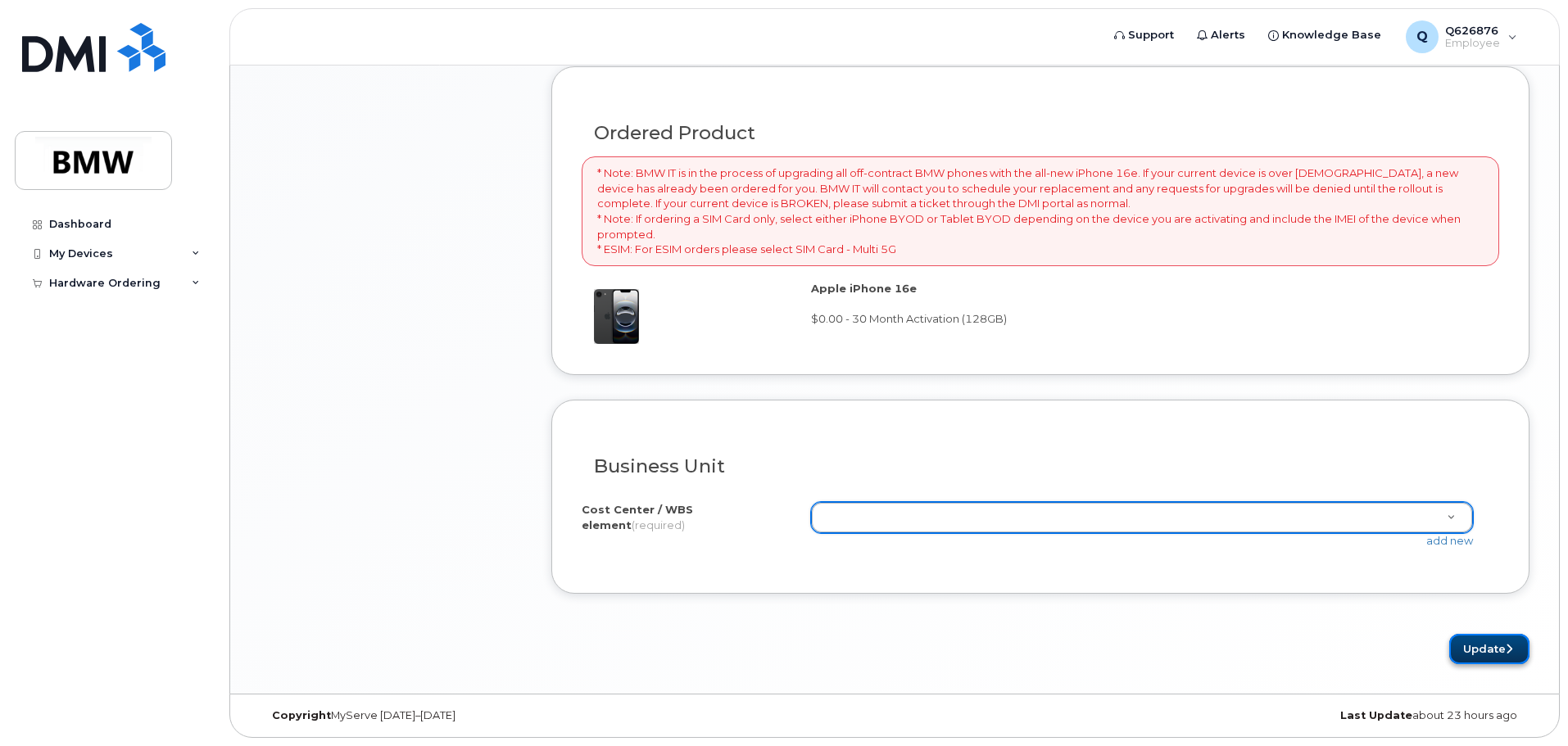
click at [1490, 652] on button "Update" at bounding box center [1490, 648] width 80 height 30
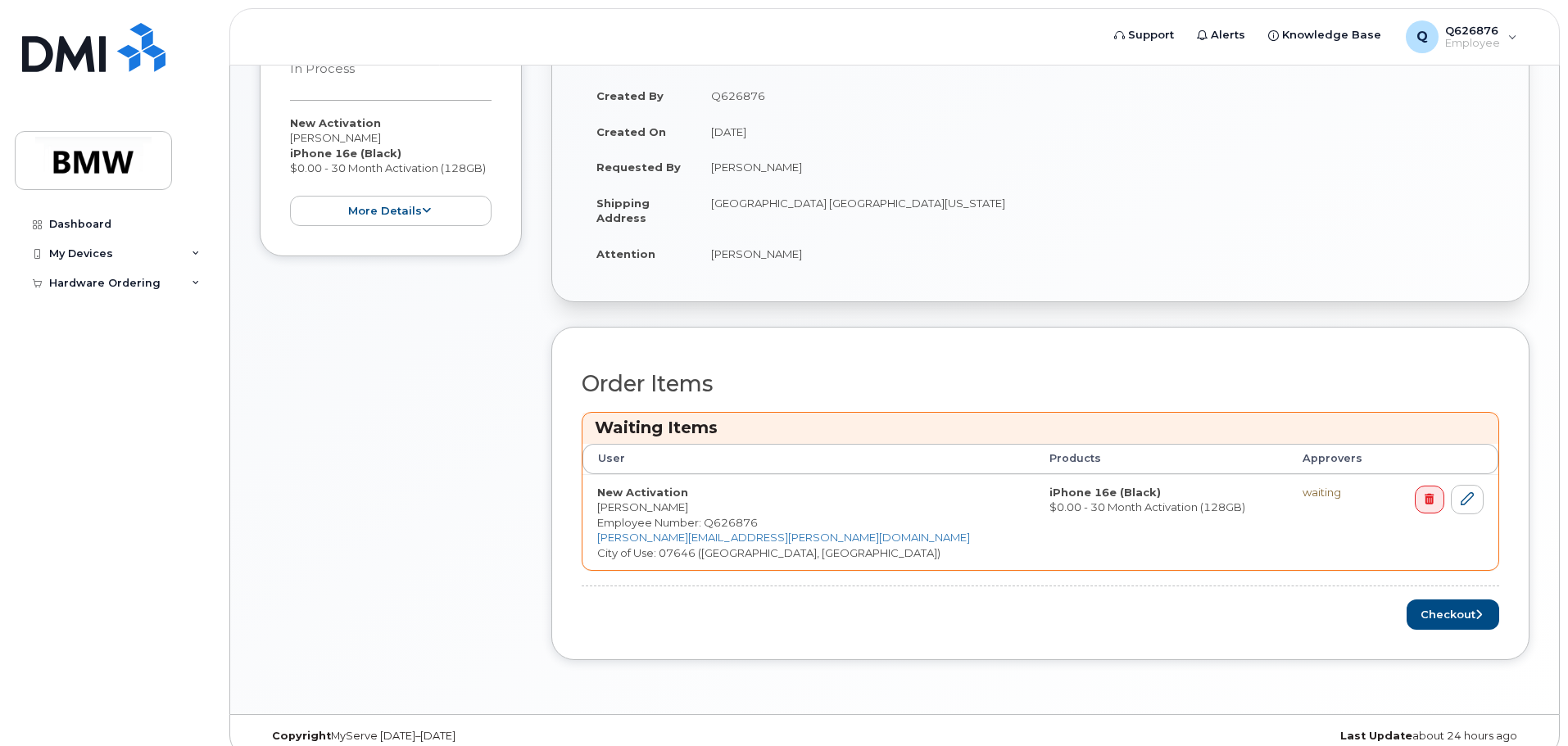
scroll to position [386, 0]
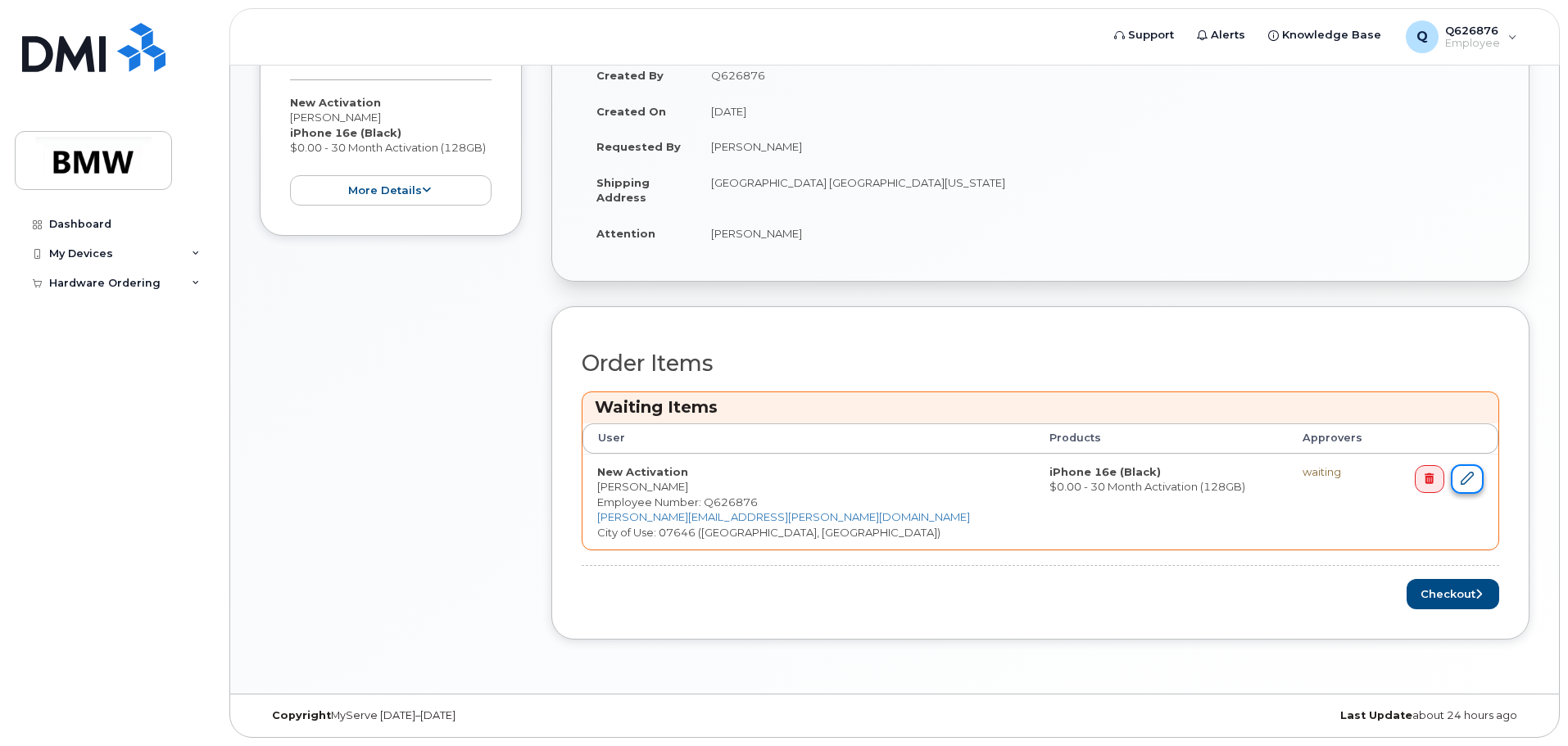
click at [1464, 478] on icon at bounding box center [1467, 478] width 13 height 13
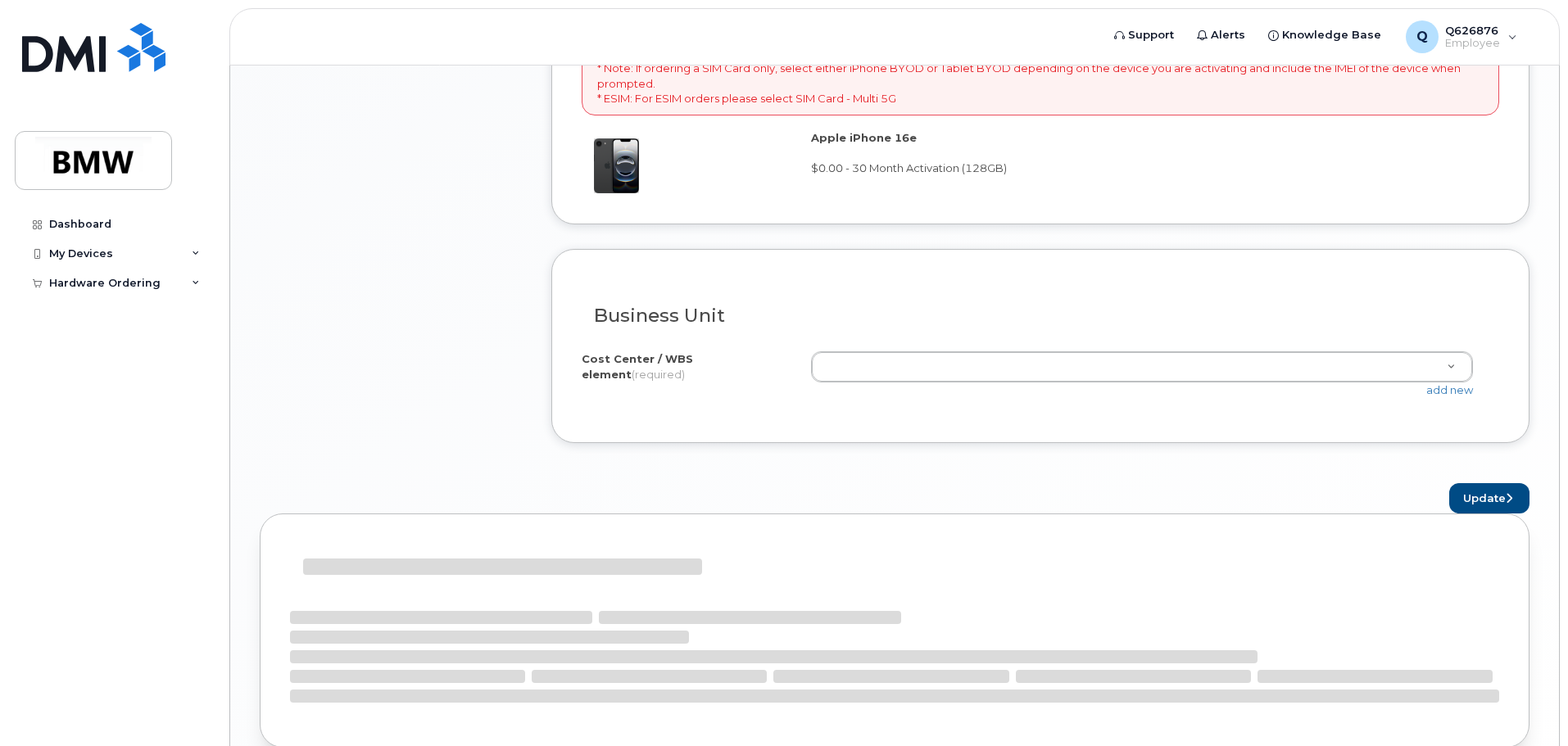
scroll to position [1106, 0]
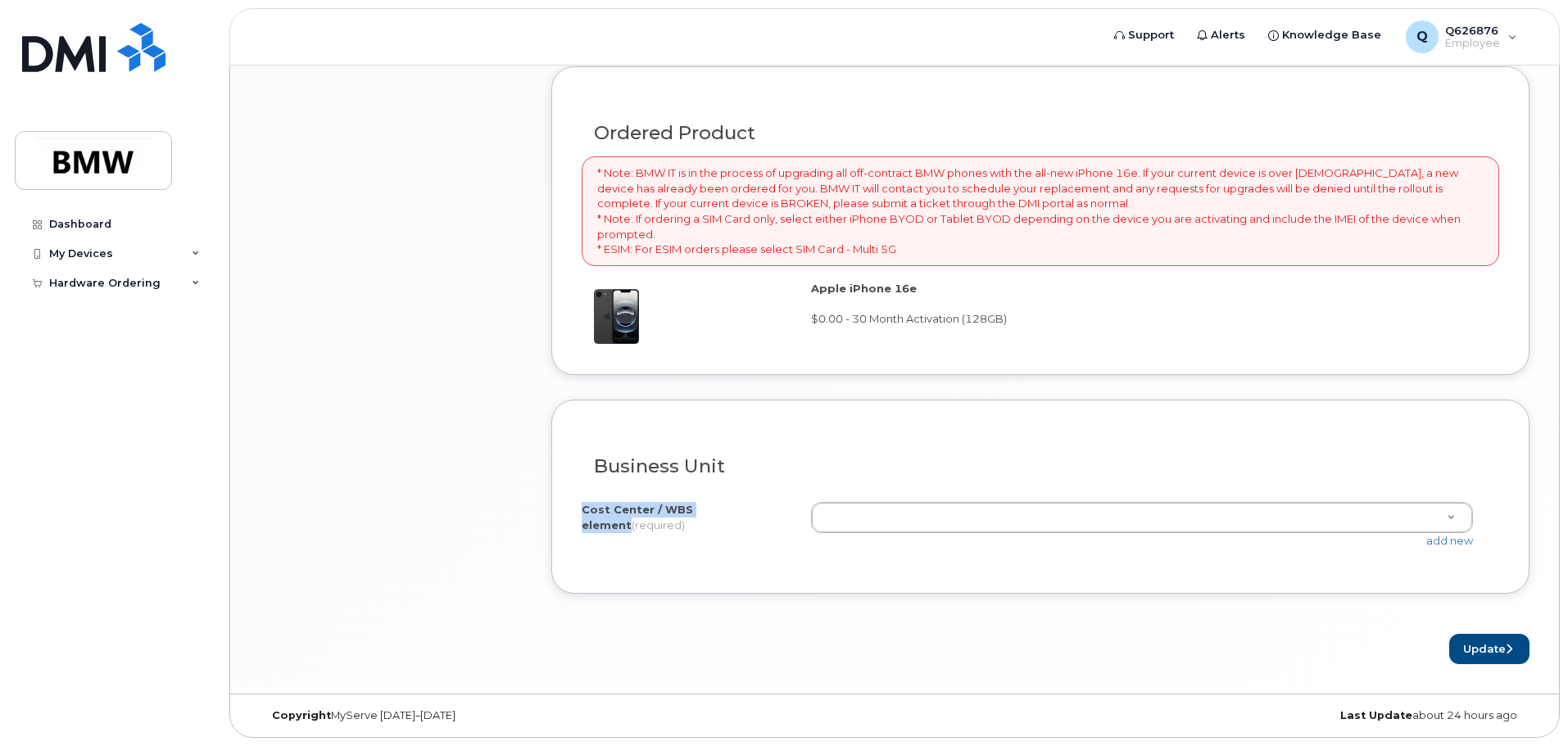
drag, startPoint x: 606, startPoint y: 510, endPoint x: 734, endPoint y: 509, distance: 128.0
click at [734, 509] on label "Cost Center / WBS element (required)" at bounding box center [690, 516] width 216 height 30
copy label "Cost Center / WBS element"
click at [738, 432] on div "Business Unit" at bounding box center [1041, 460] width 918 height 60
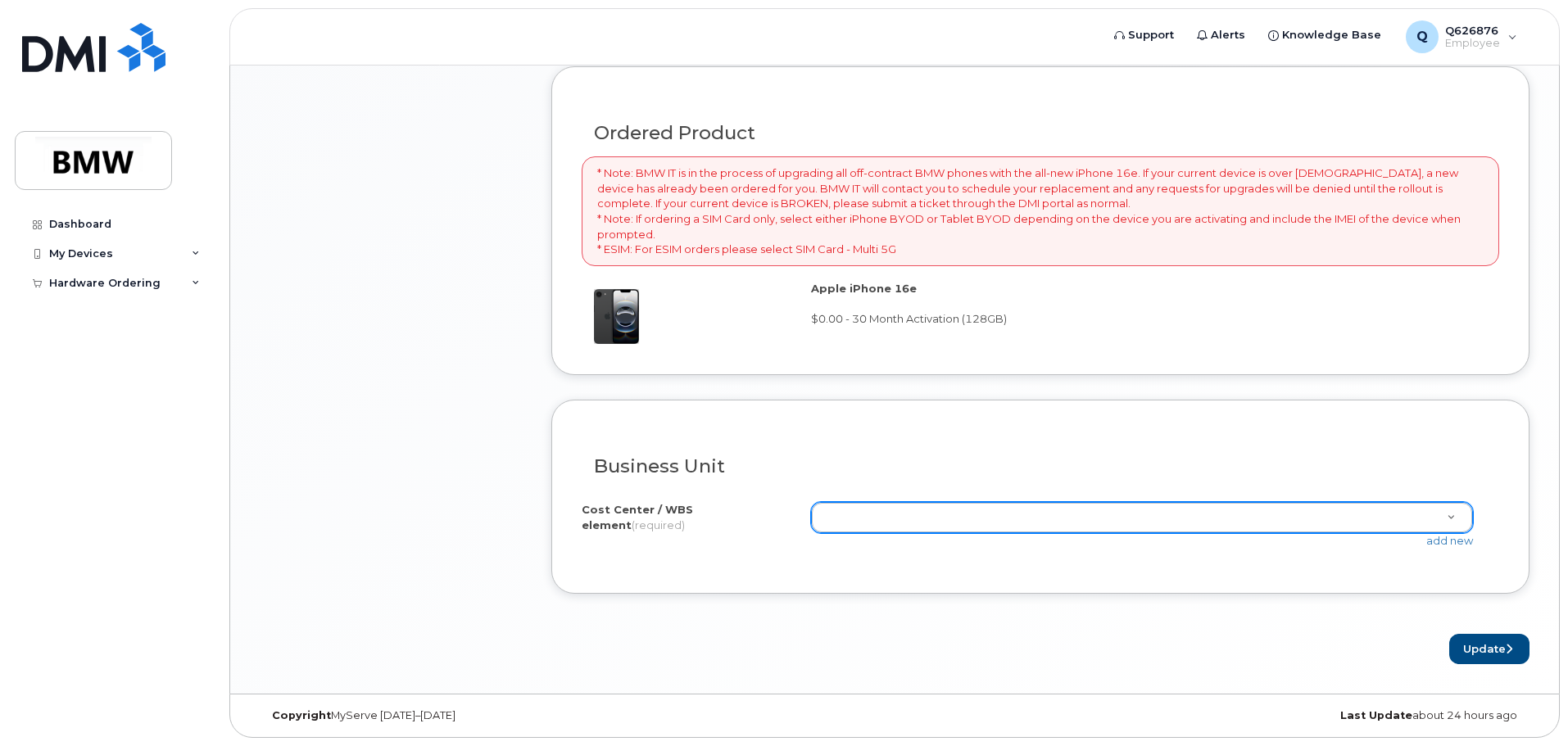
drag, startPoint x: 961, startPoint y: 501, endPoint x: 961, endPoint y: 513, distance: 12.0
click at [961, 505] on div "I know the accounting codes Cost Center / WBS element (required) Unknown add new" at bounding box center [1041, 526] width 918 height 74
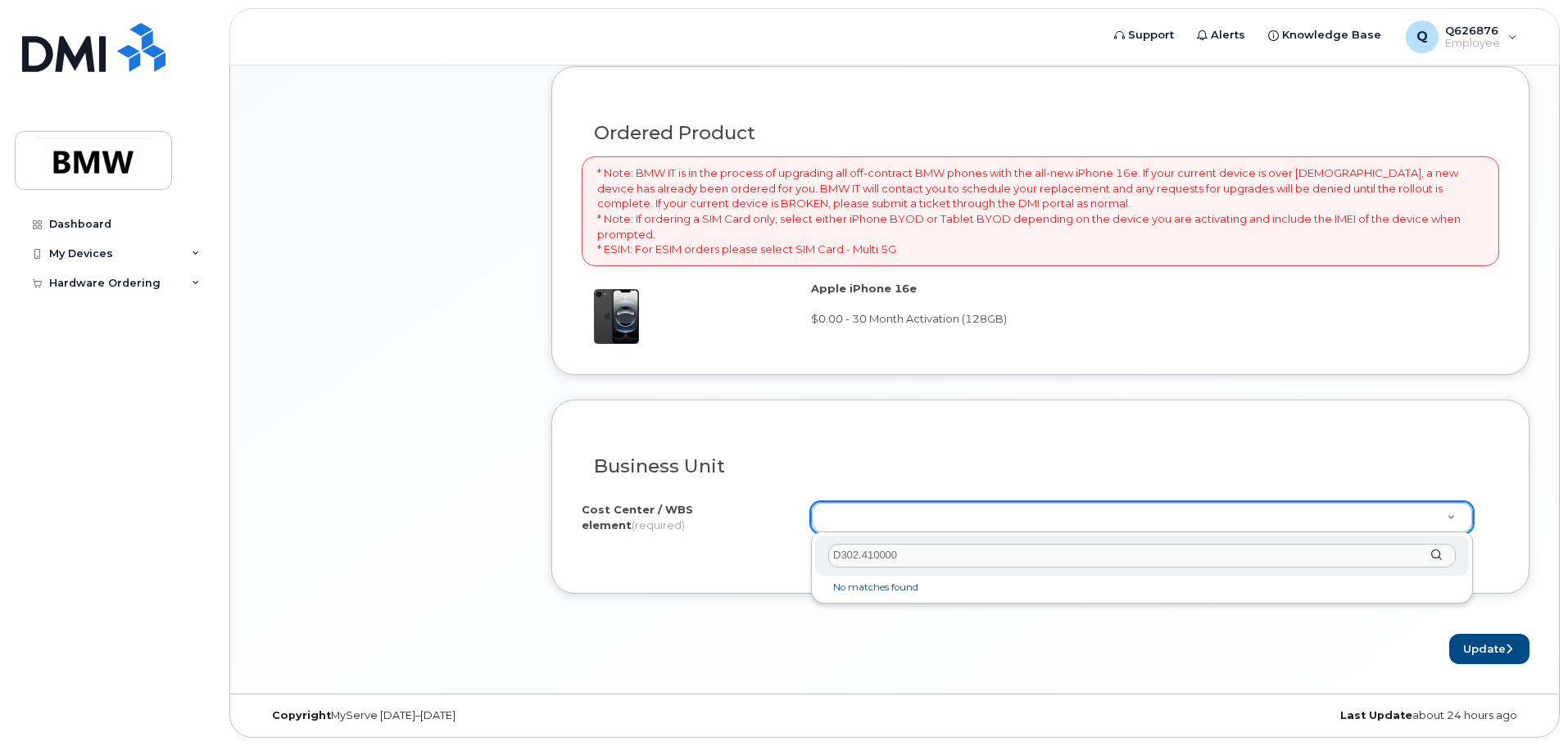
click at [944, 559] on input "D302.410000" at bounding box center [1142, 555] width 628 height 24
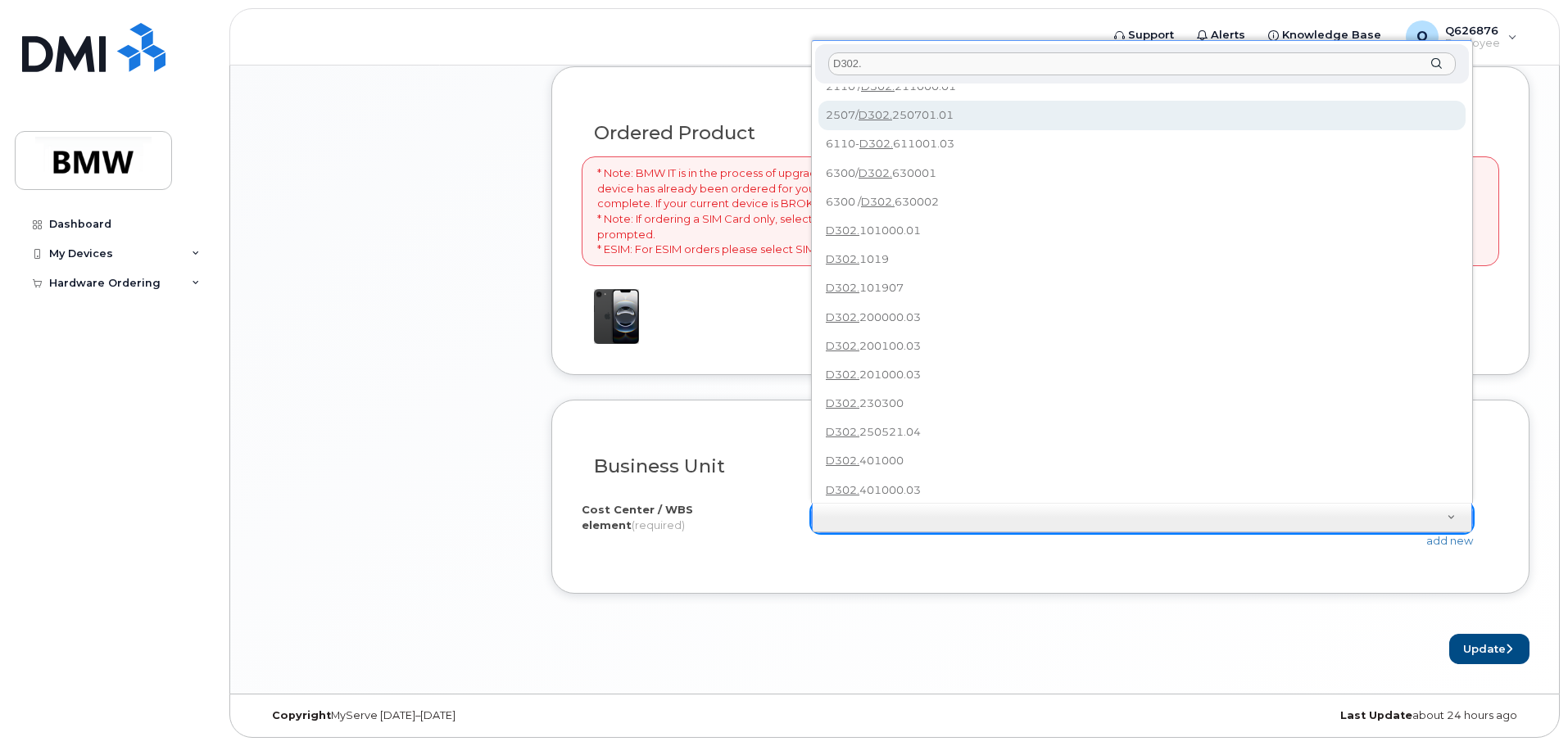
scroll to position [0, 0]
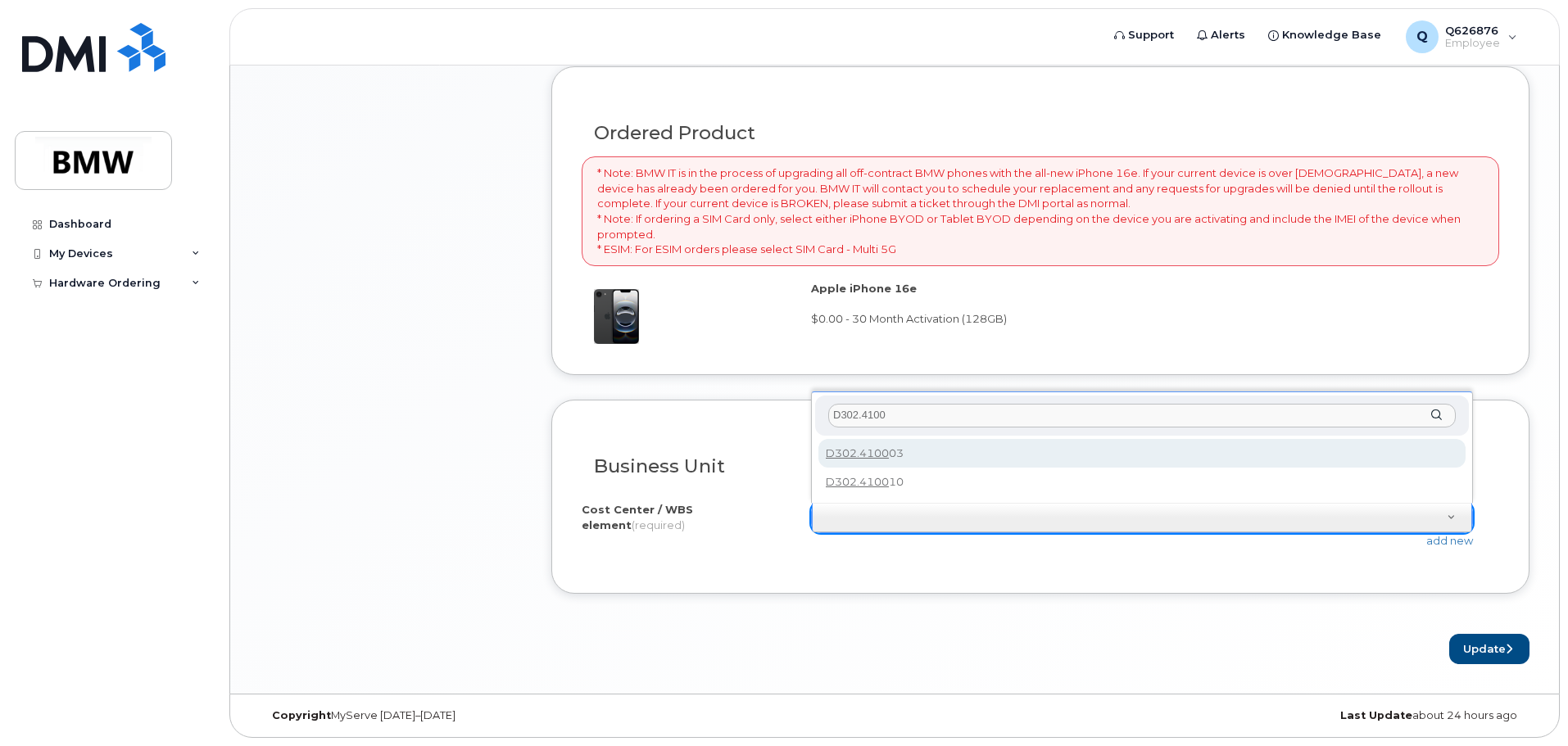
click at [901, 414] on input "D302.4100" at bounding box center [1142, 416] width 628 height 24
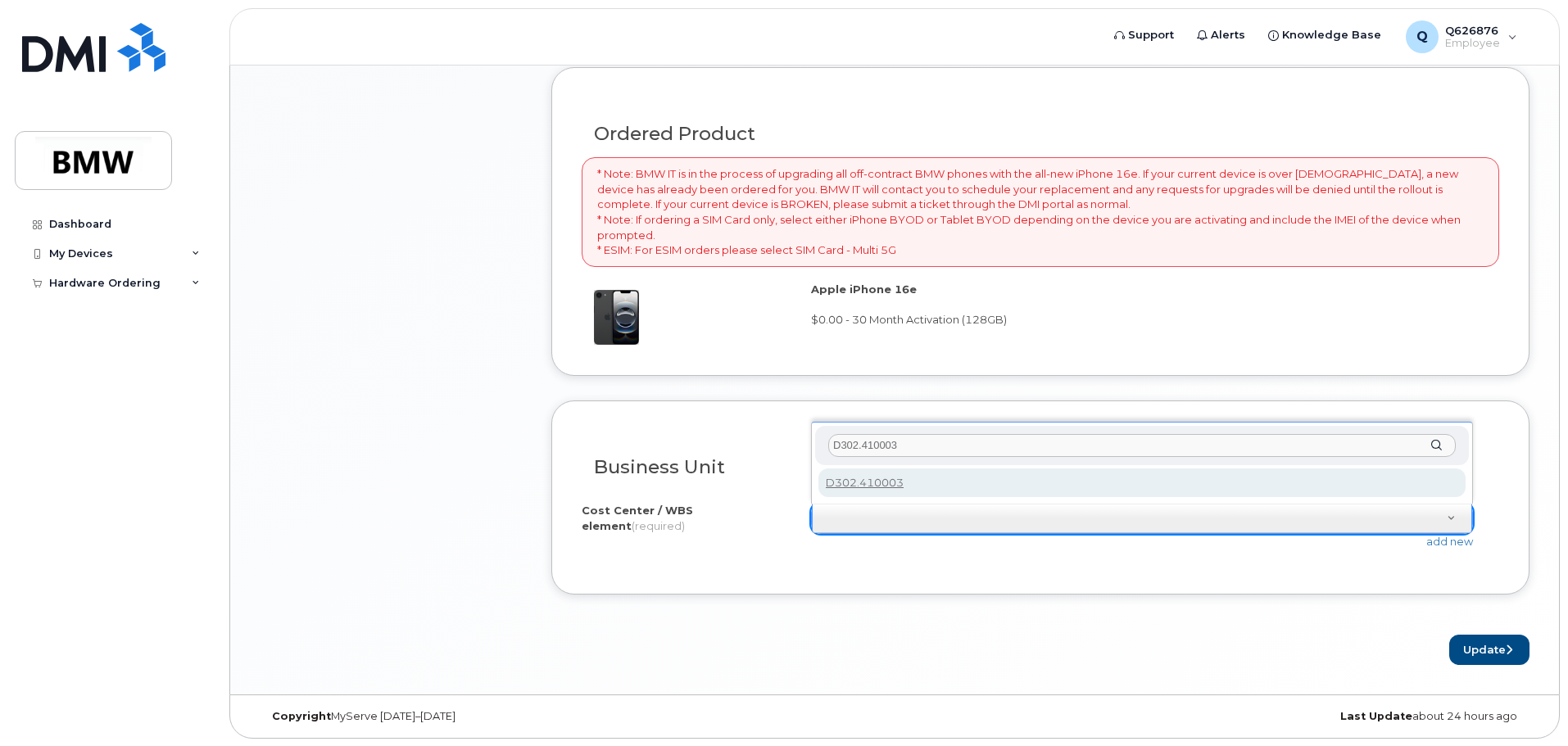
scroll to position [1106, 0]
type input "D302.410003"
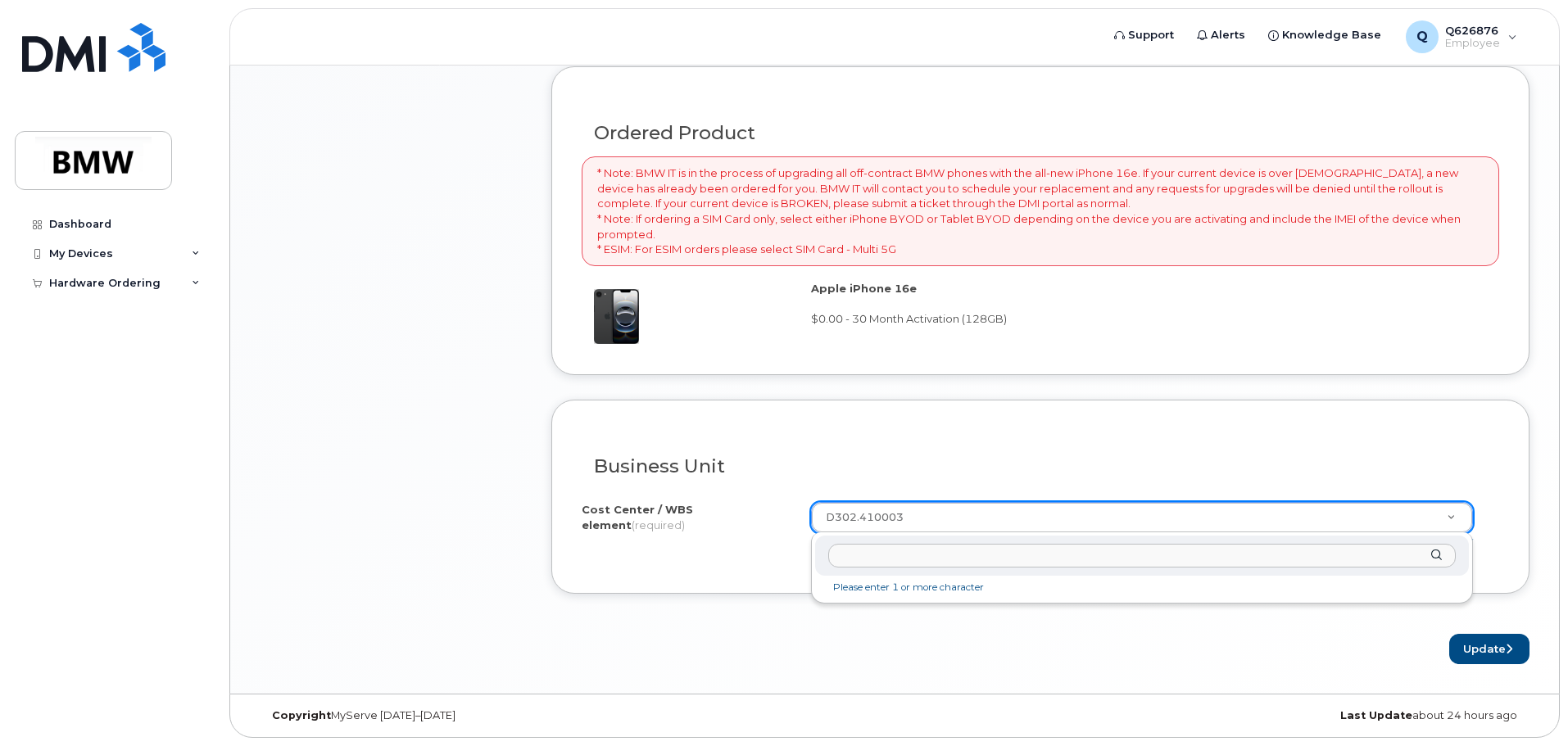
click at [847, 567] on div at bounding box center [1142, 555] width 654 height 40
click at [847, 565] on input "text" at bounding box center [1142, 555] width 628 height 24
paste input "D302.410000"
drag, startPoint x: 981, startPoint y: 518, endPoint x: 958, endPoint y: 518, distance: 23.0
click at [1197, 545] on input "text" at bounding box center [1142, 555] width 628 height 24
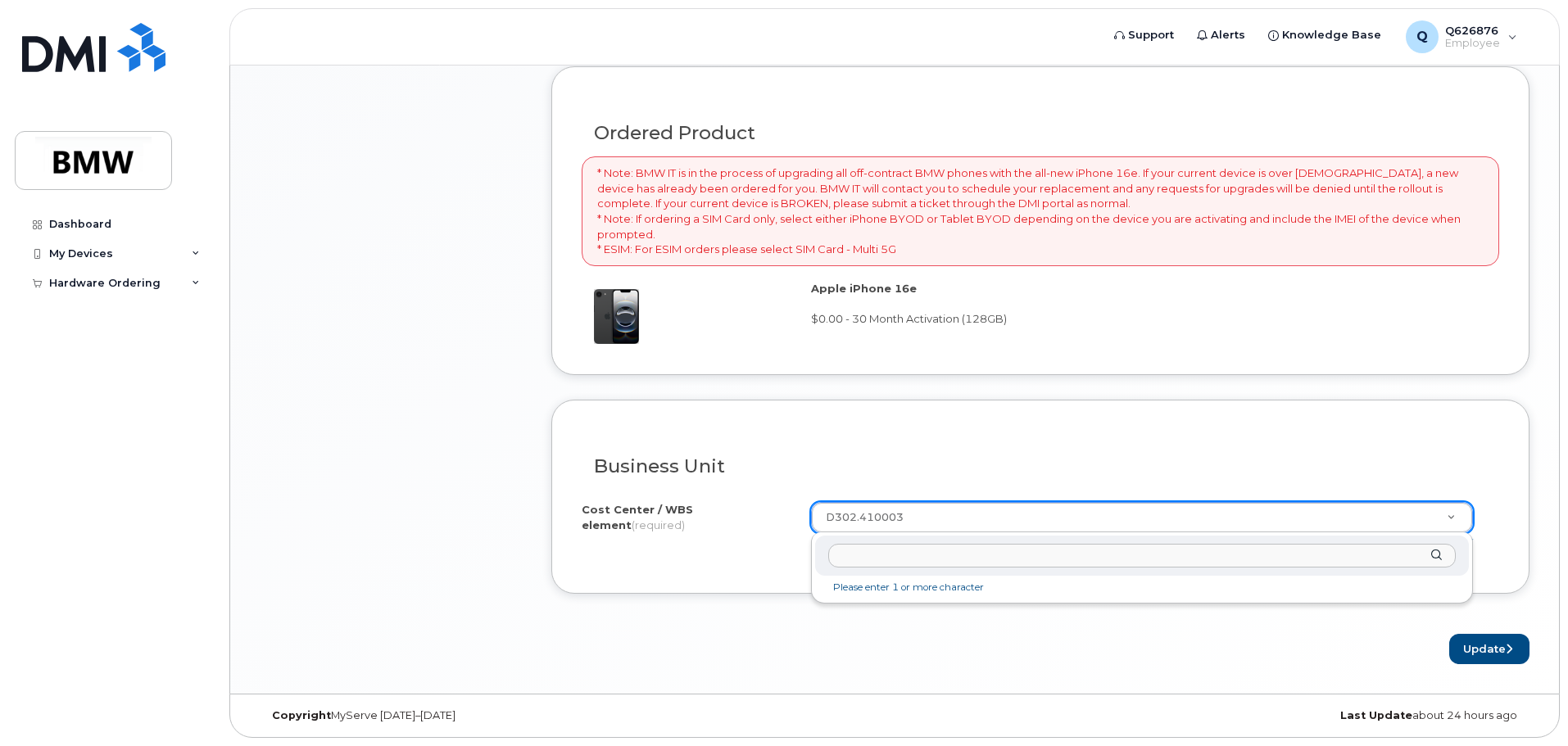
click at [1186, 556] on input "text" at bounding box center [1142, 555] width 628 height 24
paste input "D302.4010"
drag, startPoint x: 911, startPoint y: 556, endPoint x: 784, endPoint y: 561, distance: 127.1
click at [935, 559] on input "D302.4010xx" at bounding box center [1142, 555] width 628 height 24
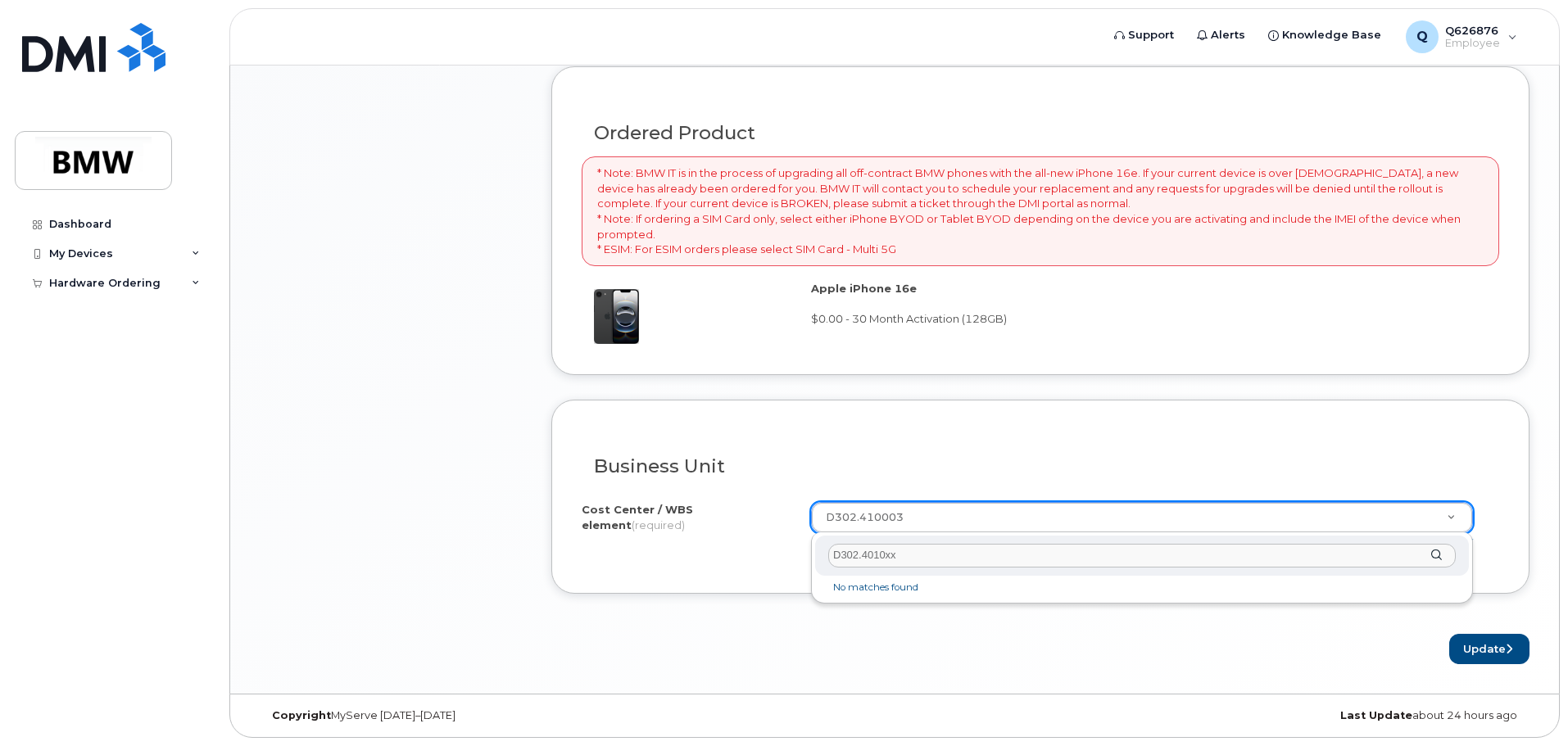
click at [935, 559] on input "D302.4010xx" at bounding box center [1142, 555] width 628 height 24
paste input "XX"
click at [968, 557] on input "D302.4010" at bounding box center [1142, 555] width 628 height 24
type input "D302.4010"
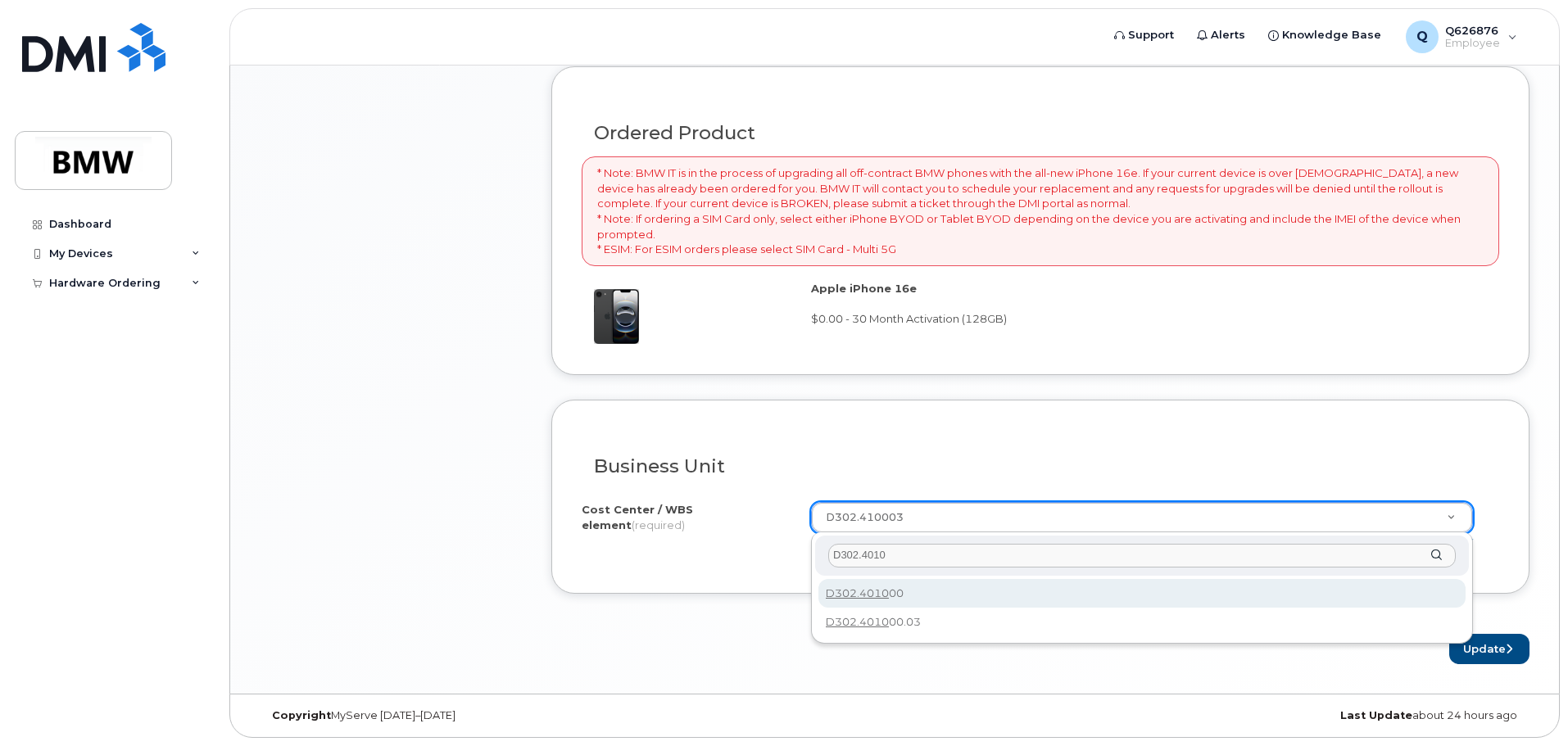
type input "D302.401000"
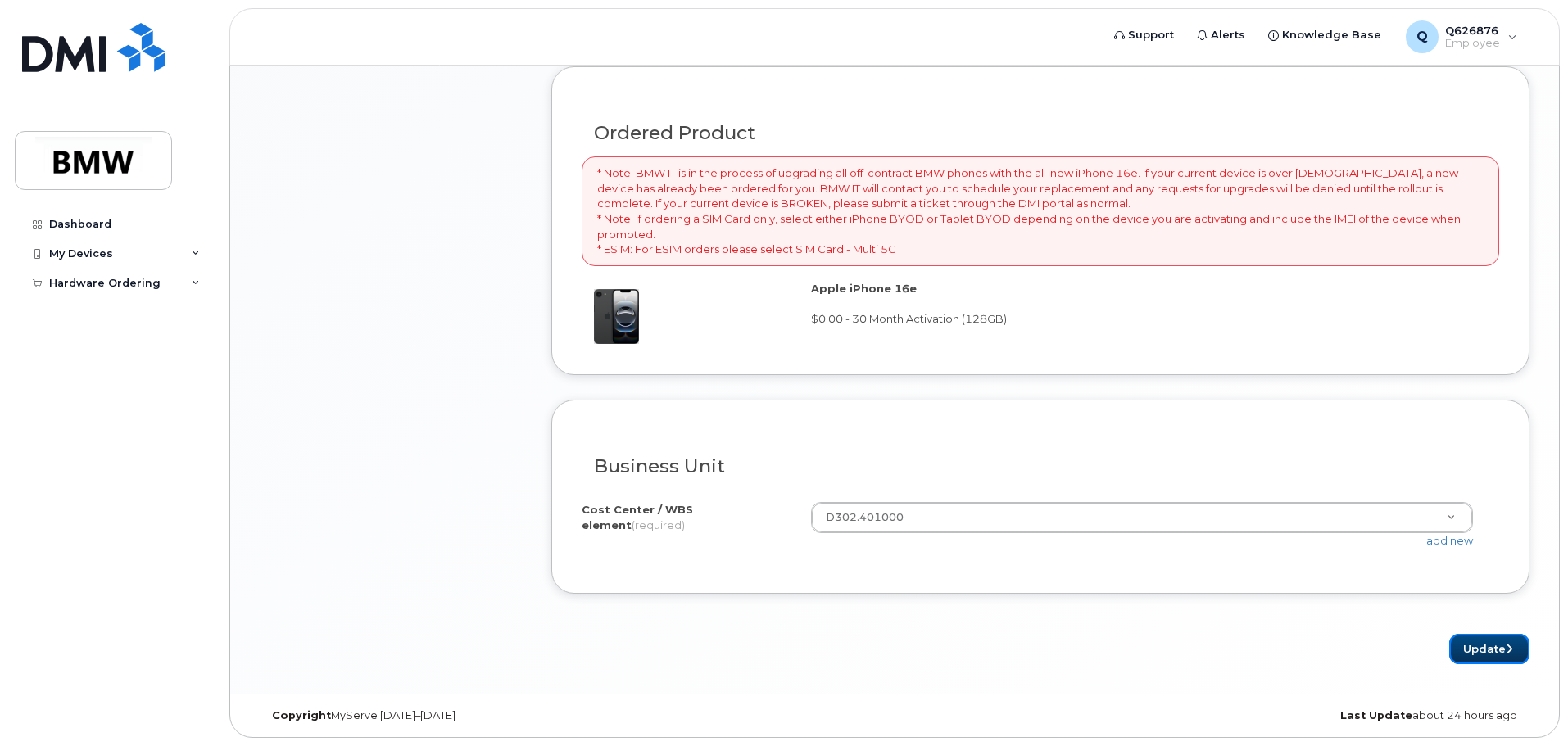
drag, startPoint x: 1480, startPoint y: 643, endPoint x: 1209, endPoint y: 634, distance: 271.1
click at [1199, 627] on form "Existing User Additional cost to upgrading the device Selected device is Eligib…" at bounding box center [1040, 89] width 978 height 1149
click at [1473, 655] on button "Update" at bounding box center [1490, 648] width 80 height 30
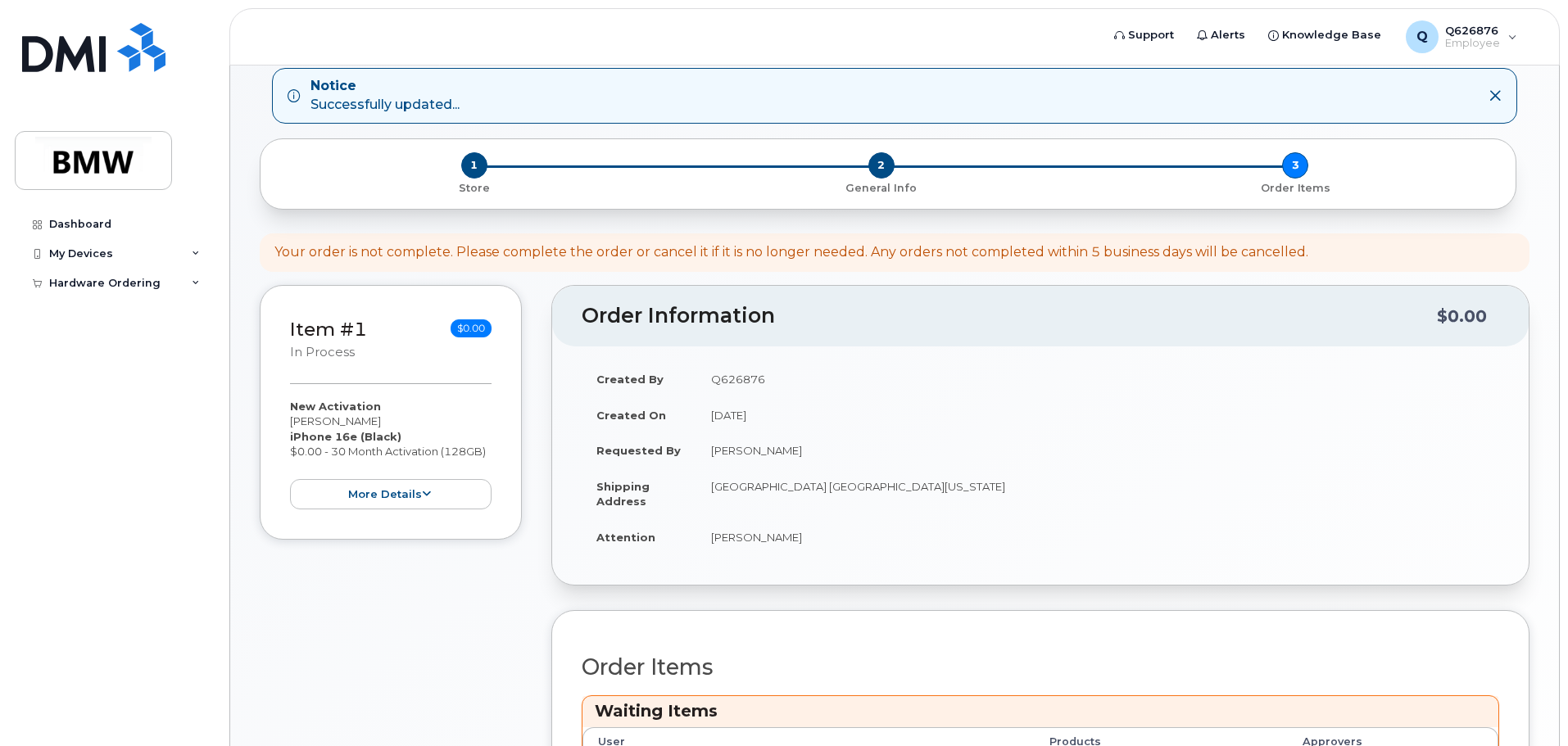
scroll to position [164, 0]
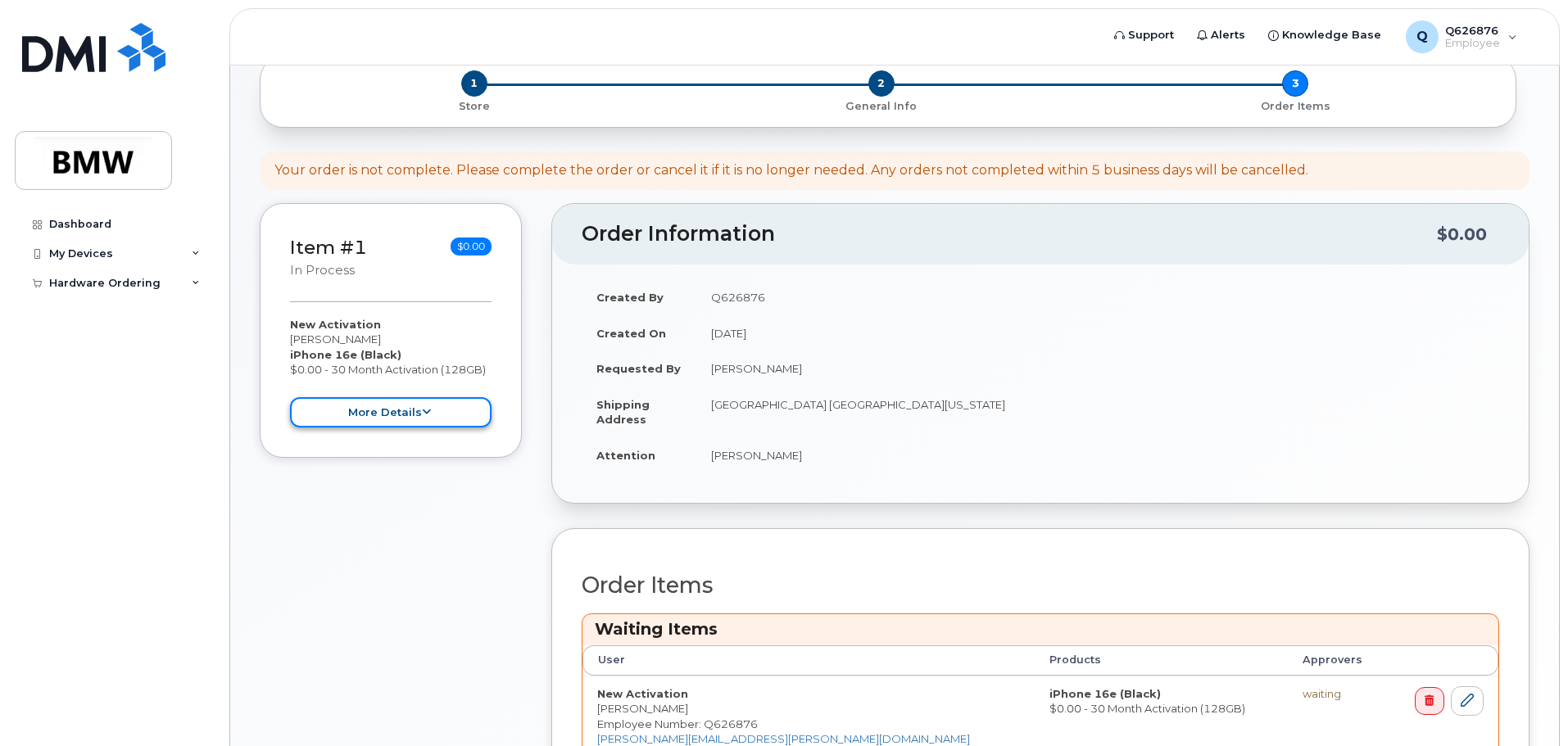
click at [366, 402] on button "more details" at bounding box center [390, 412] width 202 height 30
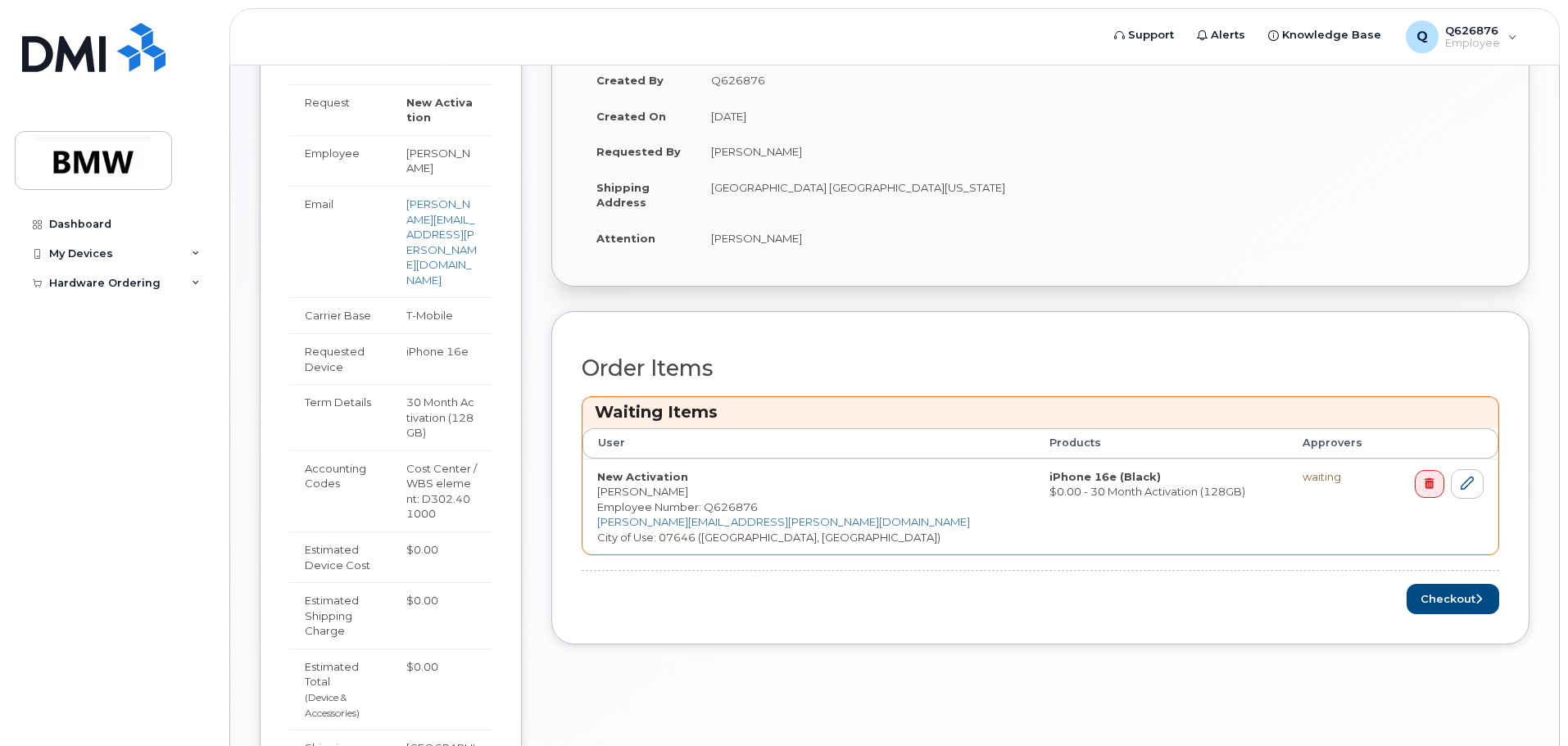
scroll to position [409, 0]
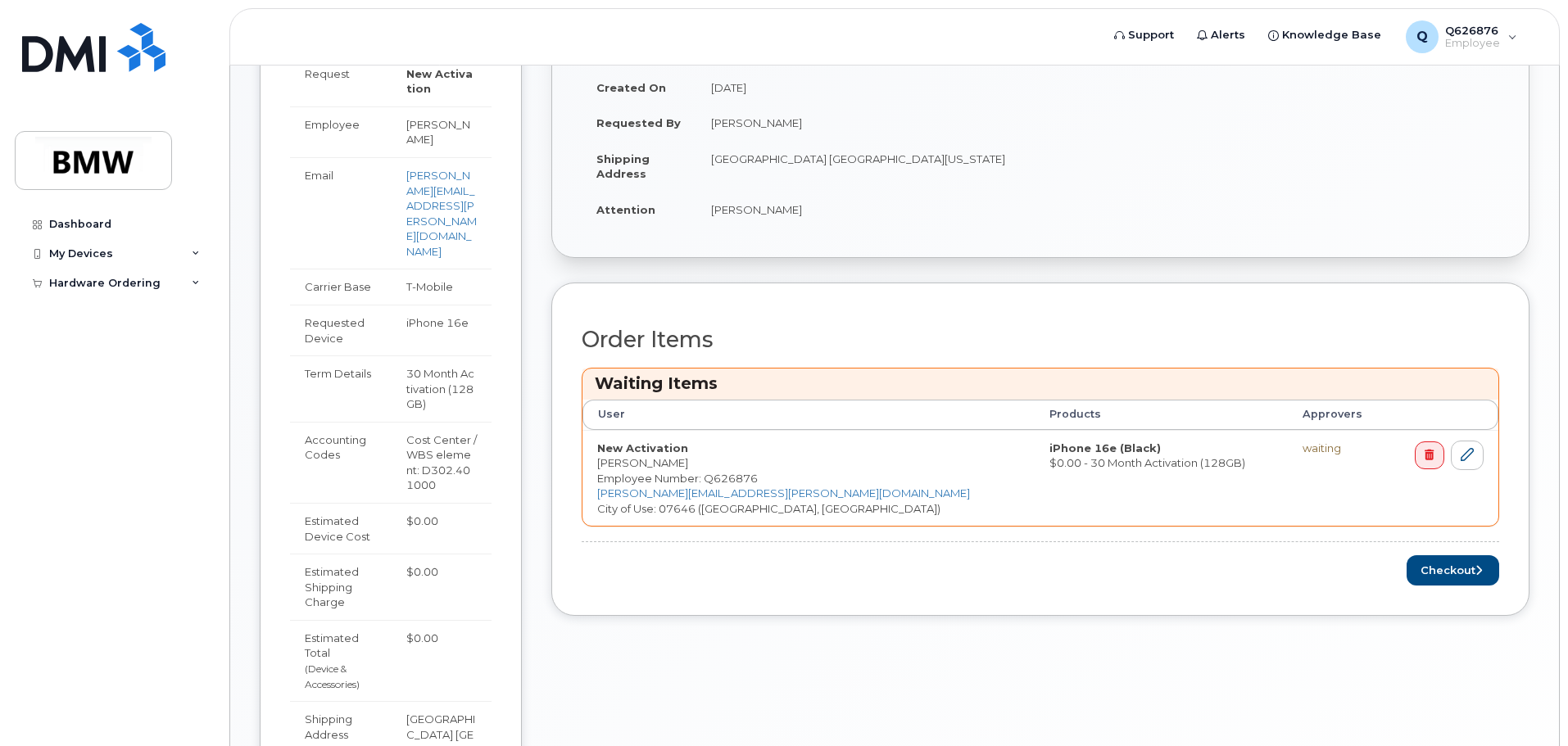
click at [1033, 646] on div "Order Information $0.00 Created By Q626876 Created On [DATE] Requested By [PERS…" at bounding box center [1040, 442] width 978 height 970
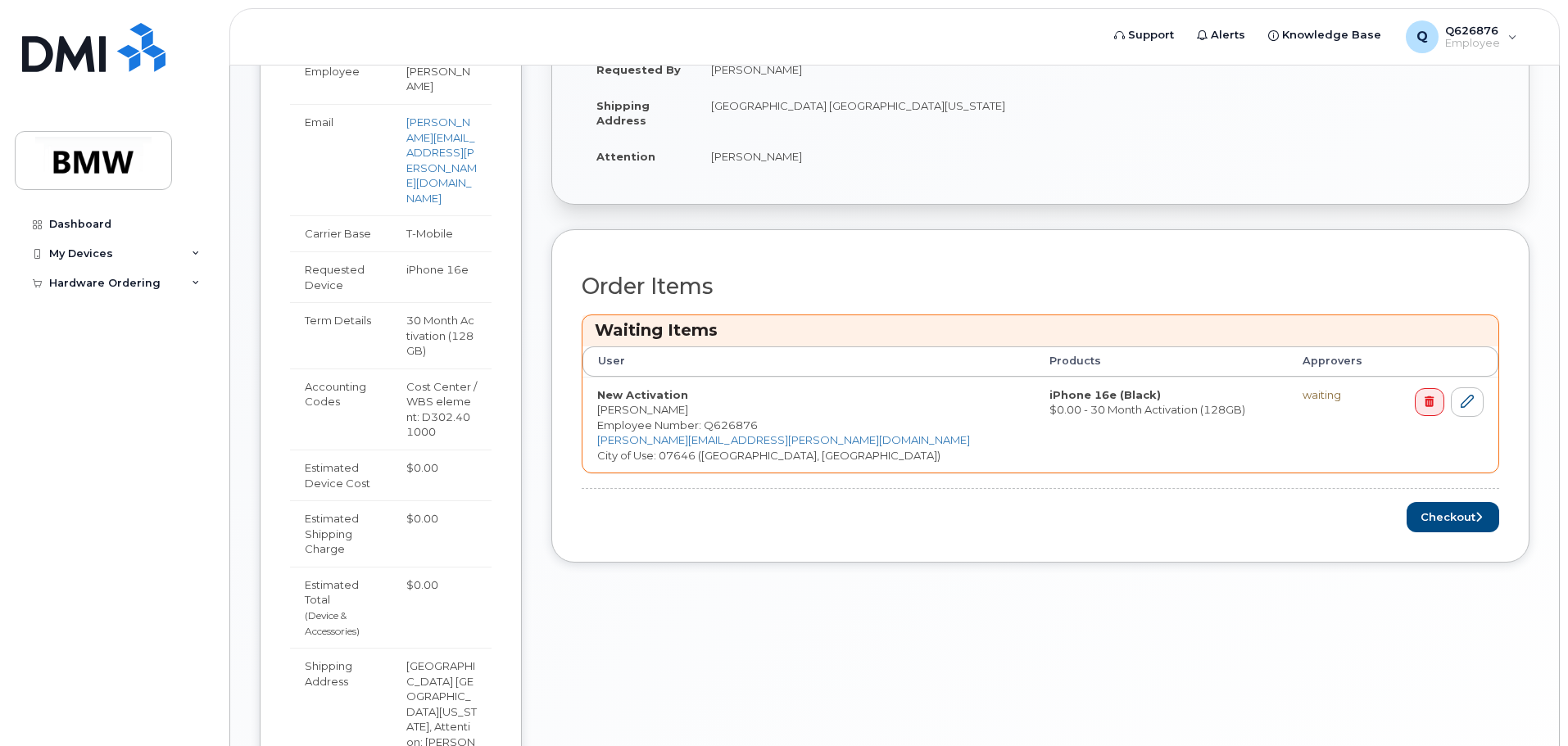
scroll to position [492, 0]
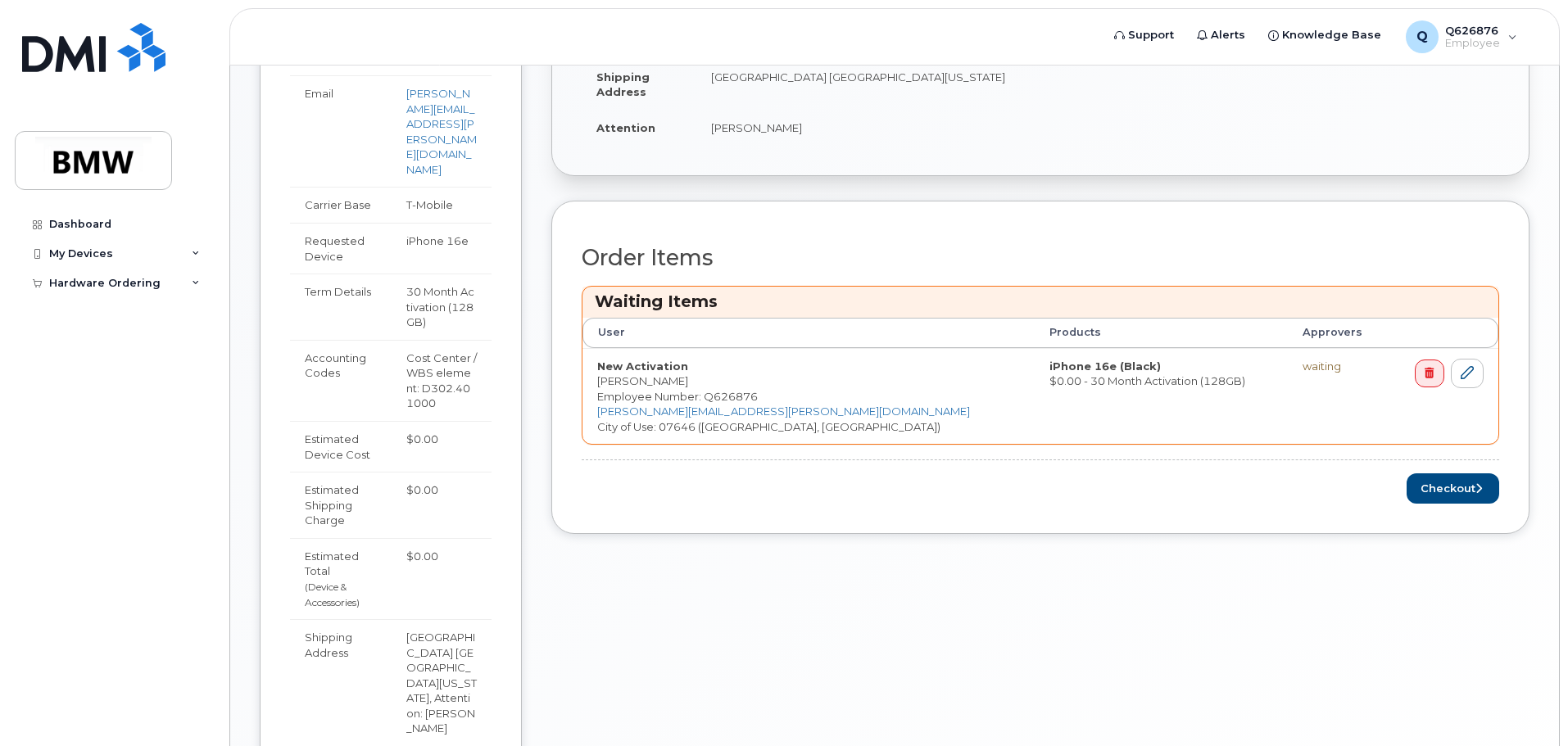
click at [919, 626] on div "Order Information $0.00 Created By Q626876 Created On [DATE] Requested By [PERS…" at bounding box center [1040, 360] width 978 height 970
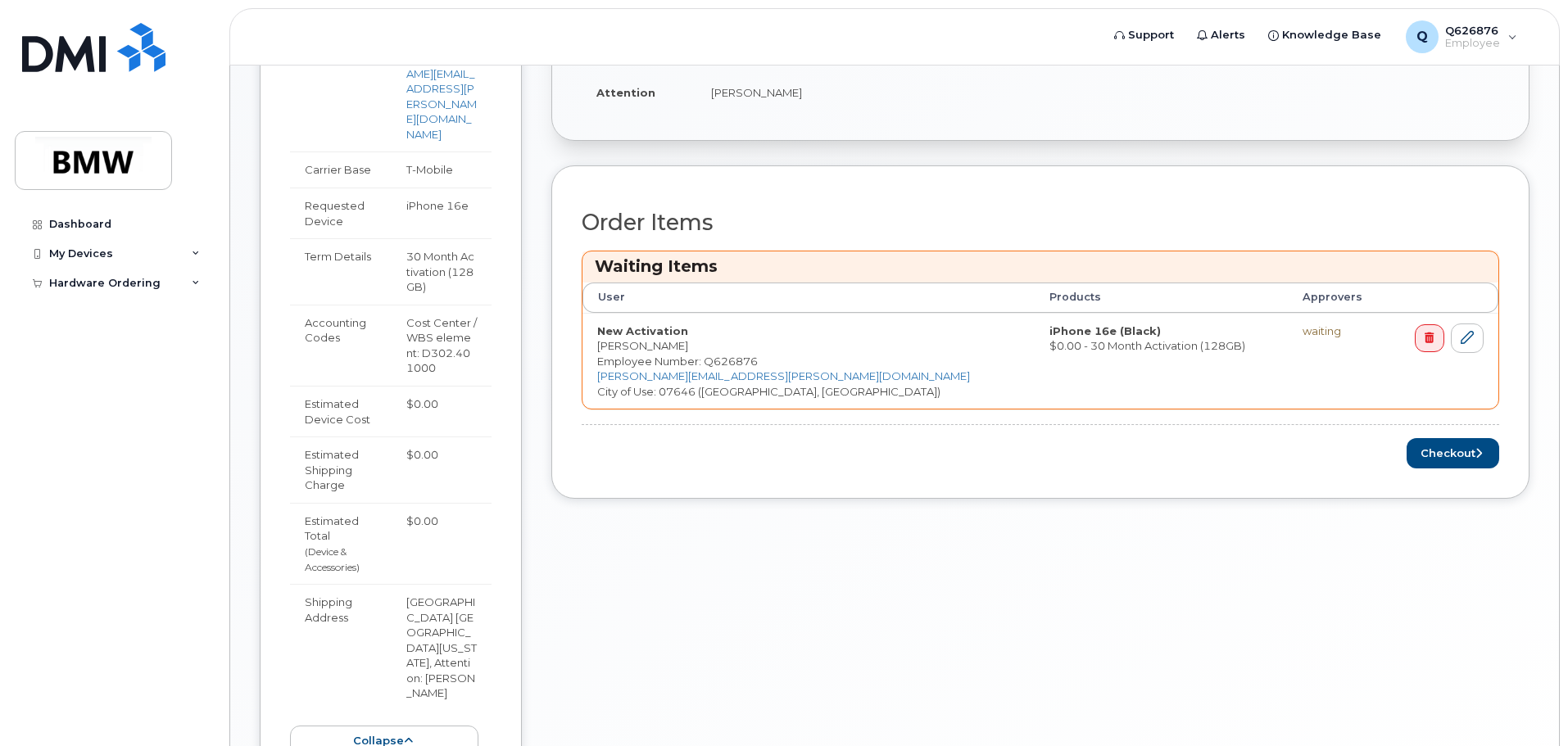
scroll to position [561, 0]
